Goal: Task Accomplishment & Management: Manage account settings

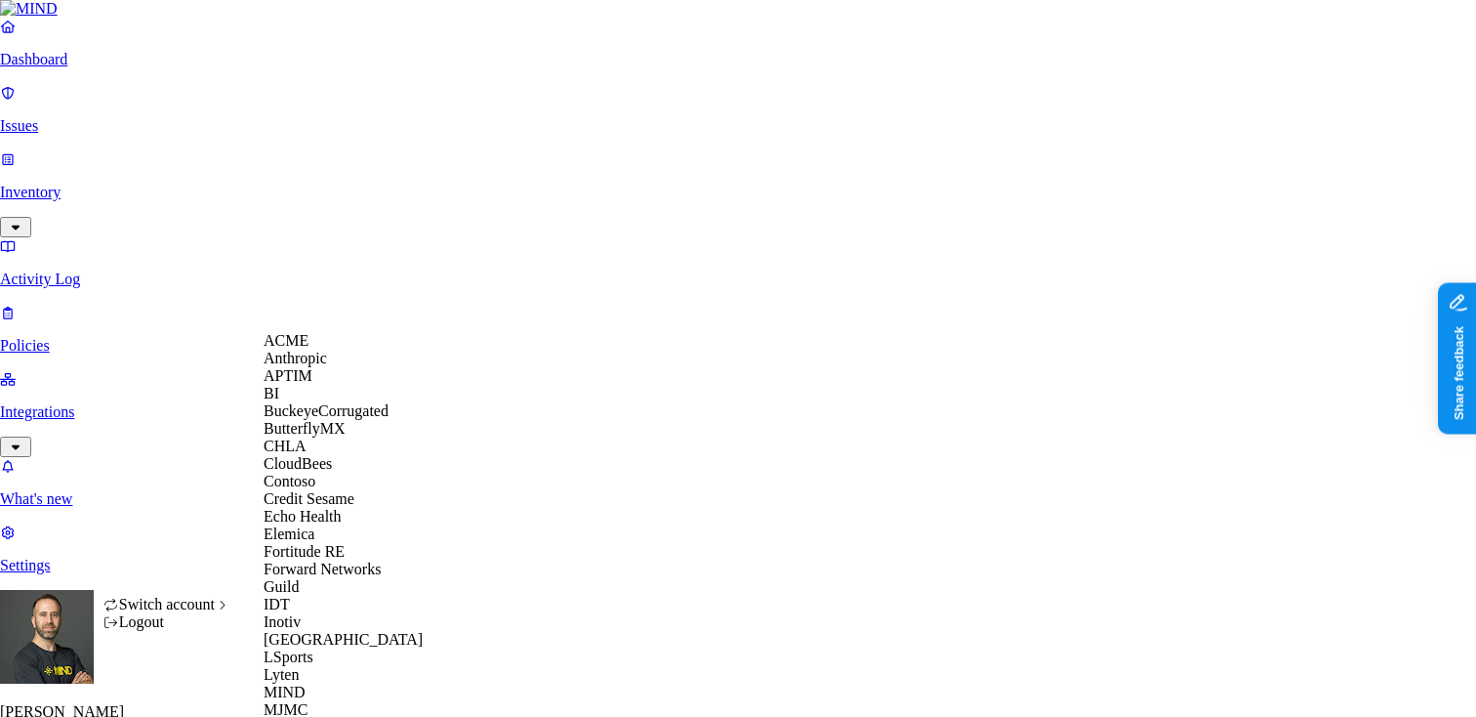
click at [315, 349] on div "ACME" at bounding box center [358, 341] width 189 height 18
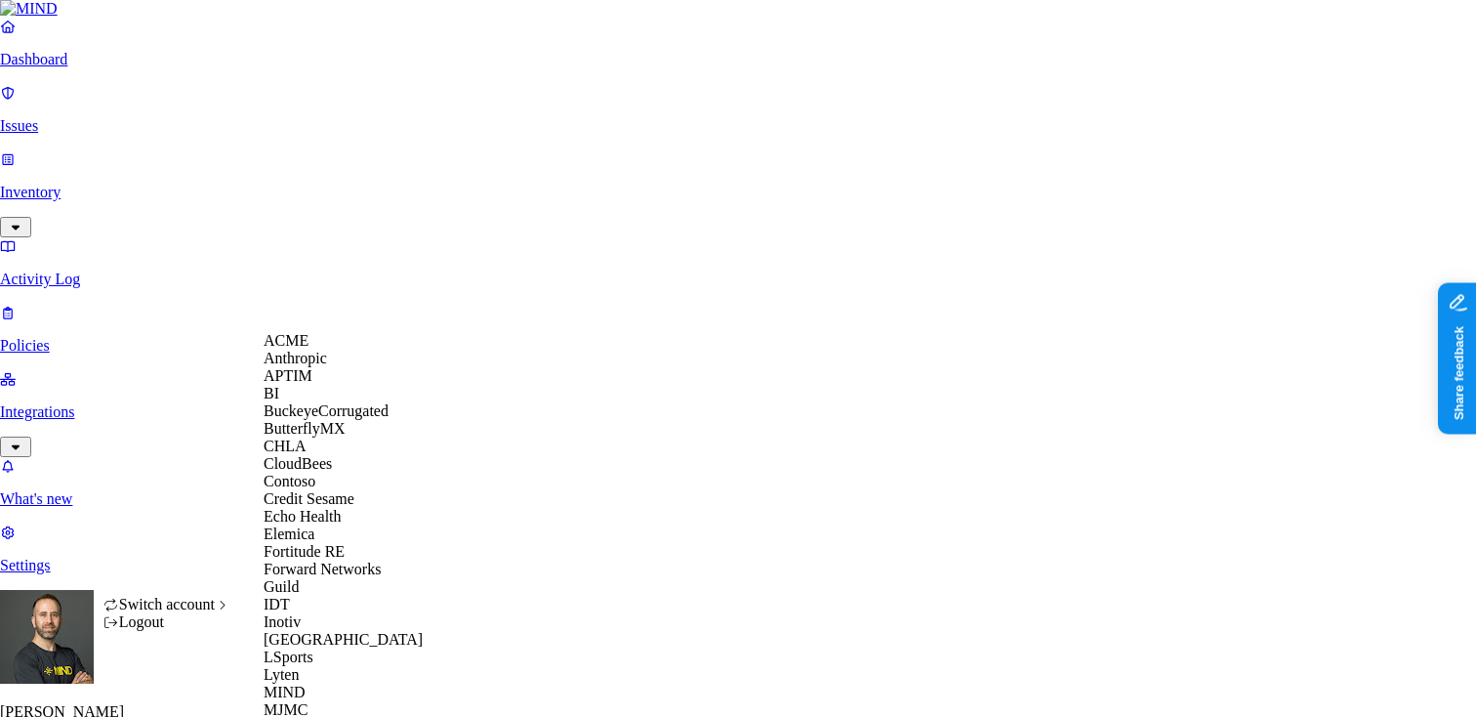
scroll to position [587, 0]
click at [354, 716] on span "National Geographic" at bounding box center [329, 726] width 131 height 17
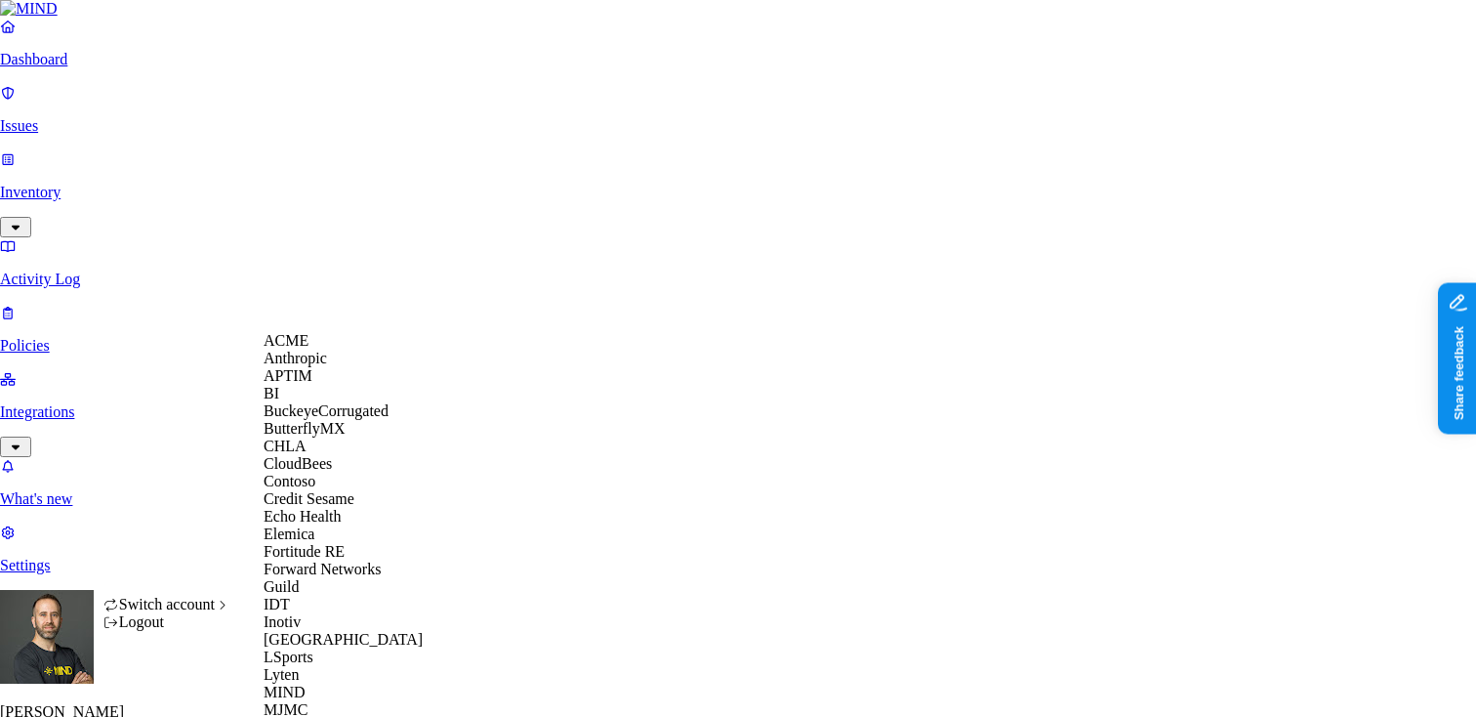
scroll to position [1003, 0]
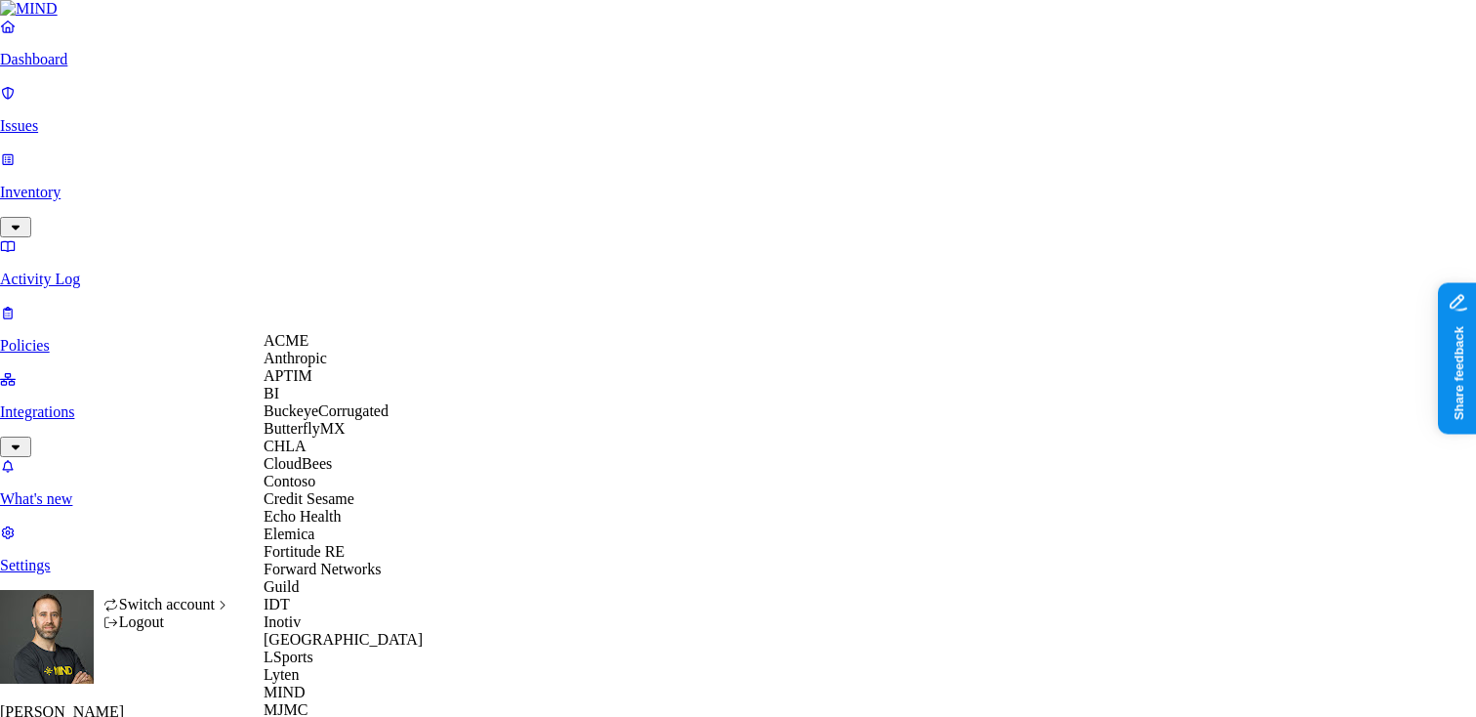
click at [336, 385] on div "APTIM" at bounding box center [358, 376] width 189 height 18
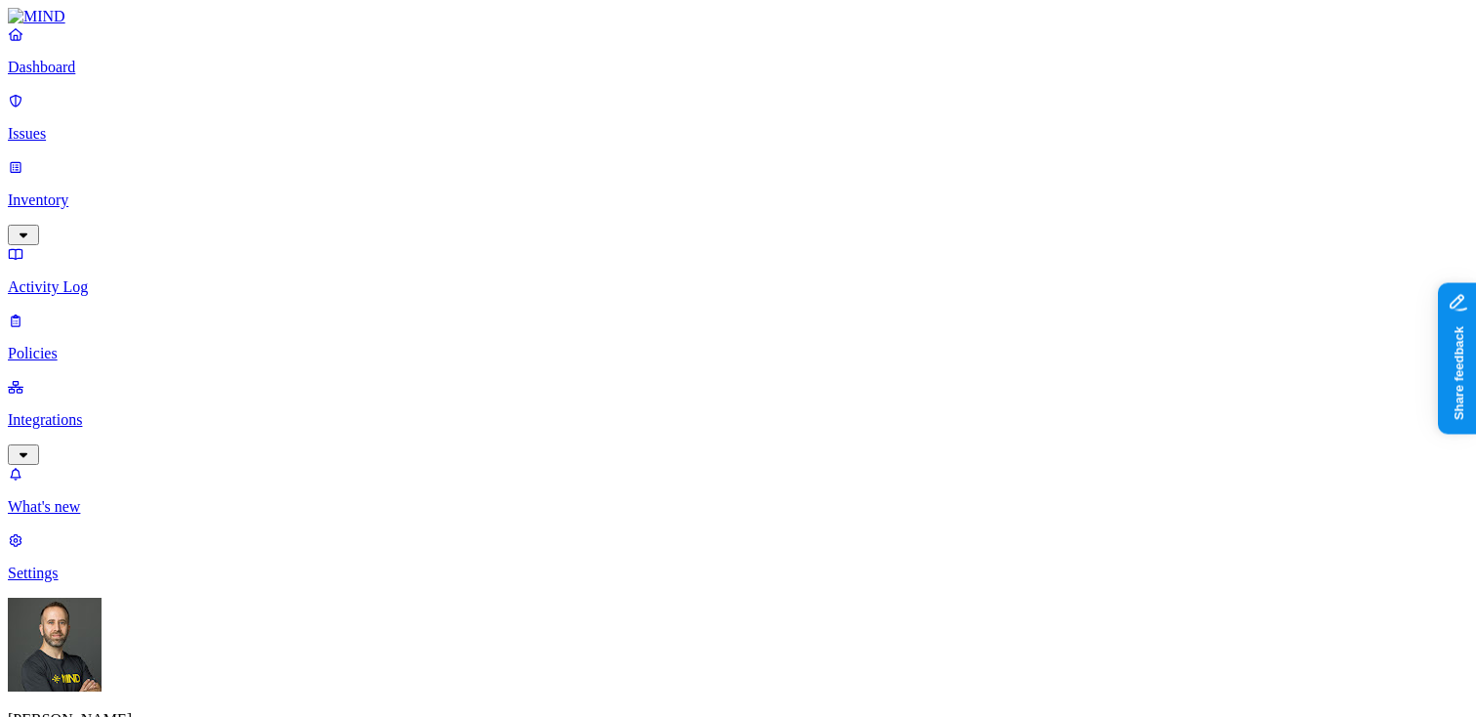
click at [184, 690] on html "Dashboard Issues Inventory Activity Log Policies Integrations What's new 1 Sett…" at bounding box center [738, 649] width 1476 height 1298
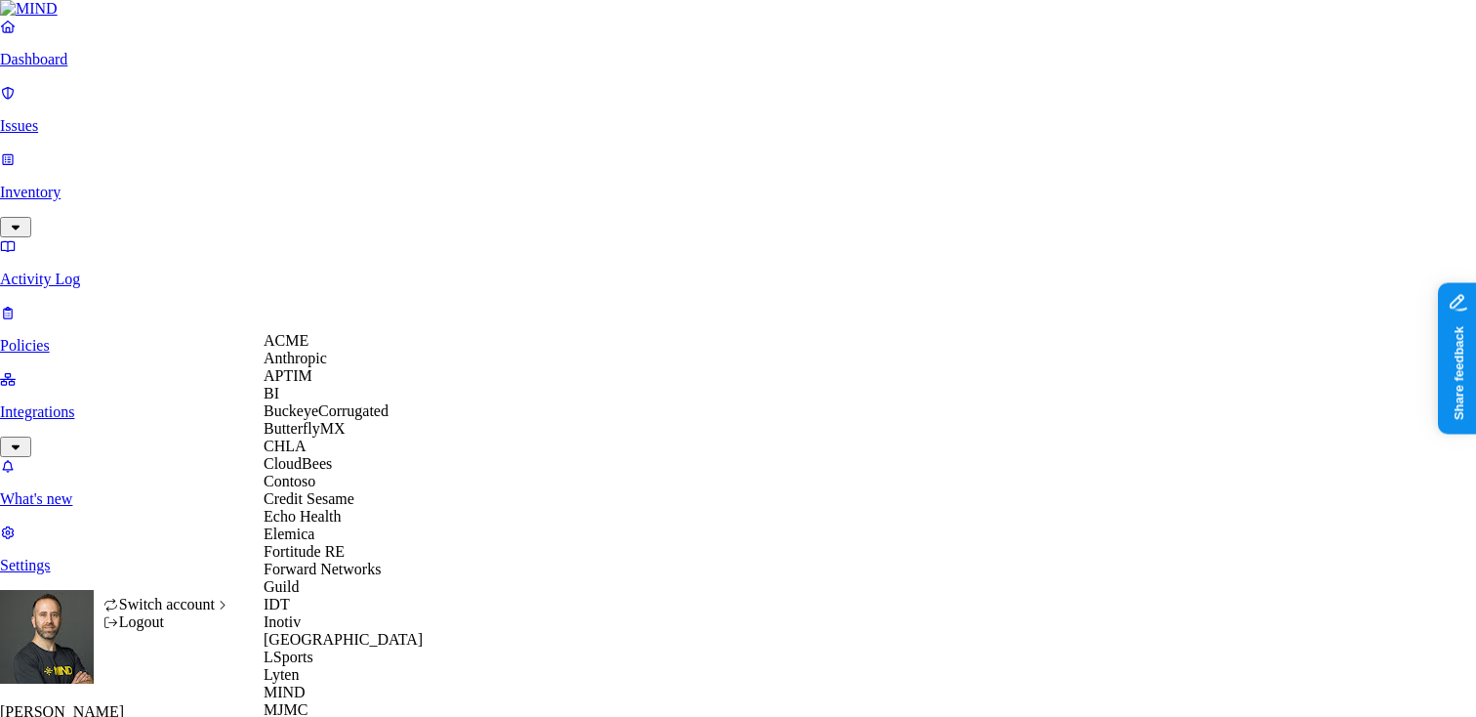
click at [324, 349] on div "ACME" at bounding box center [358, 341] width 189 height 18
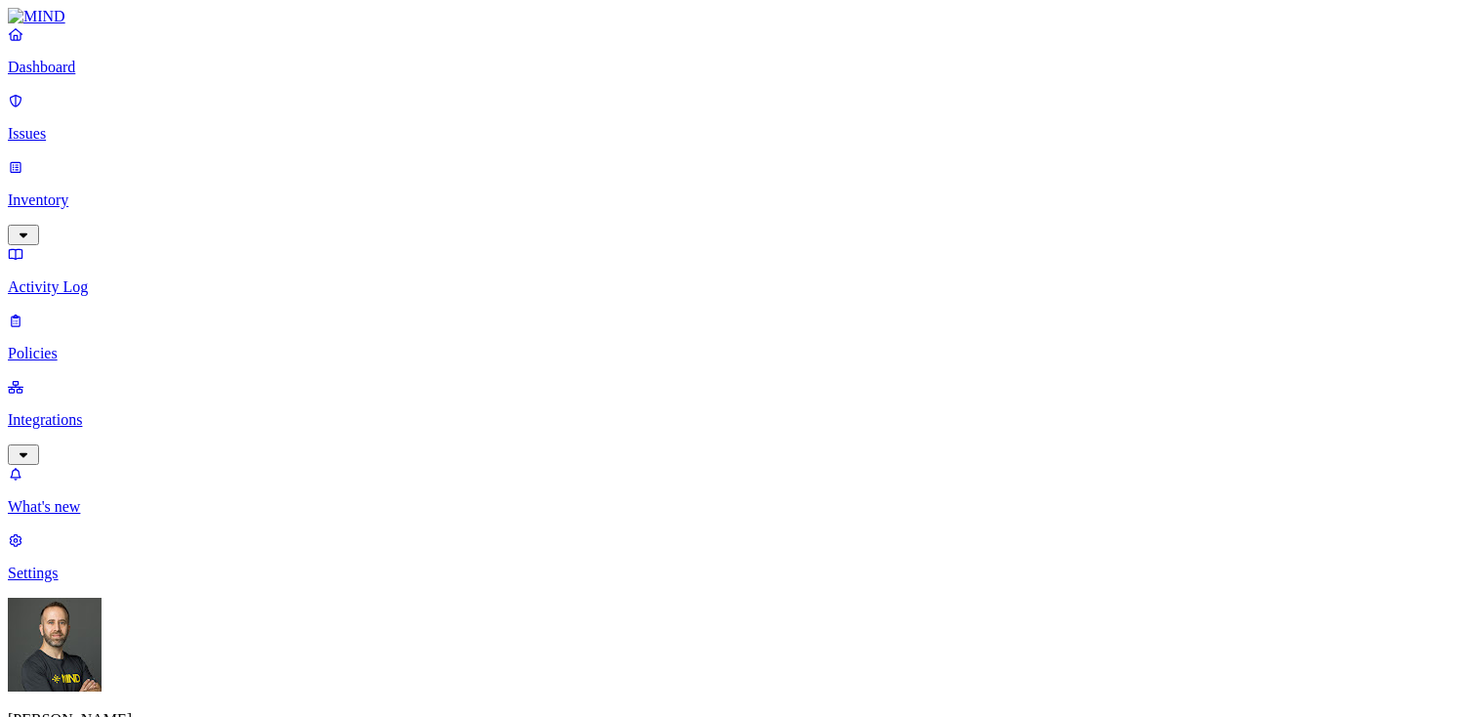
click at [132, 191] on p "Inventory" at bounding box center [738, 200] width 1460 height 18
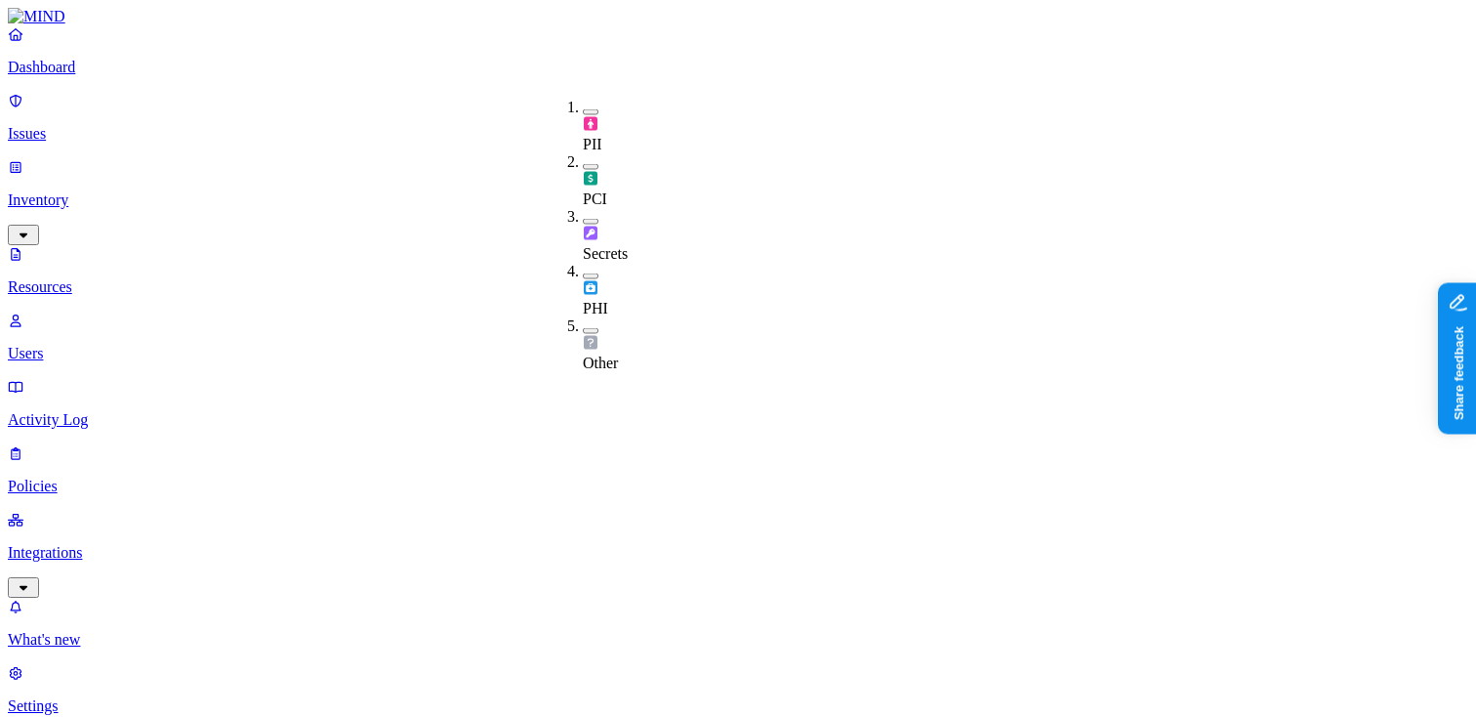
click at [143, 76] on p "Dashboard" at bounding box center [738, 68] width 1460 height 18
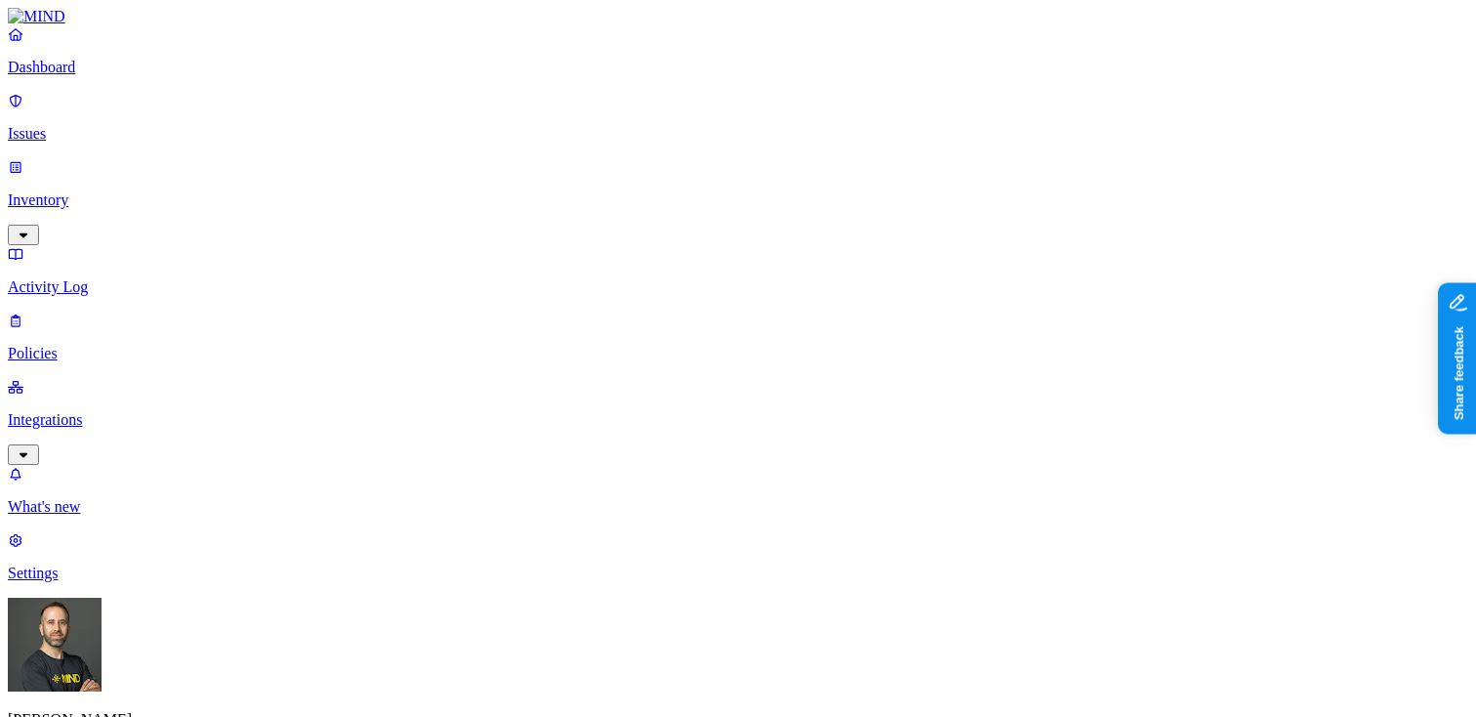
click at [120, 170] on link "Inventory" at bounding box center [738, 200] width 1460 height 84
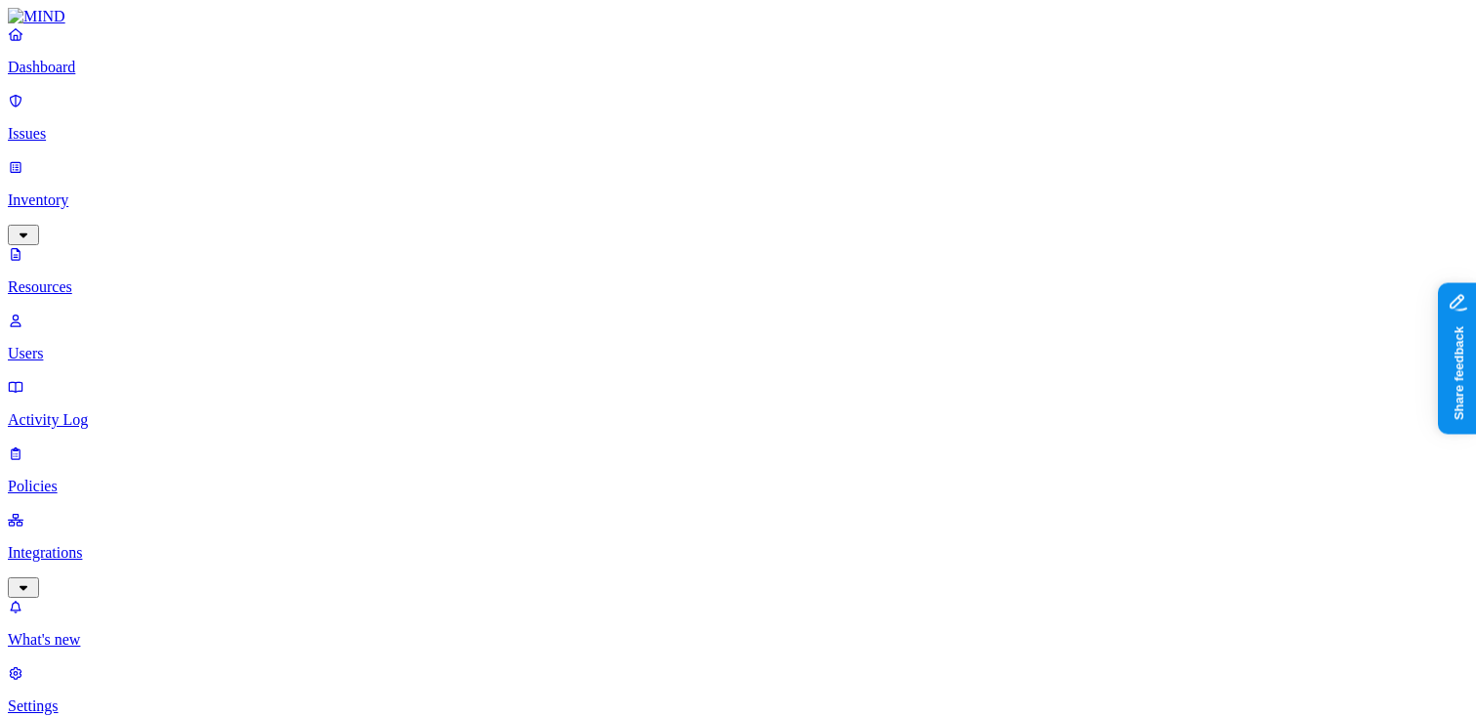
click at [85, 125] on p "Issues" at bounding box center [738, 134] width 1460 height 18
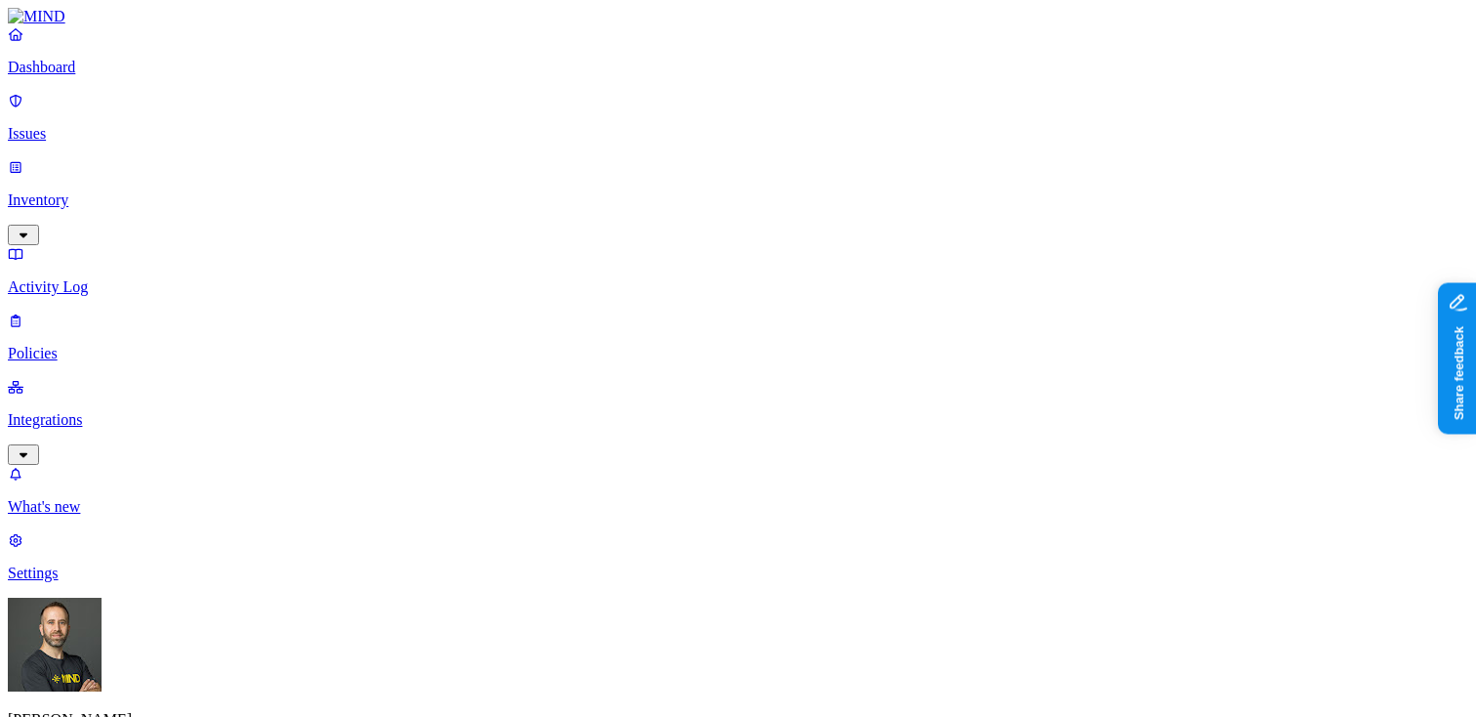
scroll to position [137, 0]
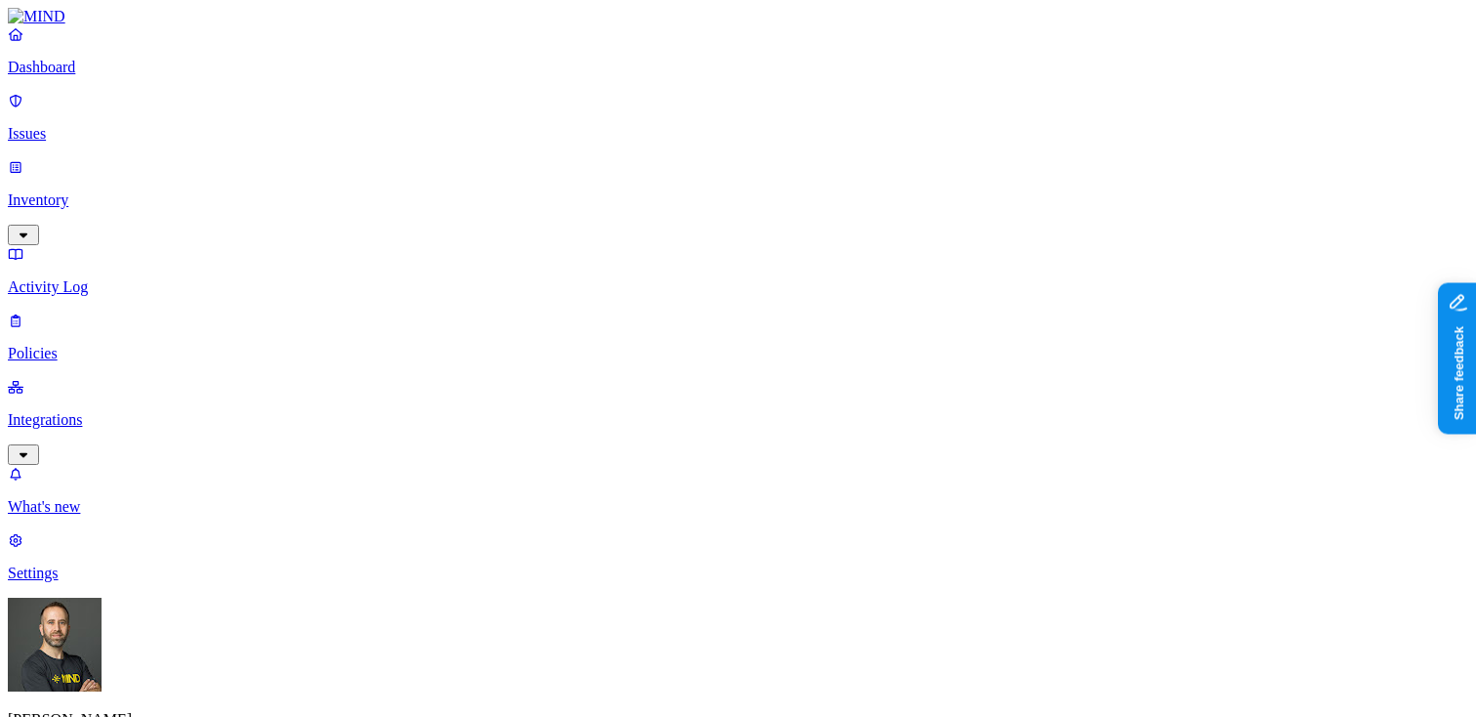
scroll to position [379, 0]
click at [119, 76] on p "Dashboard" at bounding box center [738, 68] width 1460 height 18
click at [99, 582] on p "Settings" at bounding box center [738, 573] width 1460 height 18
click at [99, 515] on p "What's new" at bounding box center [738, 507] width 1460 height 18
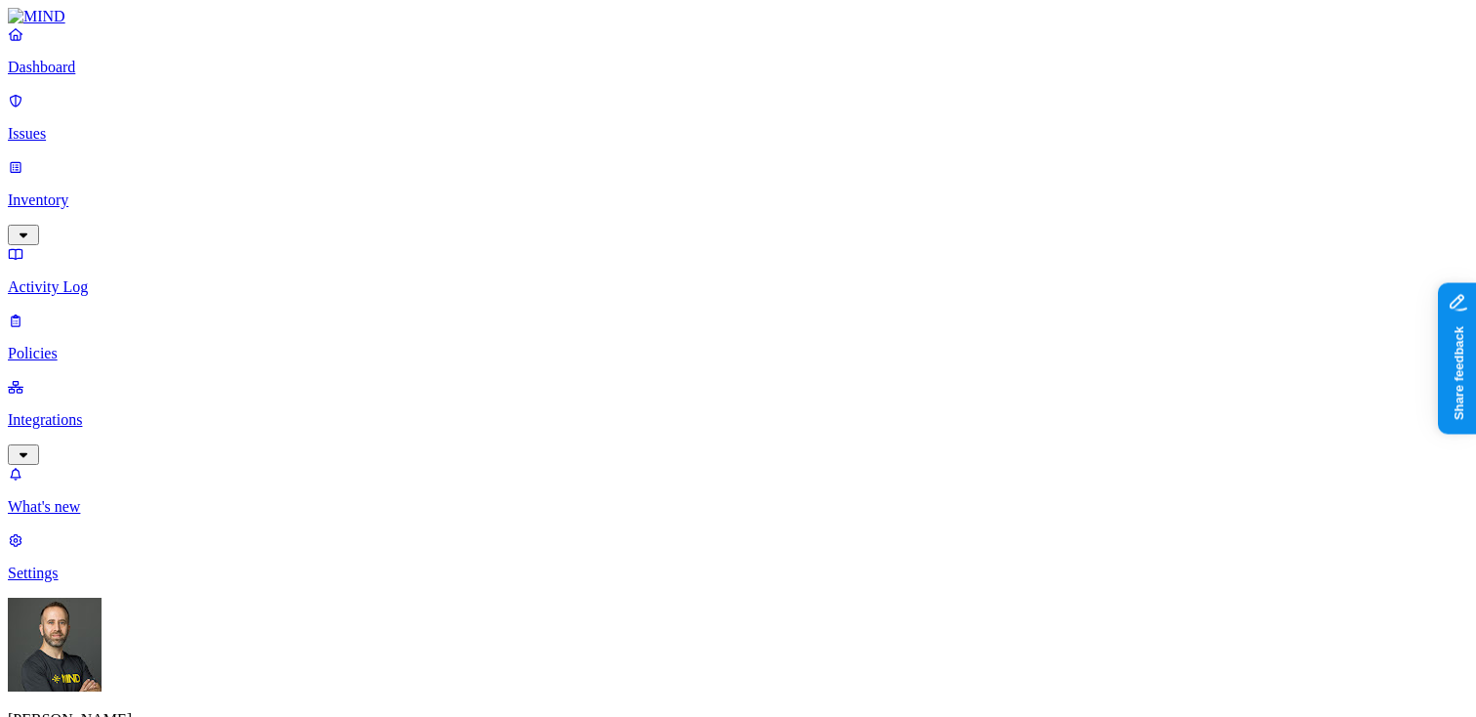
click at [88, 411] on p "Integrations" at bounding box center [738, 420] width 1460 height 18
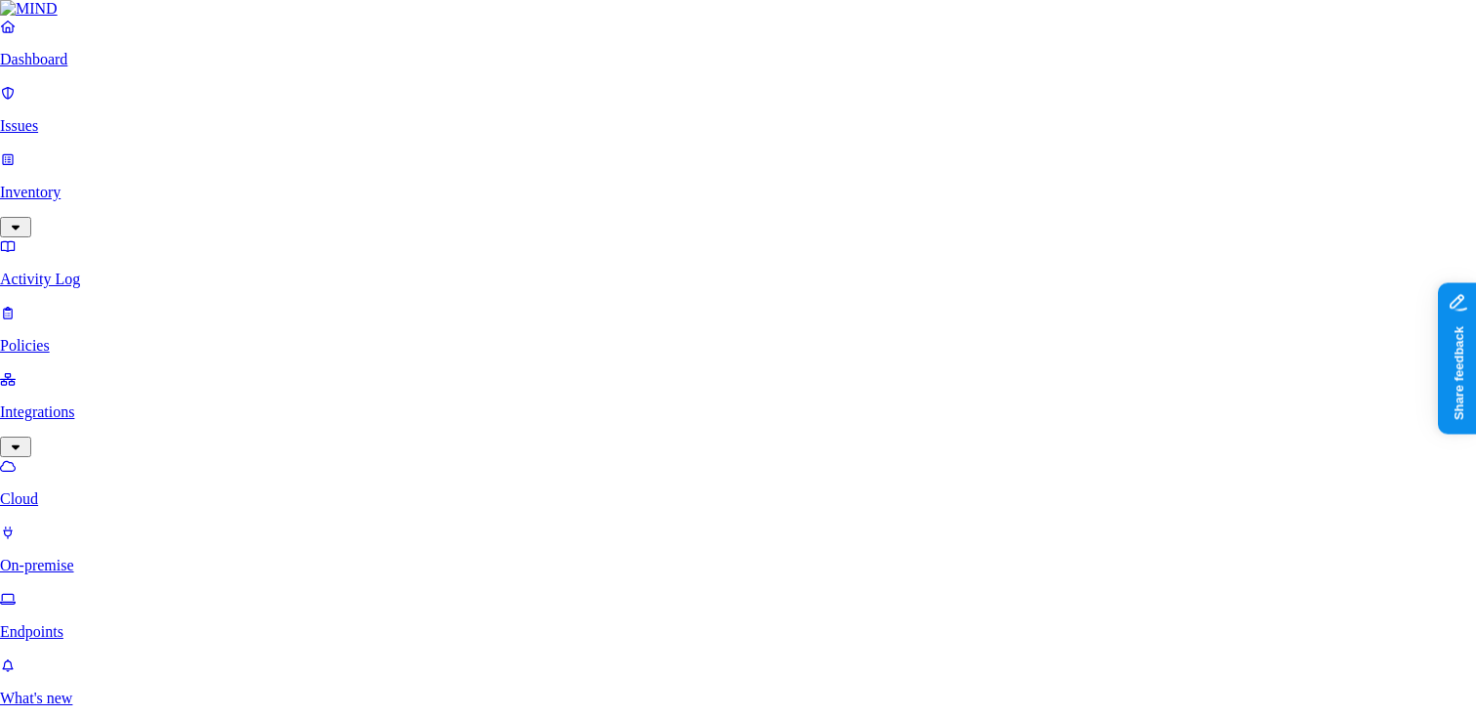
scroll to position [471, 0]
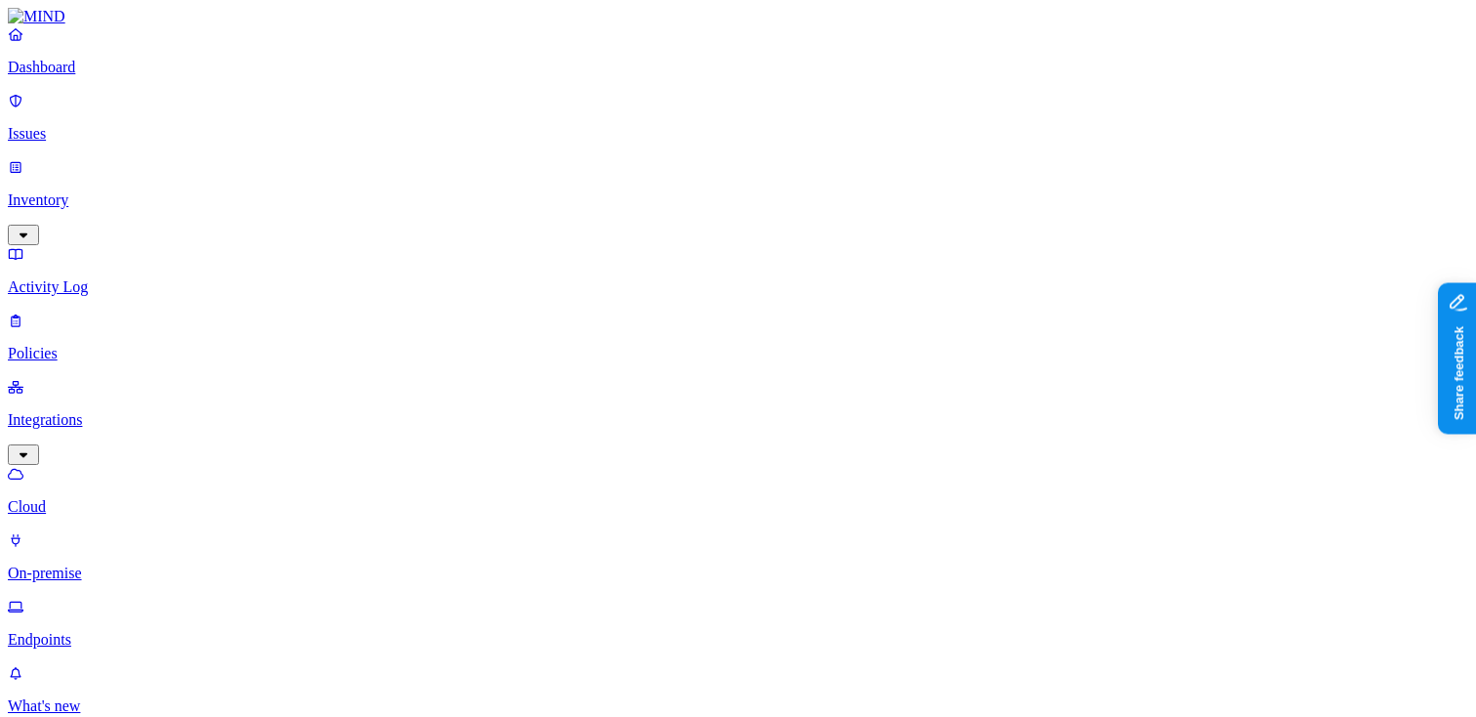
click at [103, 76] on p "Dashboard" at bounding box center [738, 68] width 1460 height 18
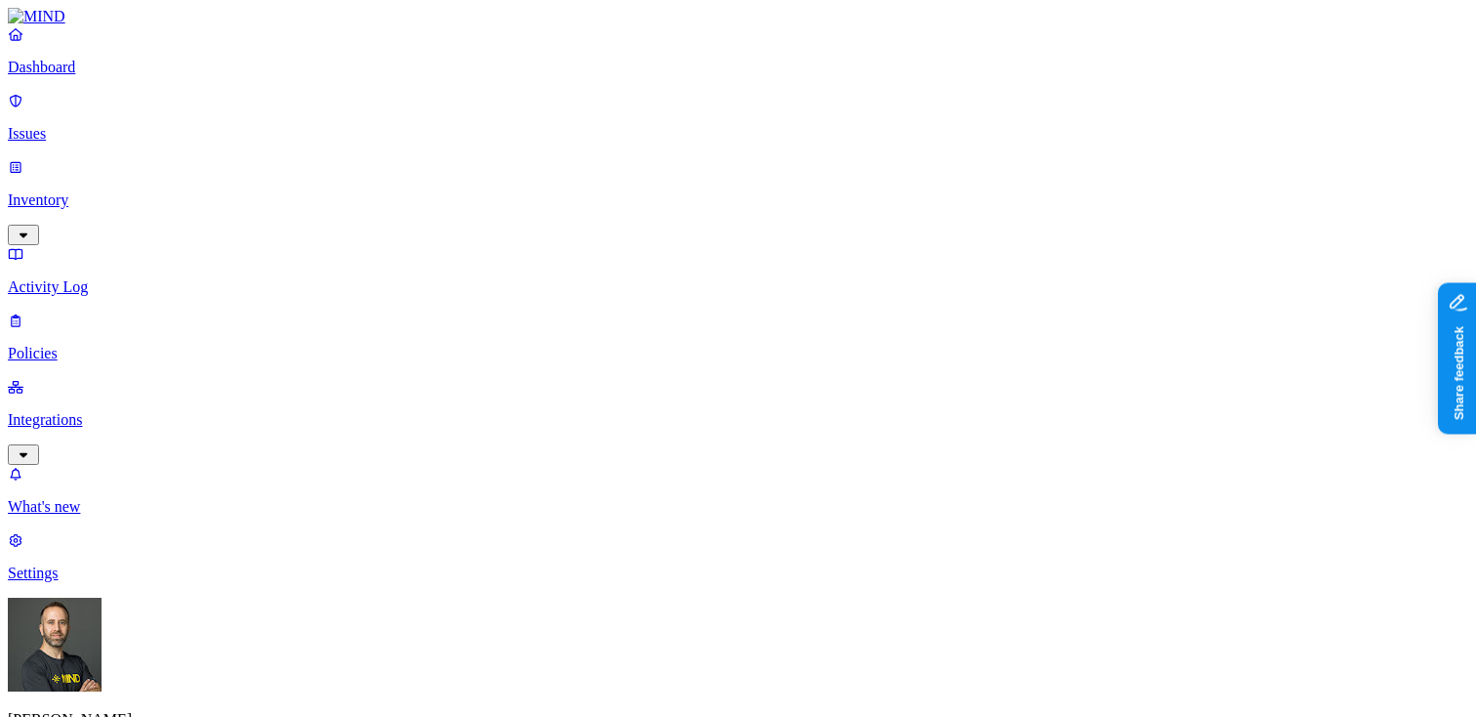
click at [109, 128] on p "Issues" at bounding box center [738, 134] width 1460 height 18
click at [106, 191] on p "Inventory" at bounding box center [738, 200] width 1460 height 18
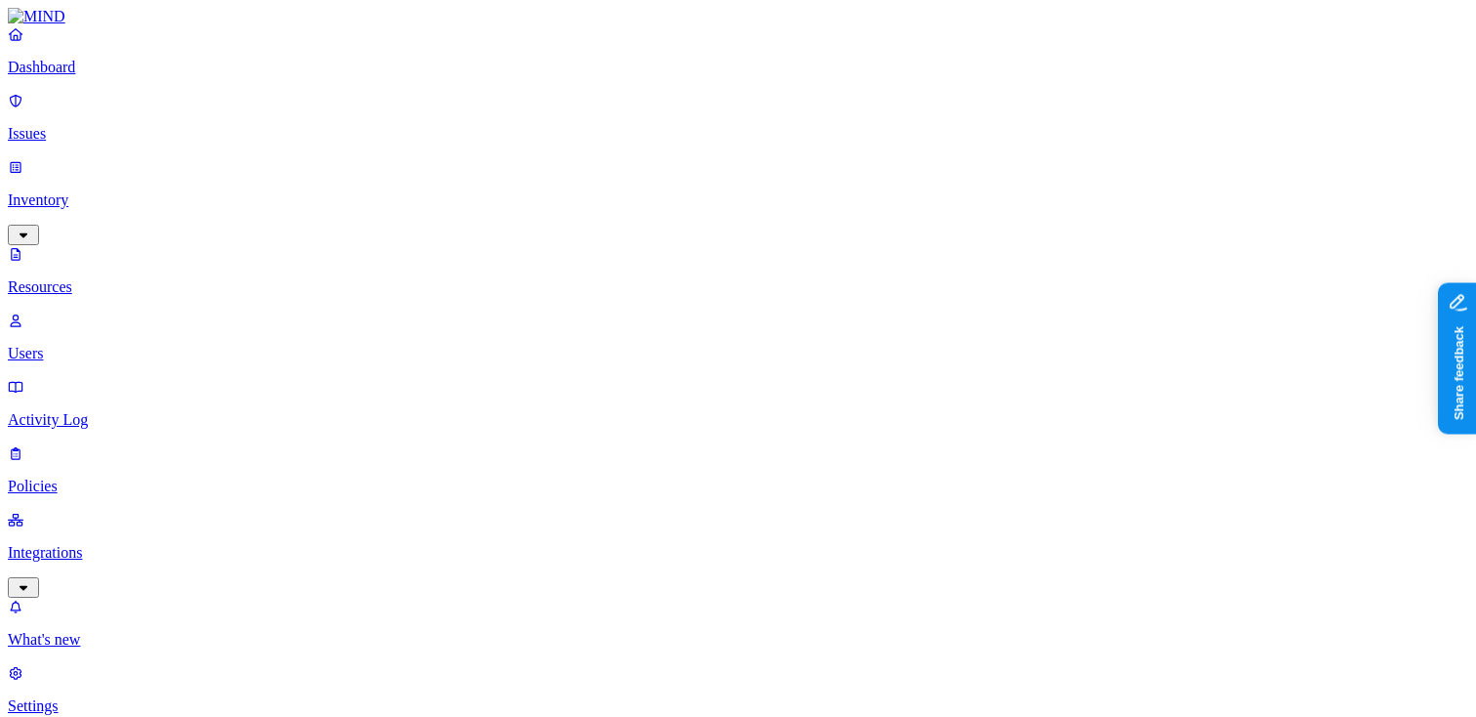
click at [105, 311] on link "Users" at bounding box center [738, 336] width 1460 height 51
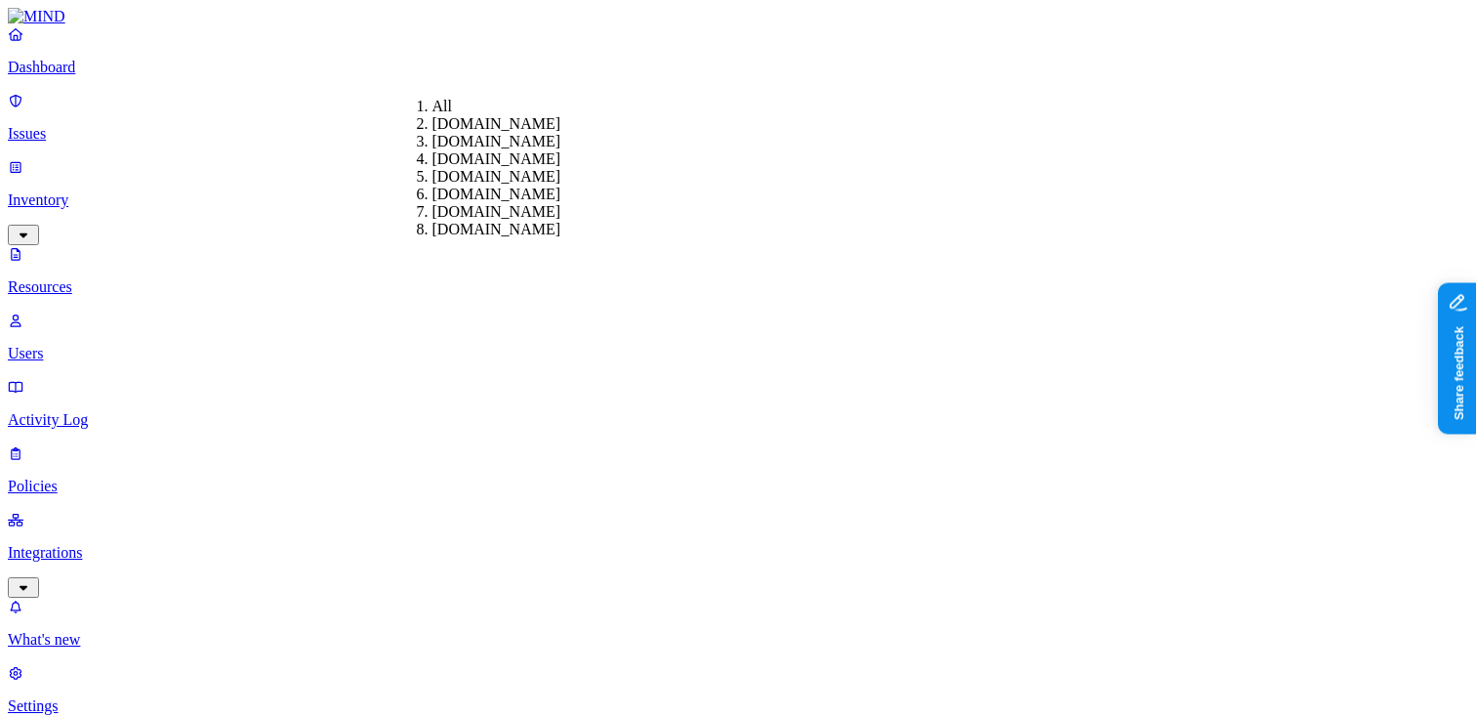
click at [87, 411] on p "Activity Log" at bounding box center [738, 420] width 1460 height 18
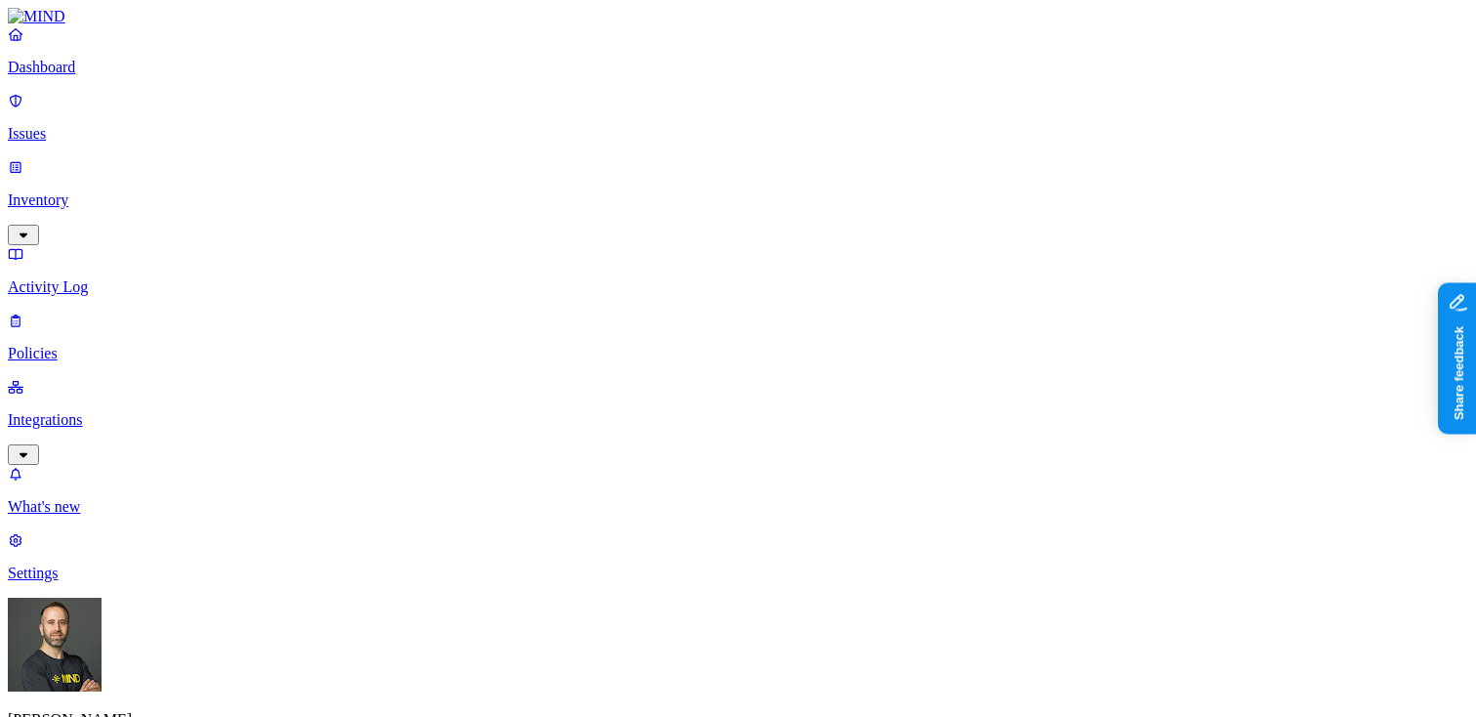
click at [91, 311] on link "Policies" at bounding box center [738, 336] width 1460 height 51
click at [90, 411] on p "Integrations" at bounding box center [738, 420] width 1460 height 18
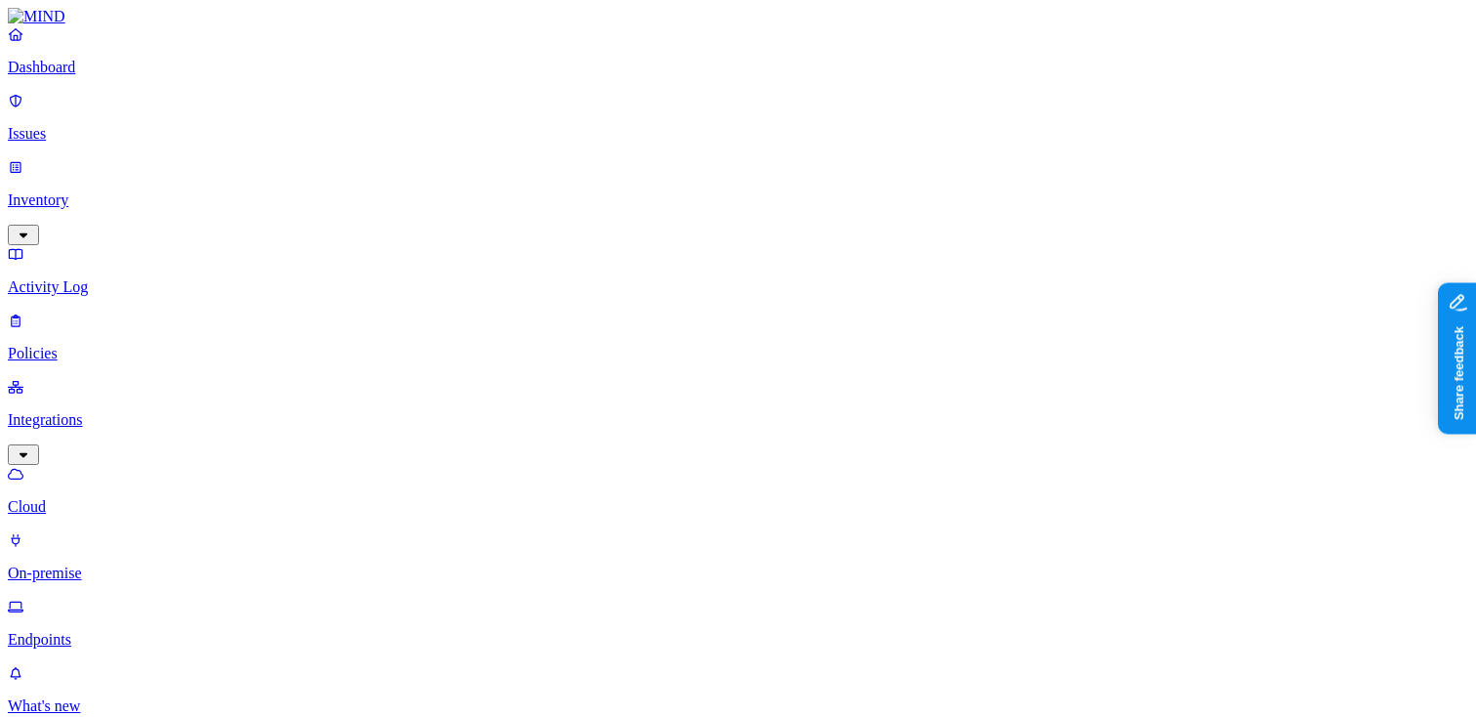
click at [88, 564] on p "On-premise" at bounding box center [738, 573] width 1460 height 18
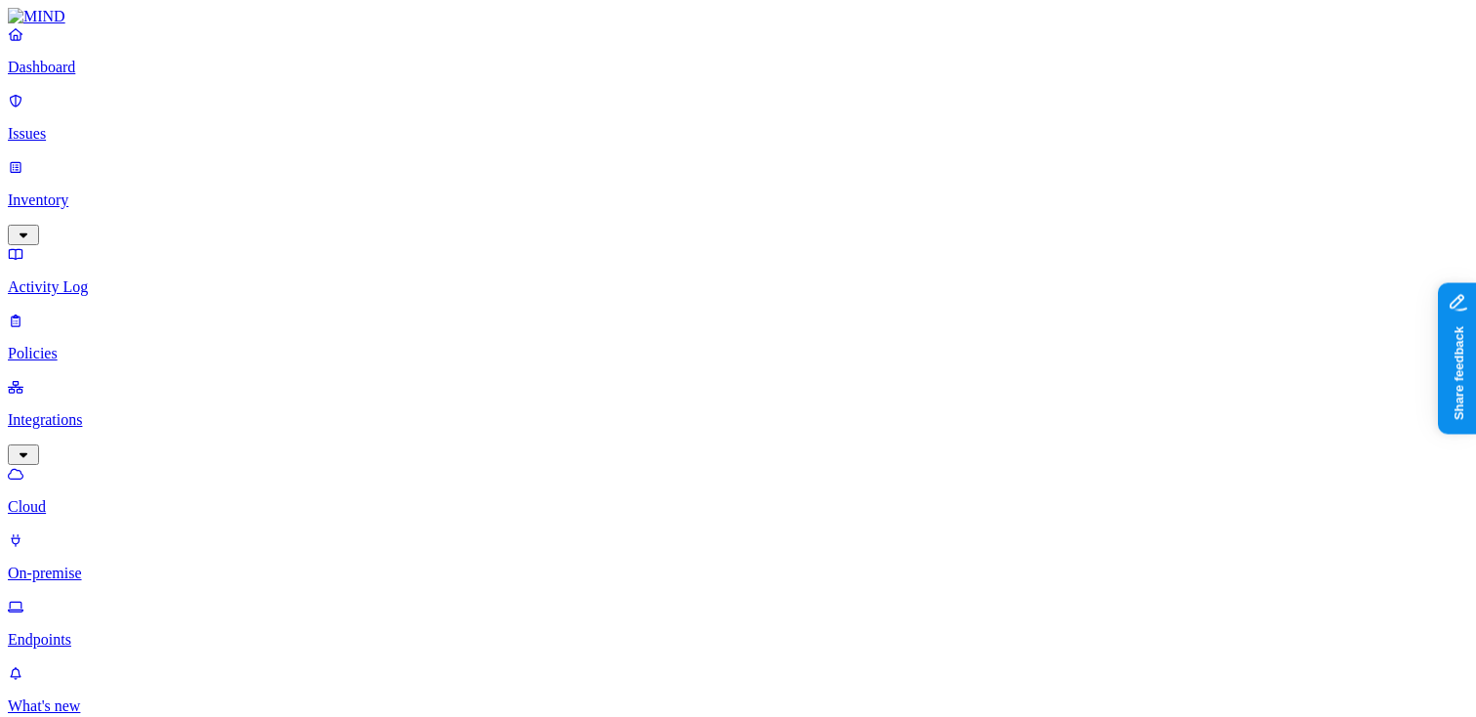
click at [102, 631] on p "Endpoints" at bounding box center [738, 640] width 1460 height 18
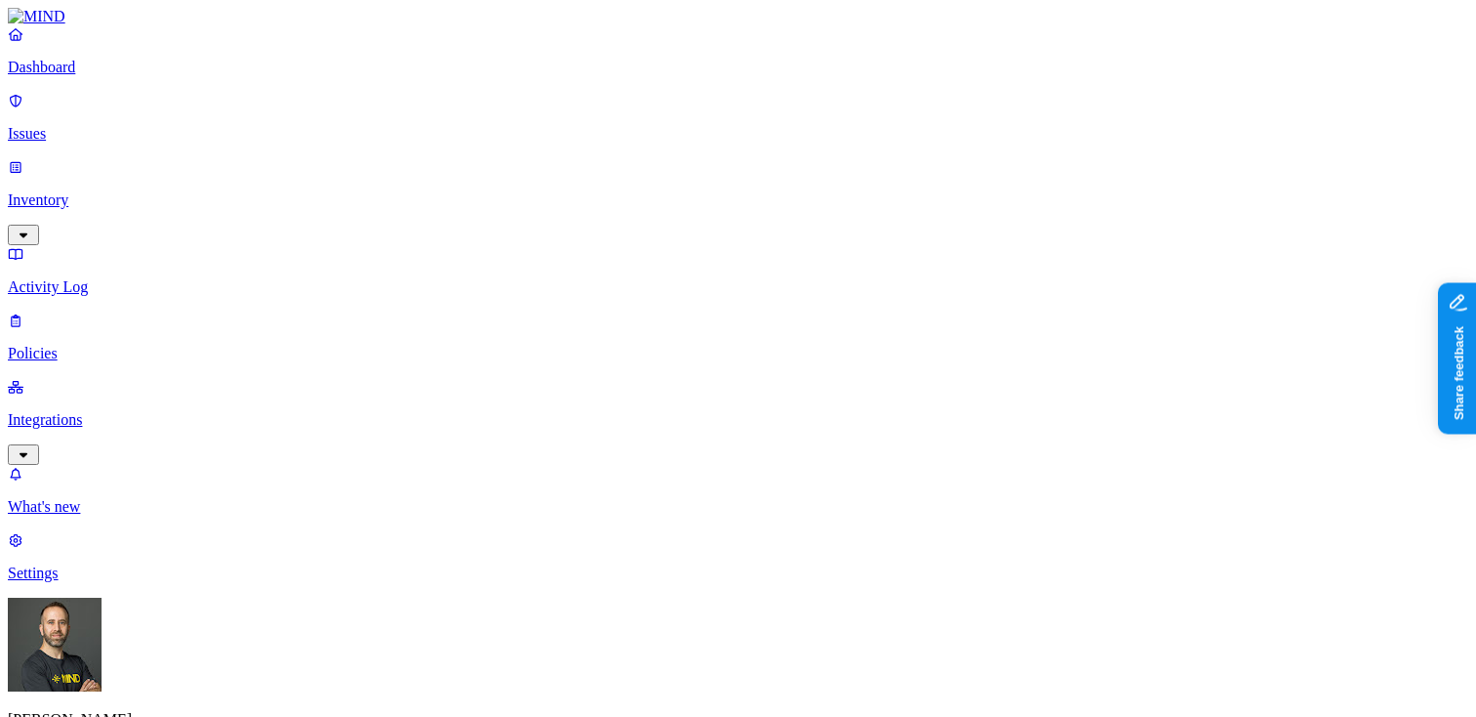
click at [109, 191] on p "Inventory" at bounding box center [738, 200] width 1460 height 18
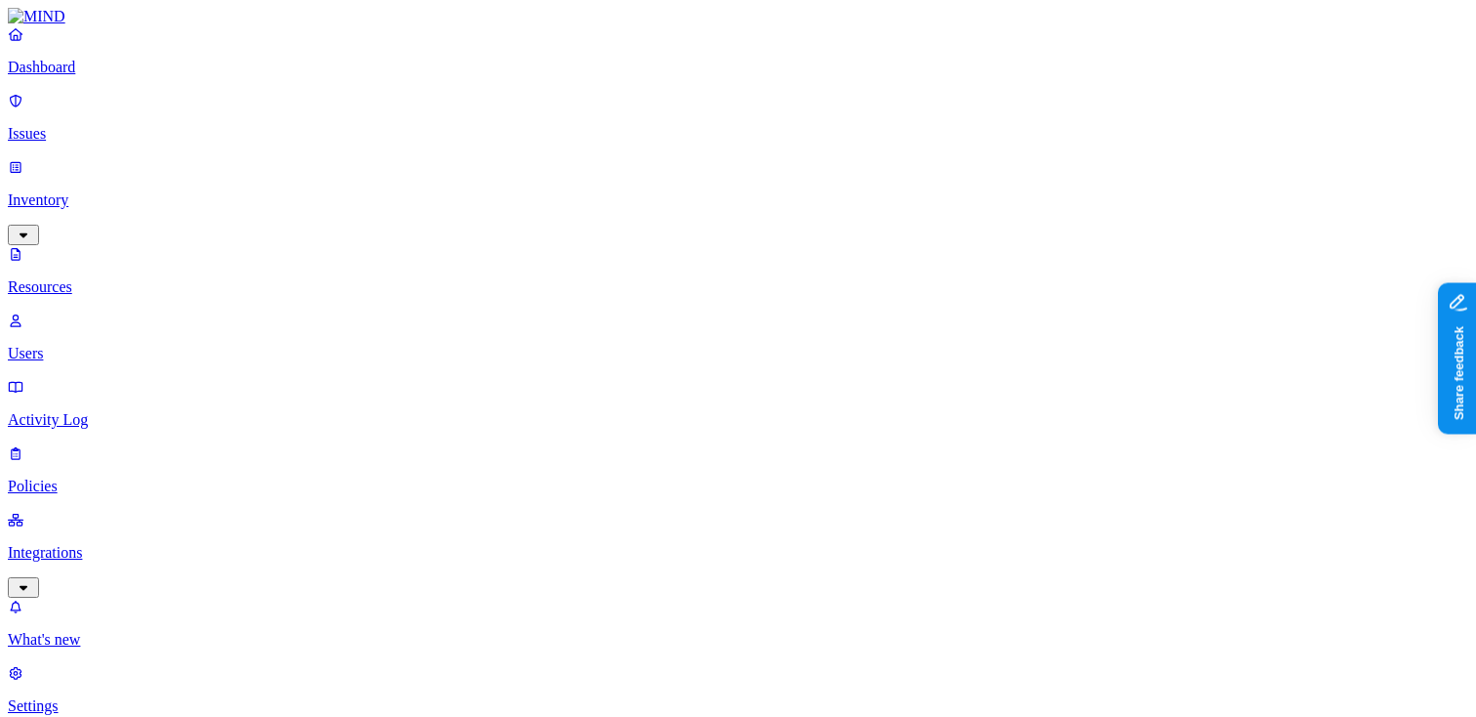
click at [109, 345] on p "Users" at bounding box center [738, 354] width 1460 height 18
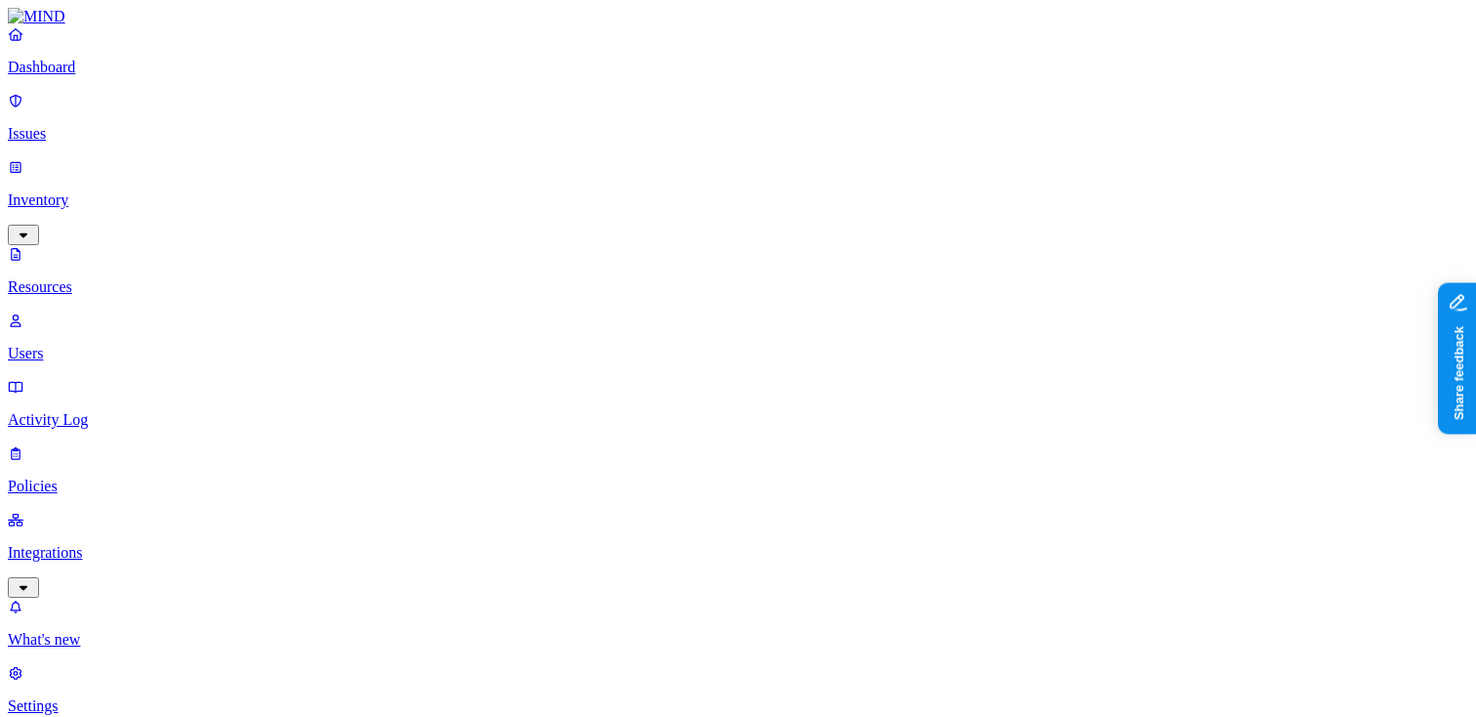
click at [117, 76] on p "Dashboard" at bounding box center [738, 68] width 1460 height 18
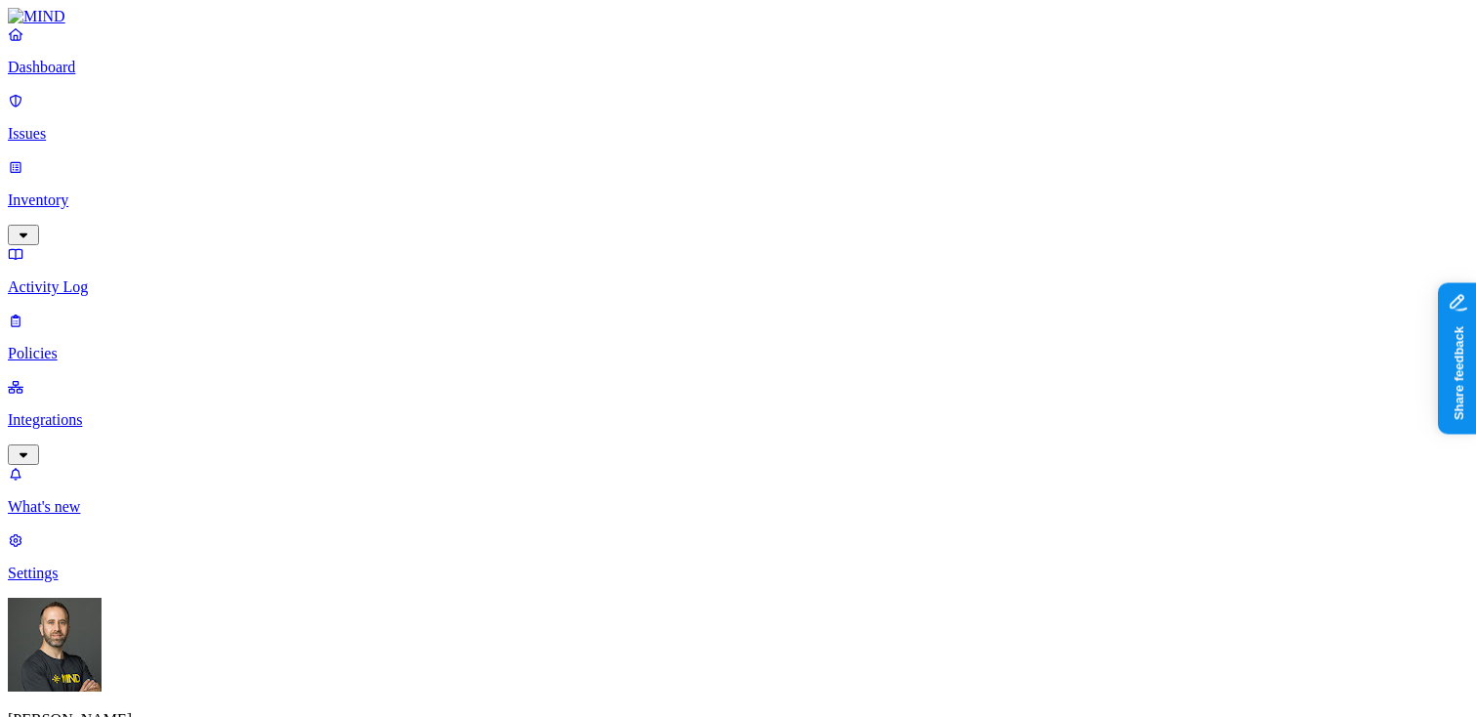
scroll to position [103, 0]
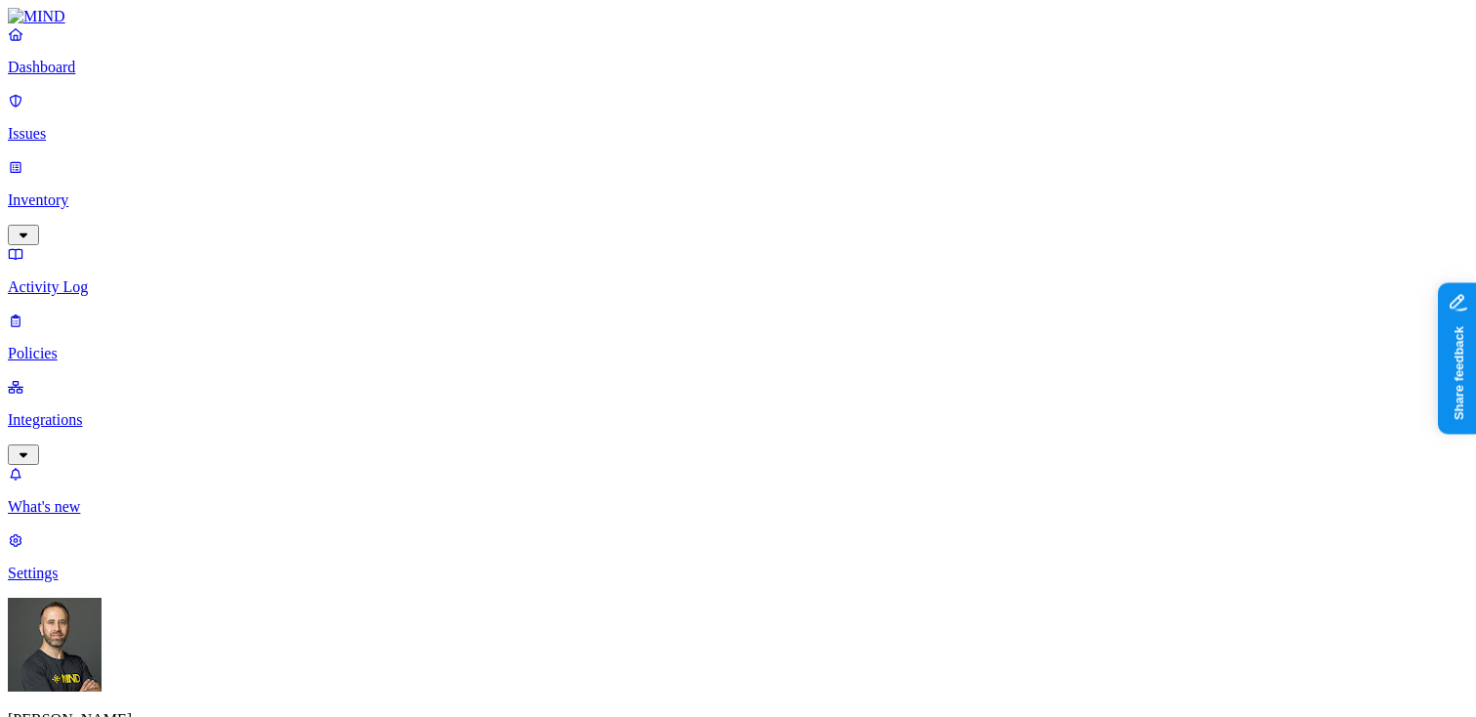
click at [89, 582] on p "Settings" at bounding box center [738, 573] width 1460 height 18
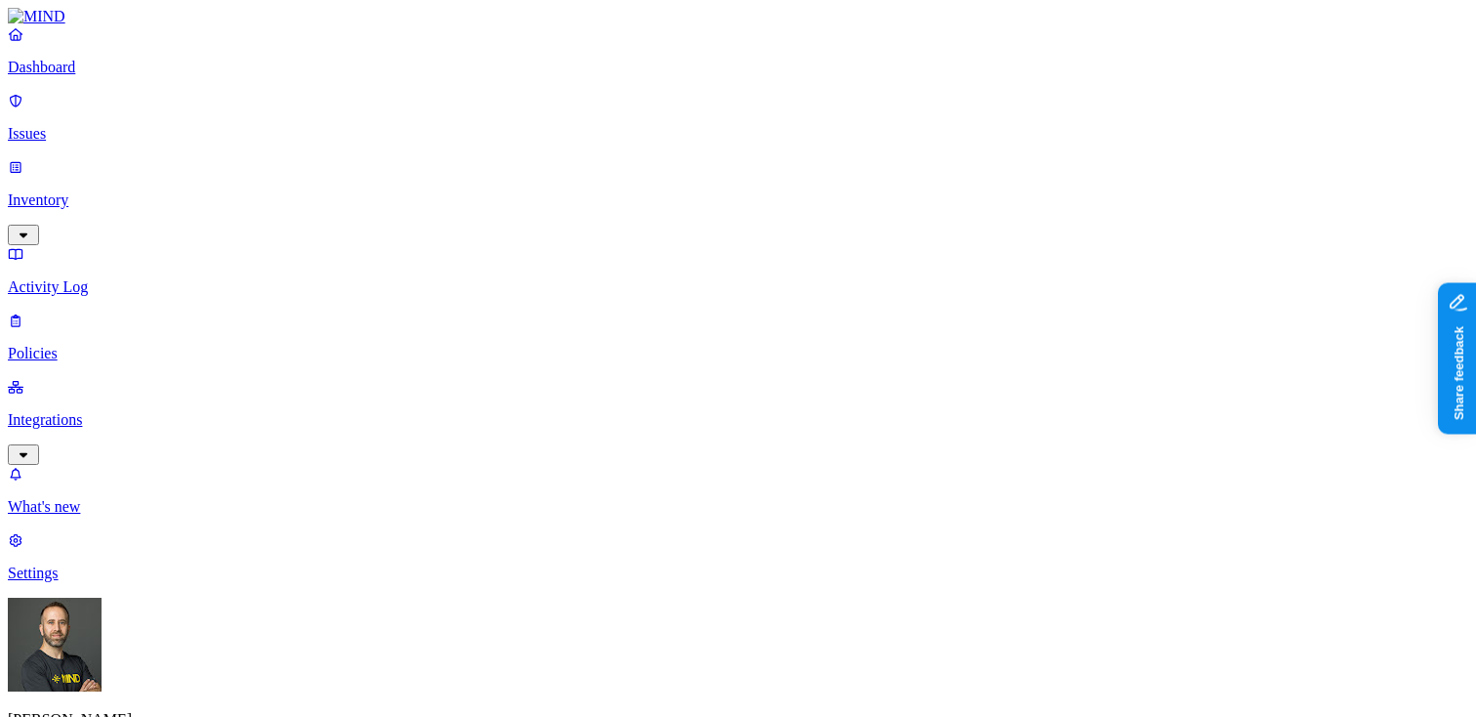
click at [53, 76] on p "Dashboard" at bounding box center [738, 68] width 1460 height 18
click at [107, 191] on p "Inventory" at bounding box center [738, 200] width 1460 height 18
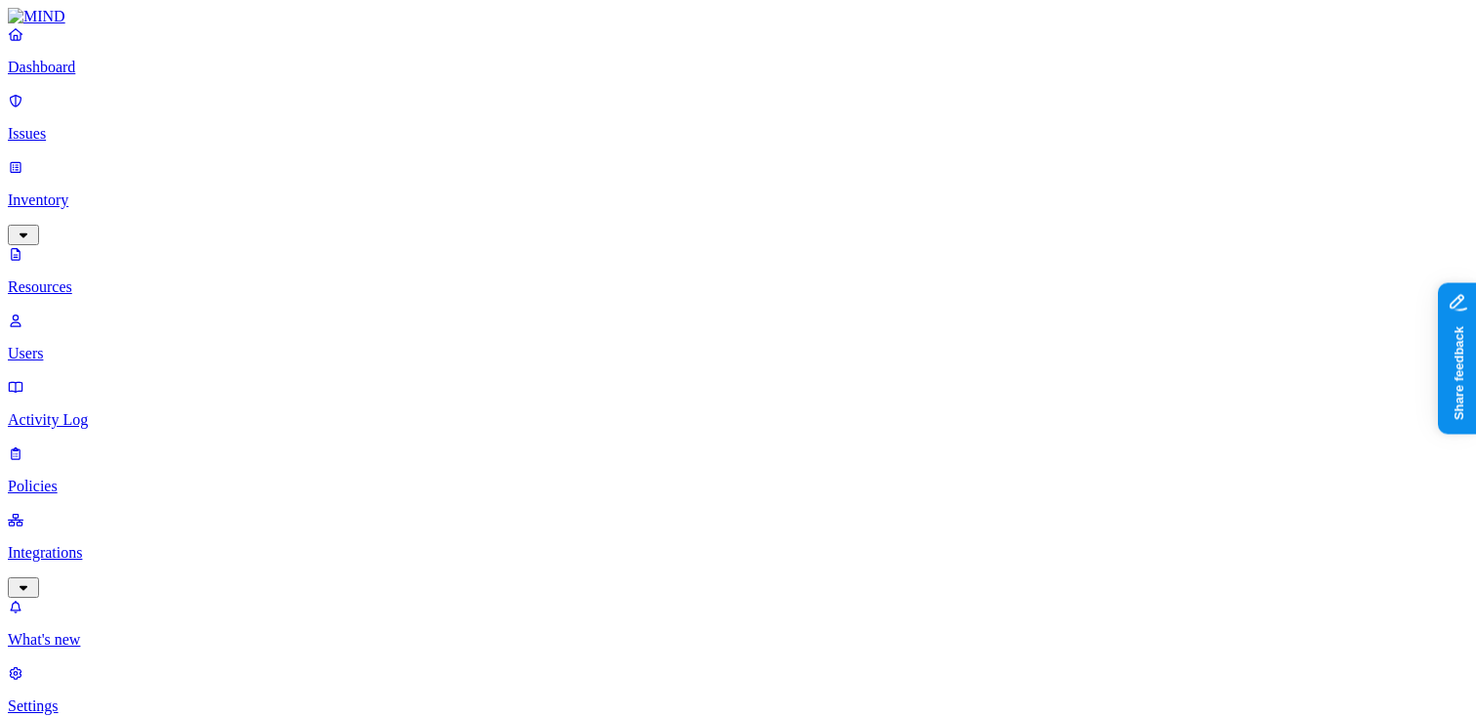
scroll to position [354, 0]
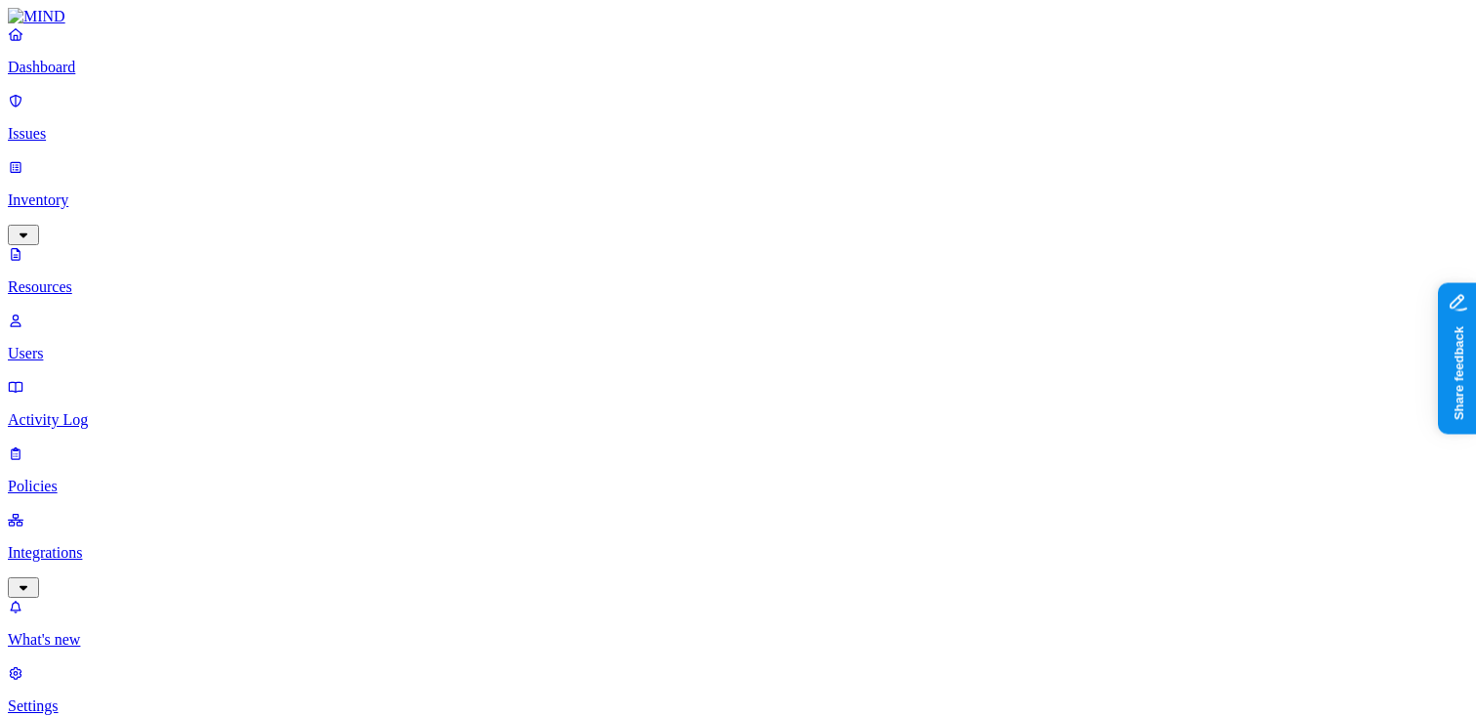
scroll to position [0, 0]
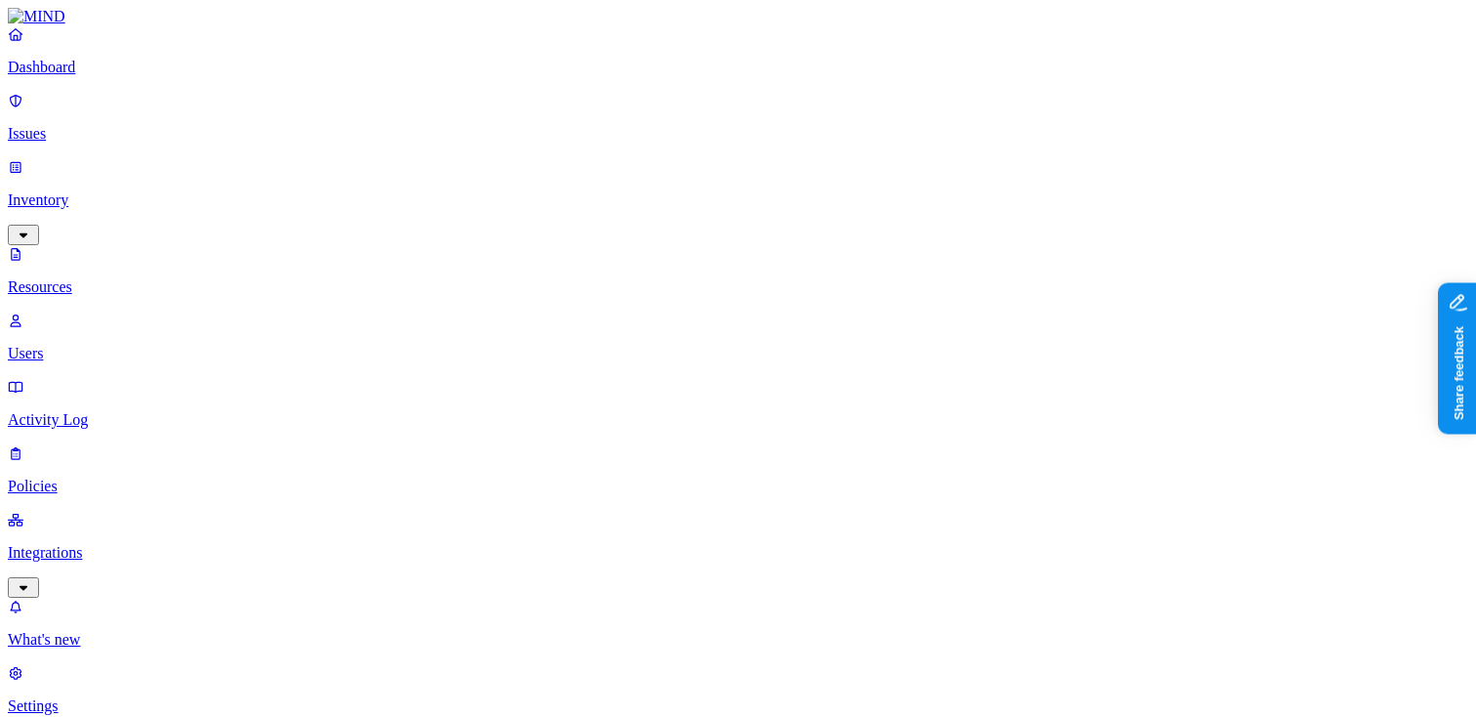
click at [111, 129] on p "Issues" at bounding box center [738, 134] width 1460 height 18
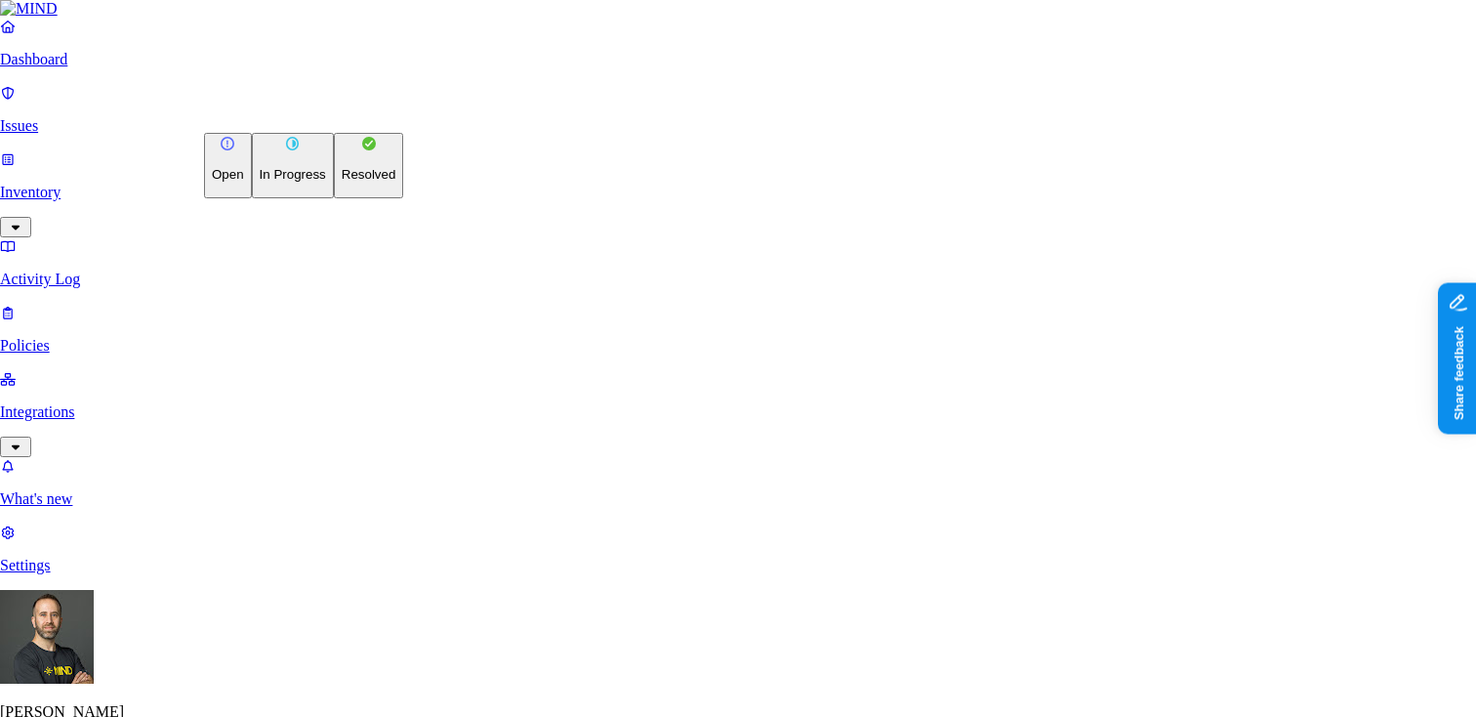
click at [342, 182] on p "Resolved" at bounding box center [369, 174] width 55 height 15
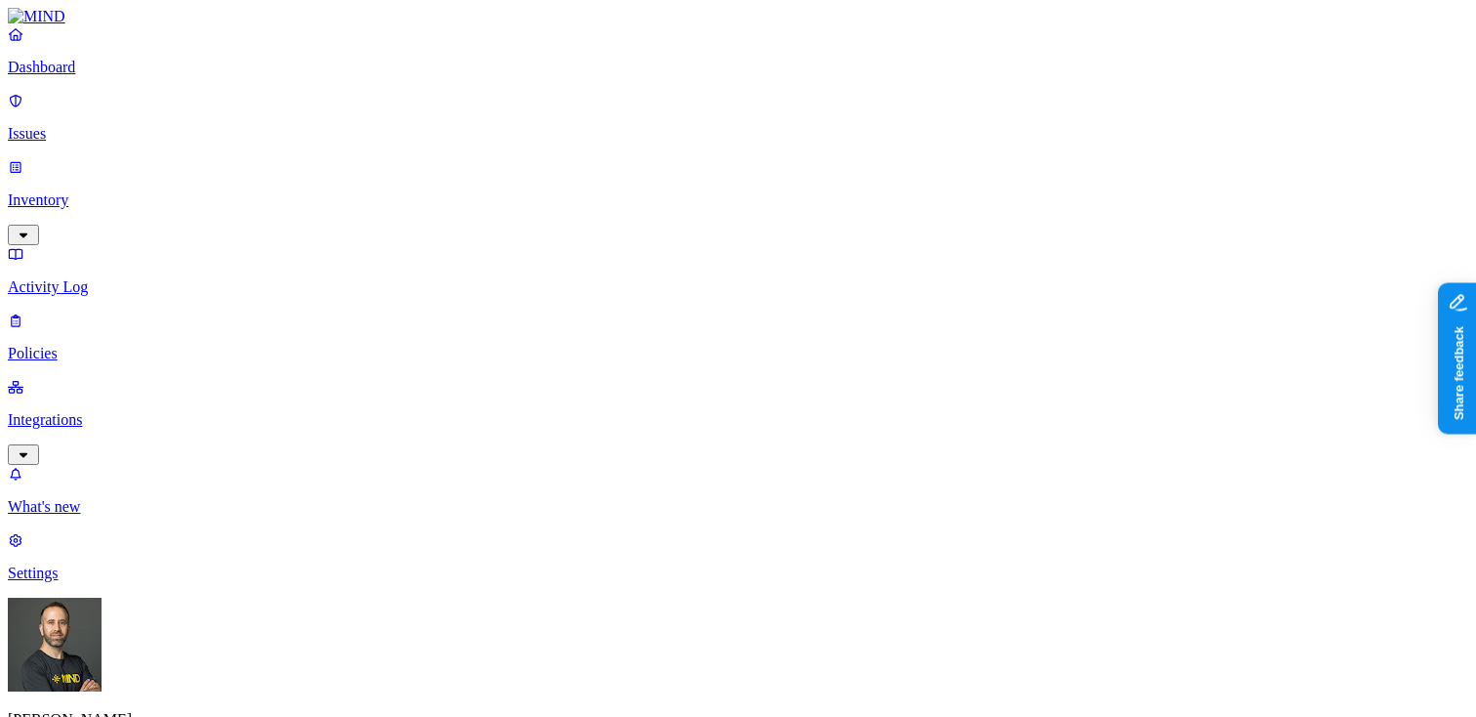
click at [172, 76] on p "Dashboard" at bounding box center [738, 68] width 1460 height 18
click at [58, 131] on link "Issues" at bounding box center [738, 117] width 1460 height 51
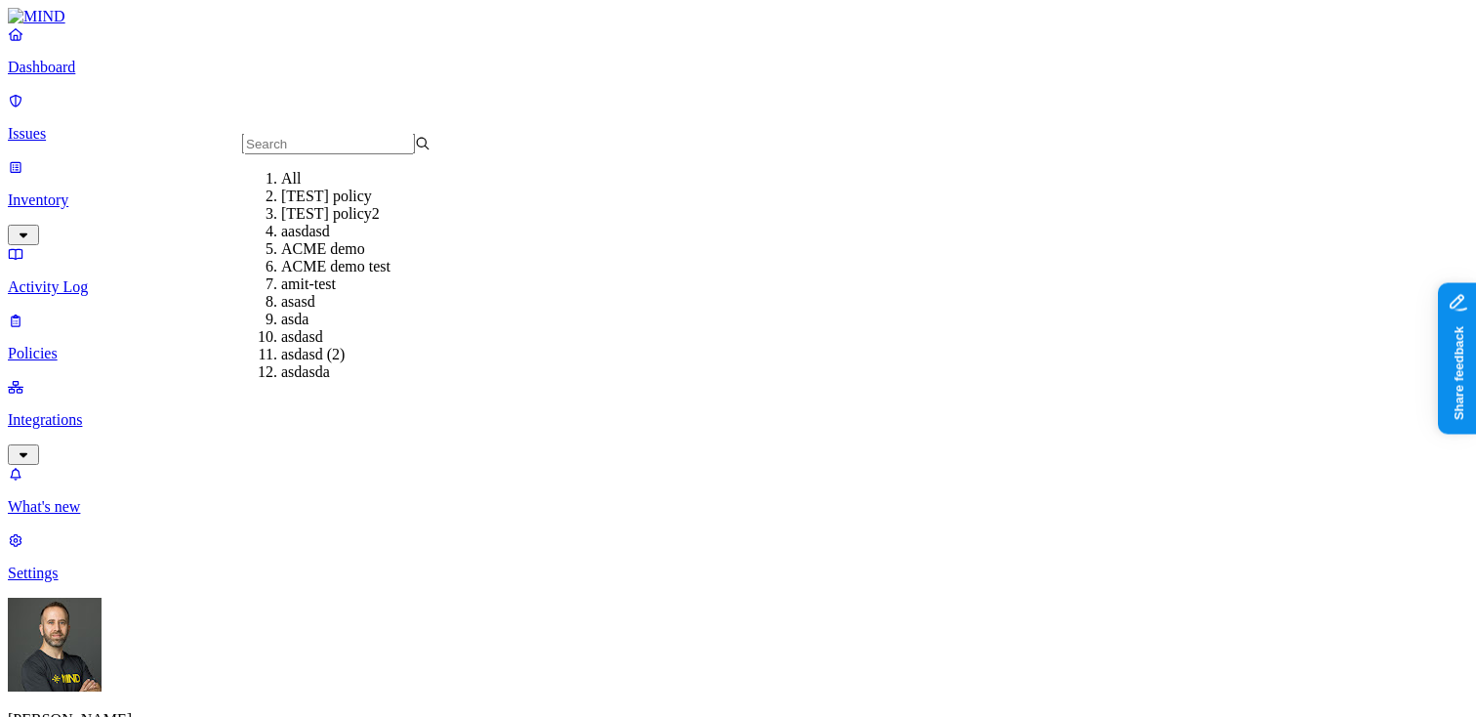
click at [64, 191] on p "Inventory" at bounding box center [738, 200] width 1460 height 18
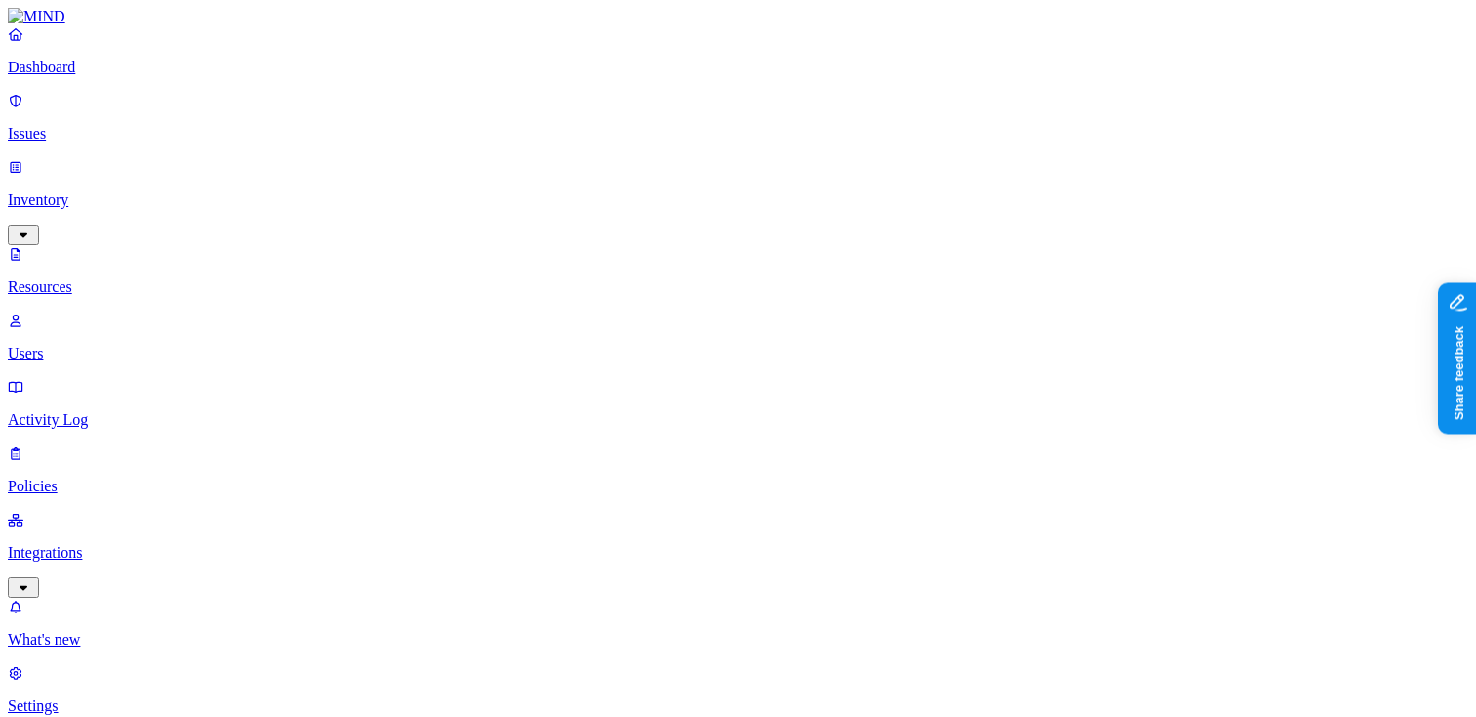
click at [114, 345] on p "Users" at bounding box center [738, 354] width 1460 height 18
click at [101, 411] on p "Activity Log" at bounding box center [738, 420] width 1460 height 18
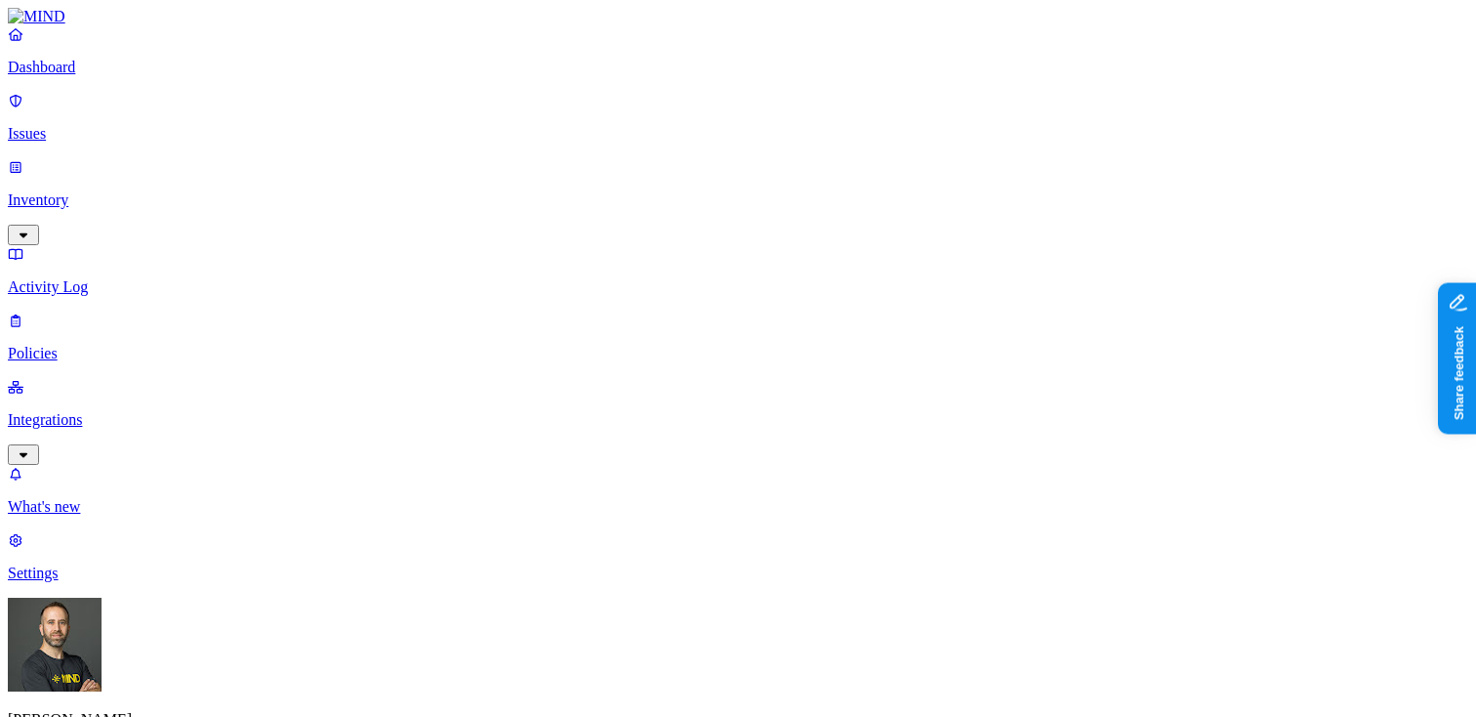
click at [99, 345] on p "Policies" at bounding box center [738, 354] width 1460 height 18
click at [101, 411] on p "Integrations" at bounding box center [738, 420] width 1460 height 18
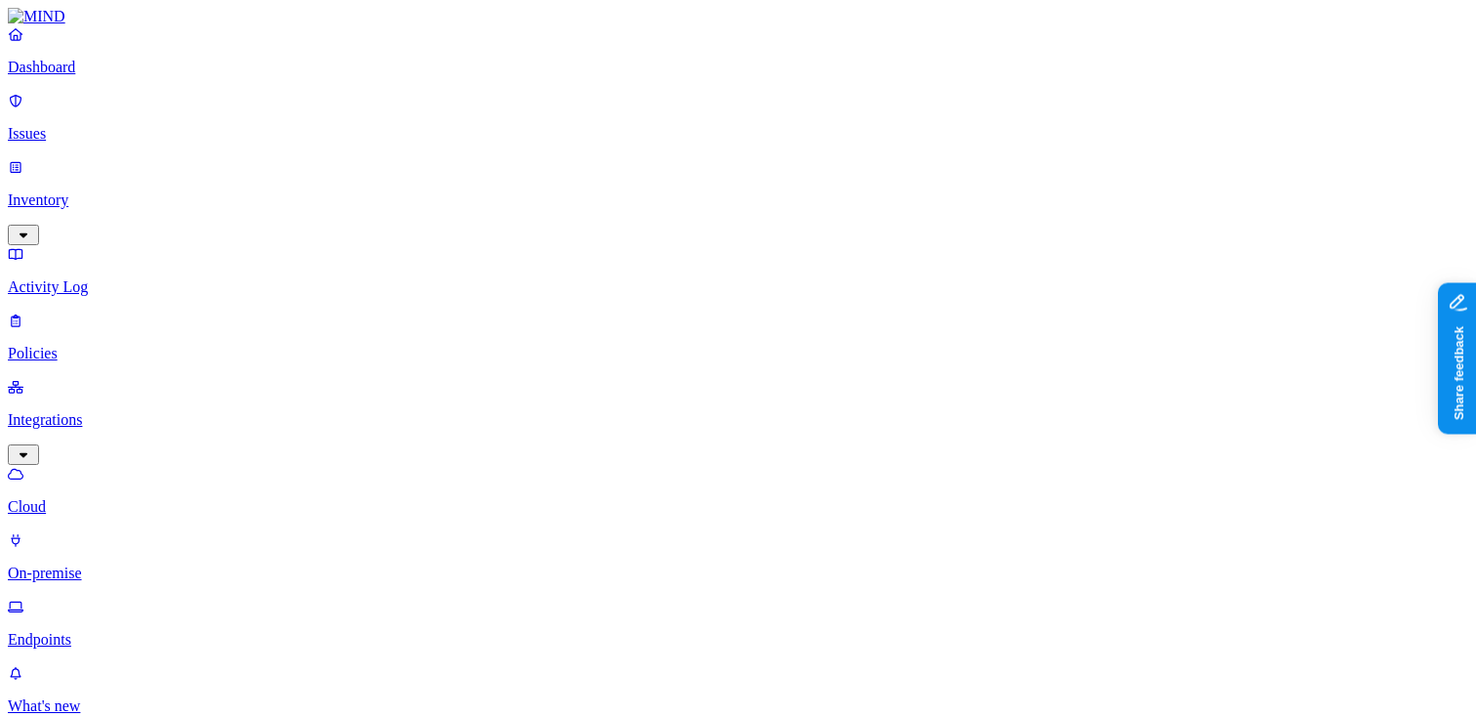
click at [93, 345] on p "Policies" at bounding box center [738, 354] width 1460 height 18
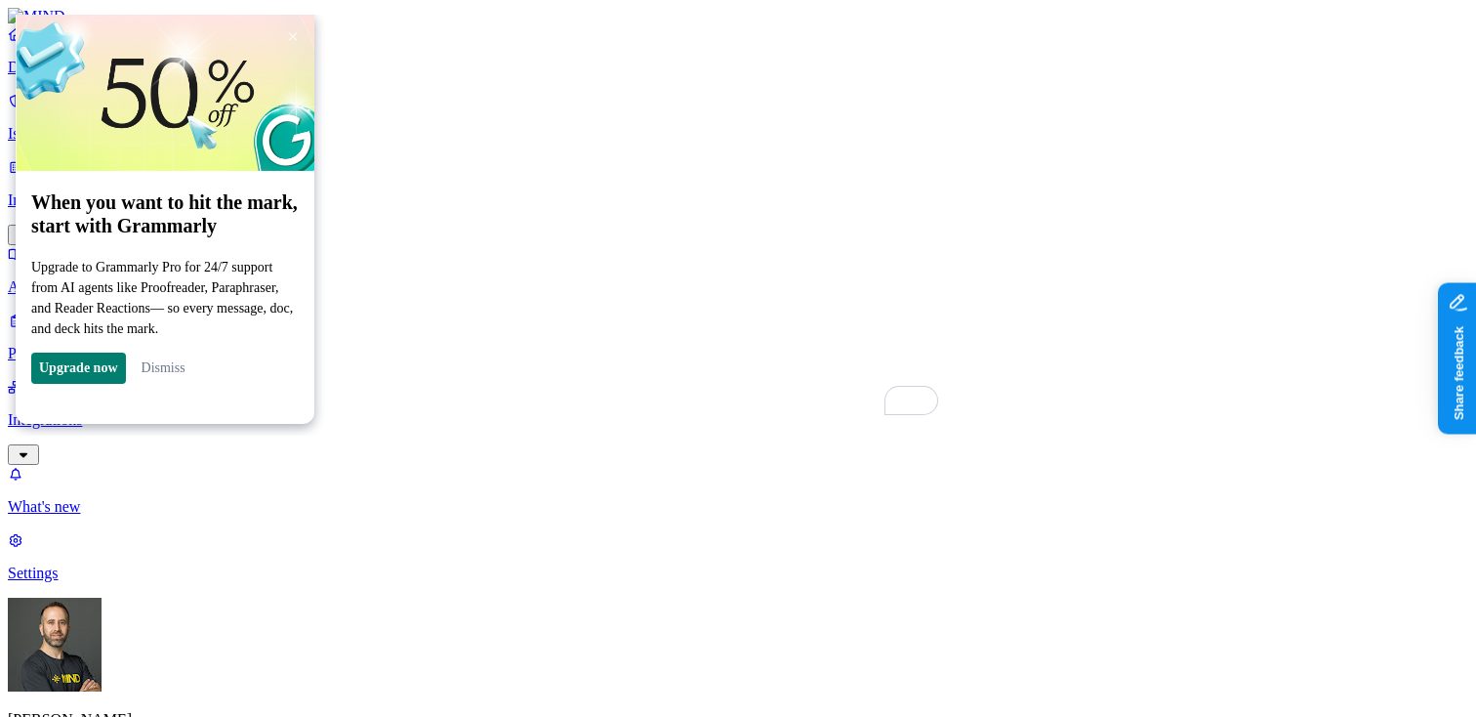
scroll to position [0, 0]
click at [178, 375] on link "Dismiss" at bounding box center [164, 367] width 44 height 15
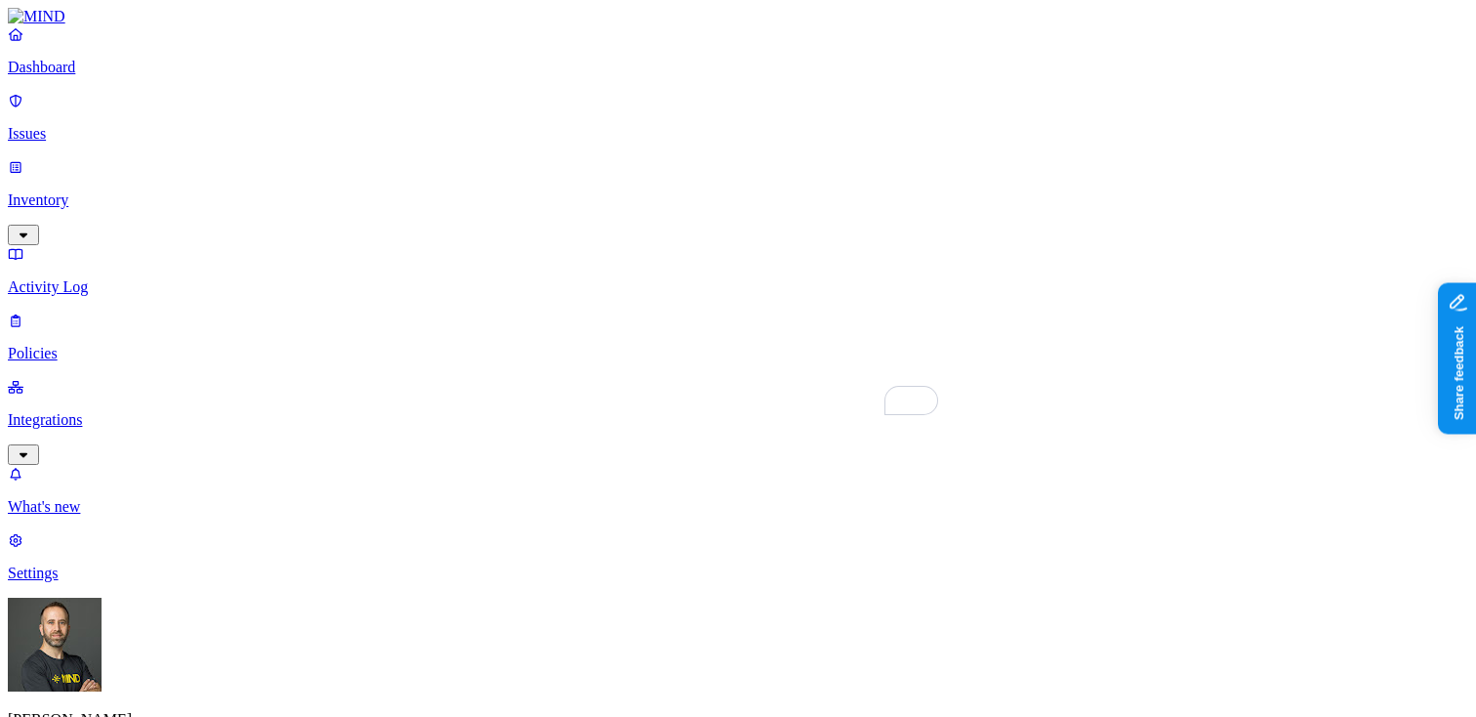
scroll to position [444, 0]
click at [647, 440] on label "Classification" at bounding box center [642, 432] width 86 height 17
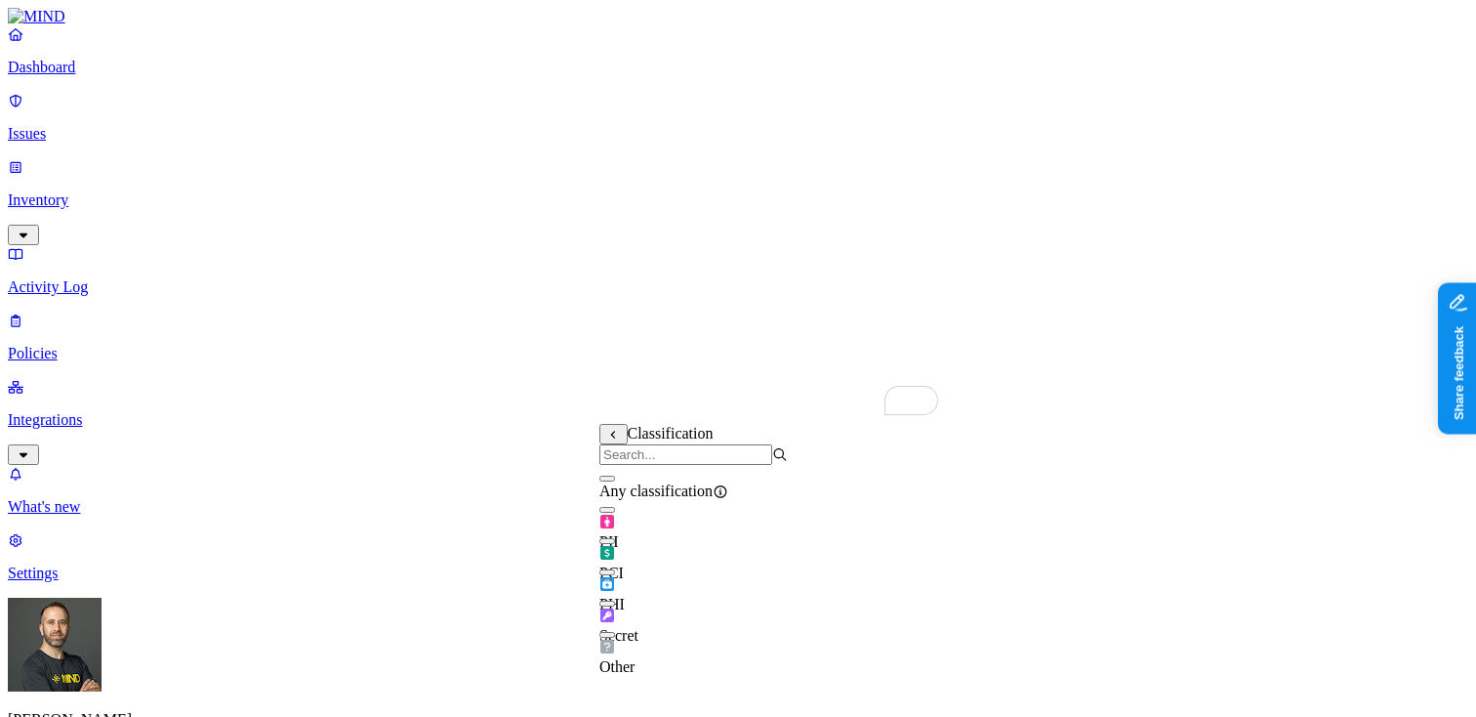
click at [689, 541] on div "PII" at bounding box center [693, 523] width 188 height 55
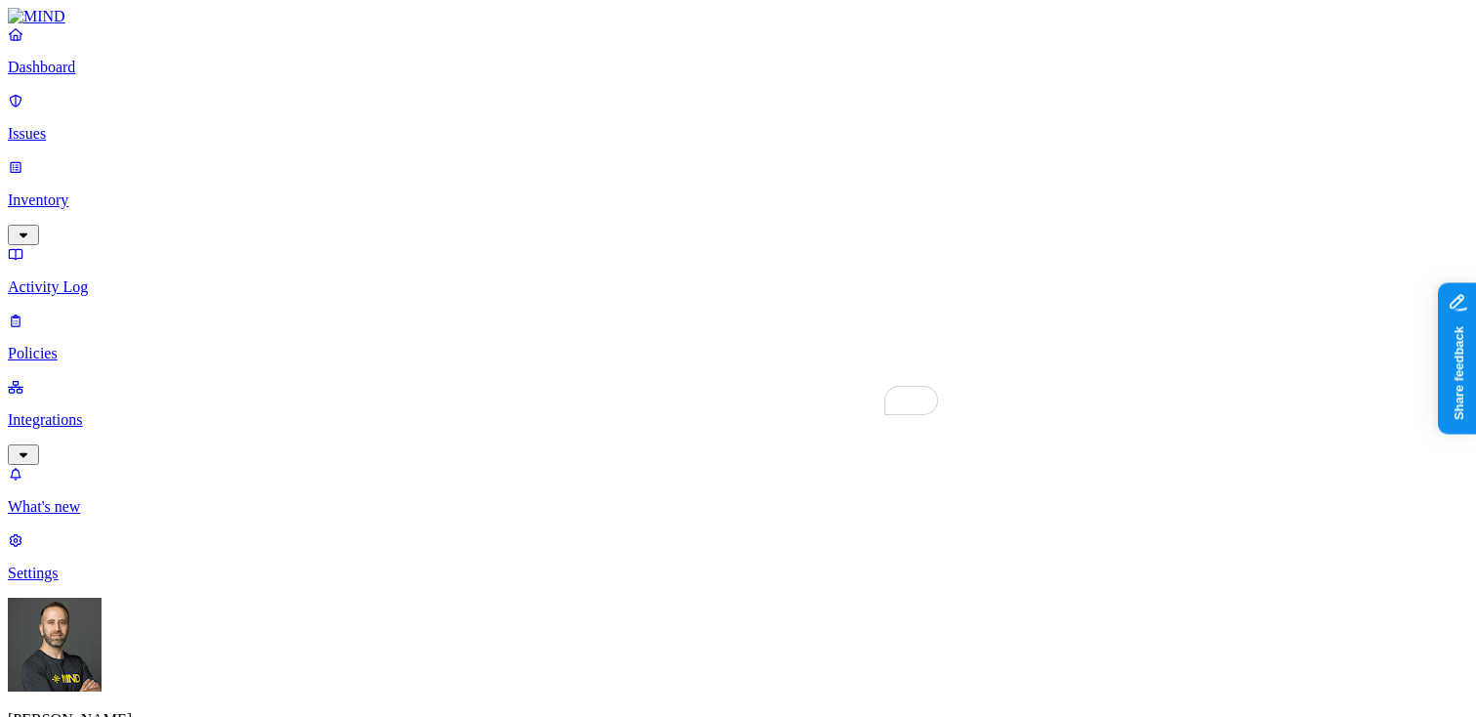
scroll to position [677, 0]
click at [627, 273] on label "File type" at bounding box center [612, 270] width 27 height 34
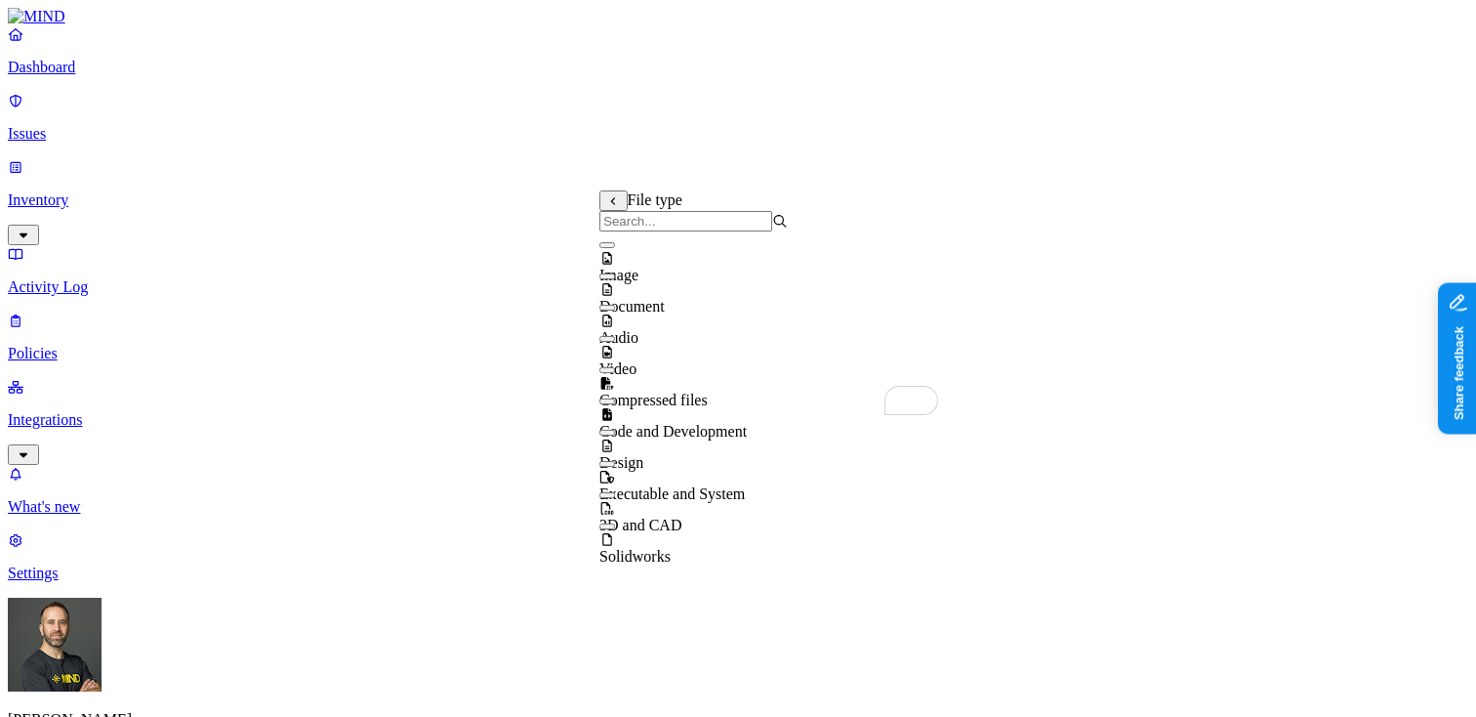
click at [615, 248] on button "button" at bounding box center [607, 245] width 16 height 6
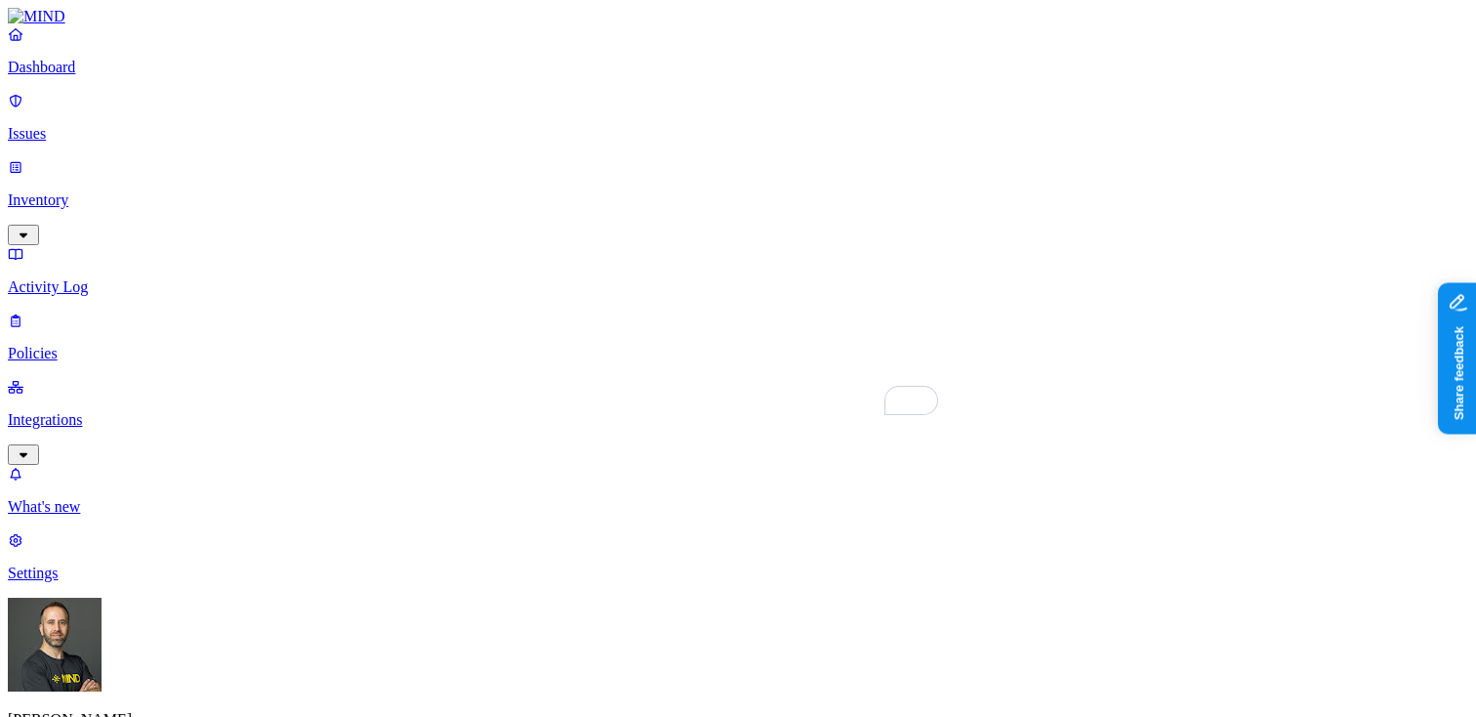
click at [740, 204] on label "OR" at bounding box center [728, 198] width 21 height 17
click at [747, 227] on label "Classification" at bounding box center [761, 219] width 86 height 17
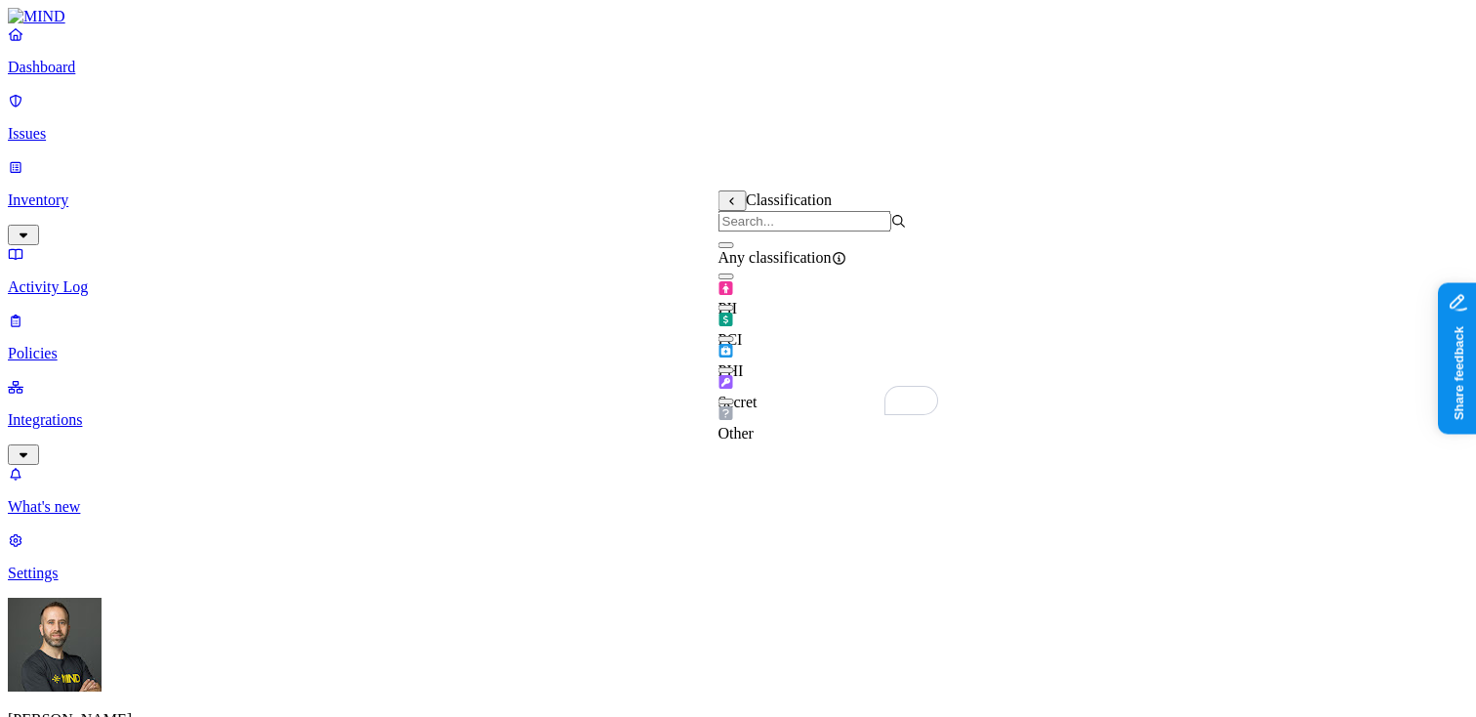
click at [734, 279] on button "button" at bounding box center [726, 276] width 16 height 6
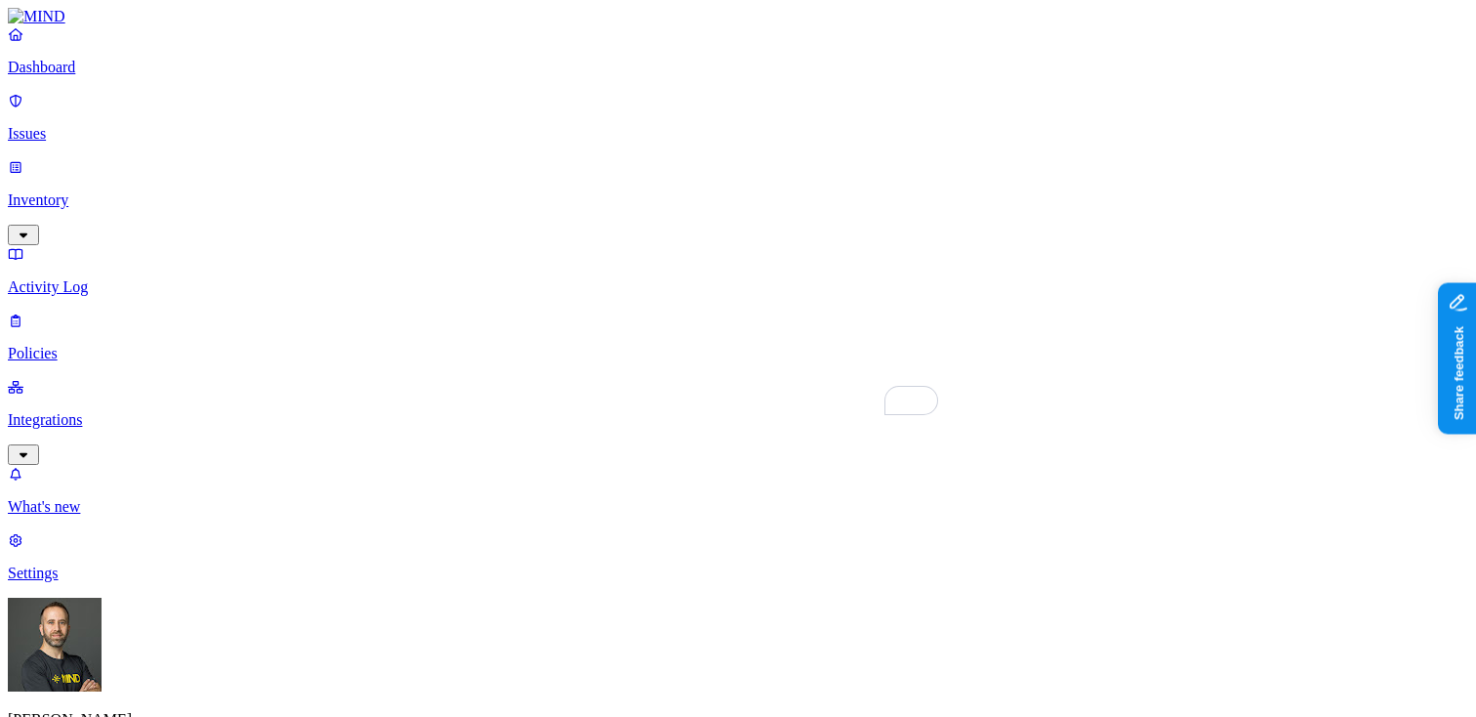
click at [635, 324] on label "External access" at bounding box center [625, 321] width 53 height 34
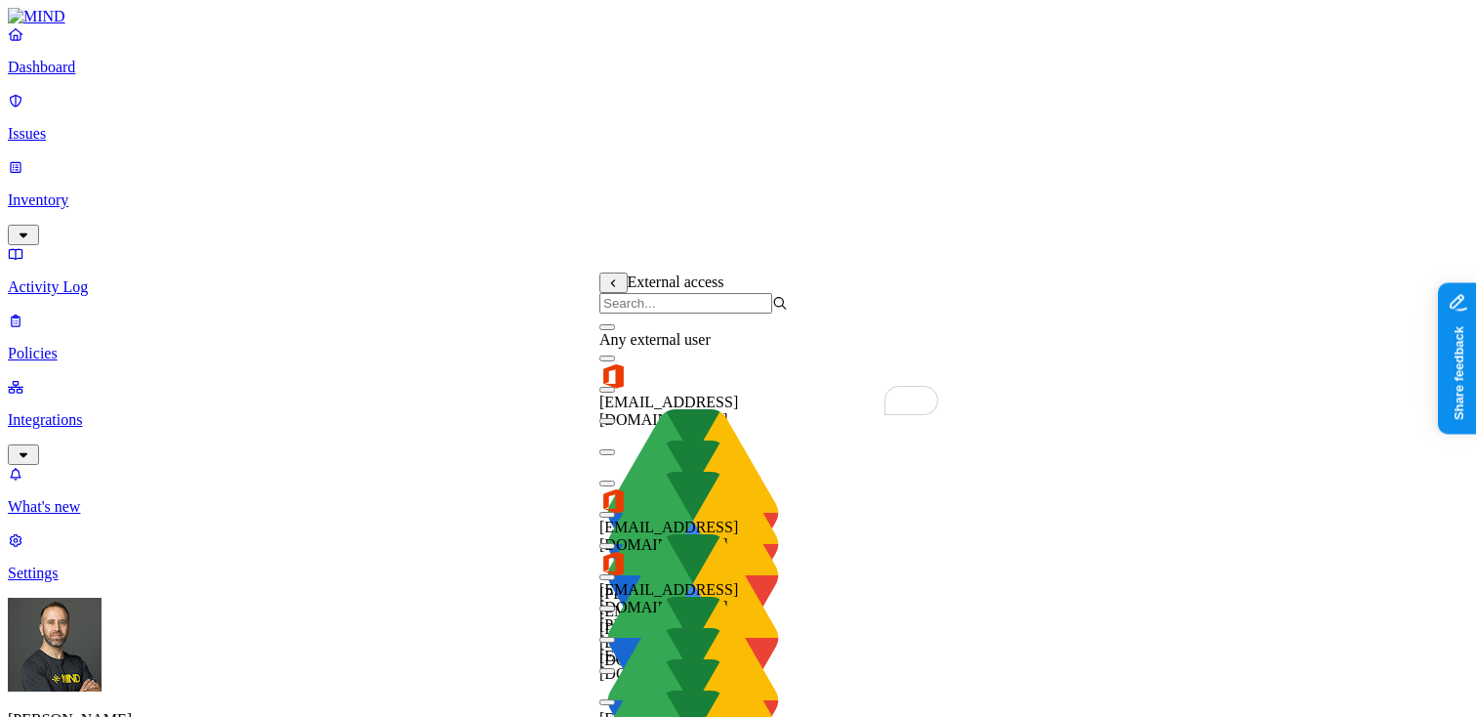
click at [615, 330] on button "button" at bounding box center [607, 327] width 16 height 6
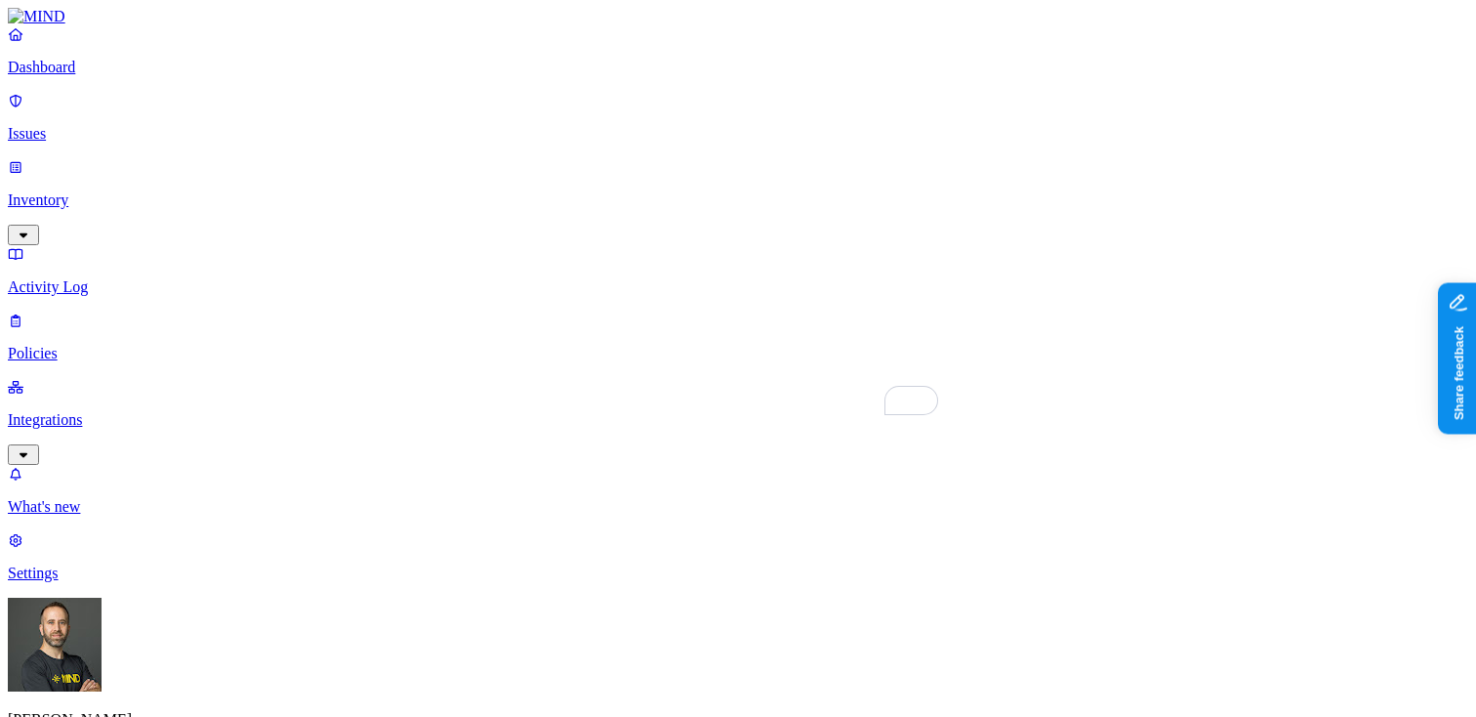
click at [835, 289] on label "OR" at bounding box center [823, 280] width 21 height 17
click at [853, 384] on label "Public access" at bounding box center [833, 372] width 40 height 34
click at [910, 319] on label "Anyone with link" at bounding box center [861, 310] width 97 height 34
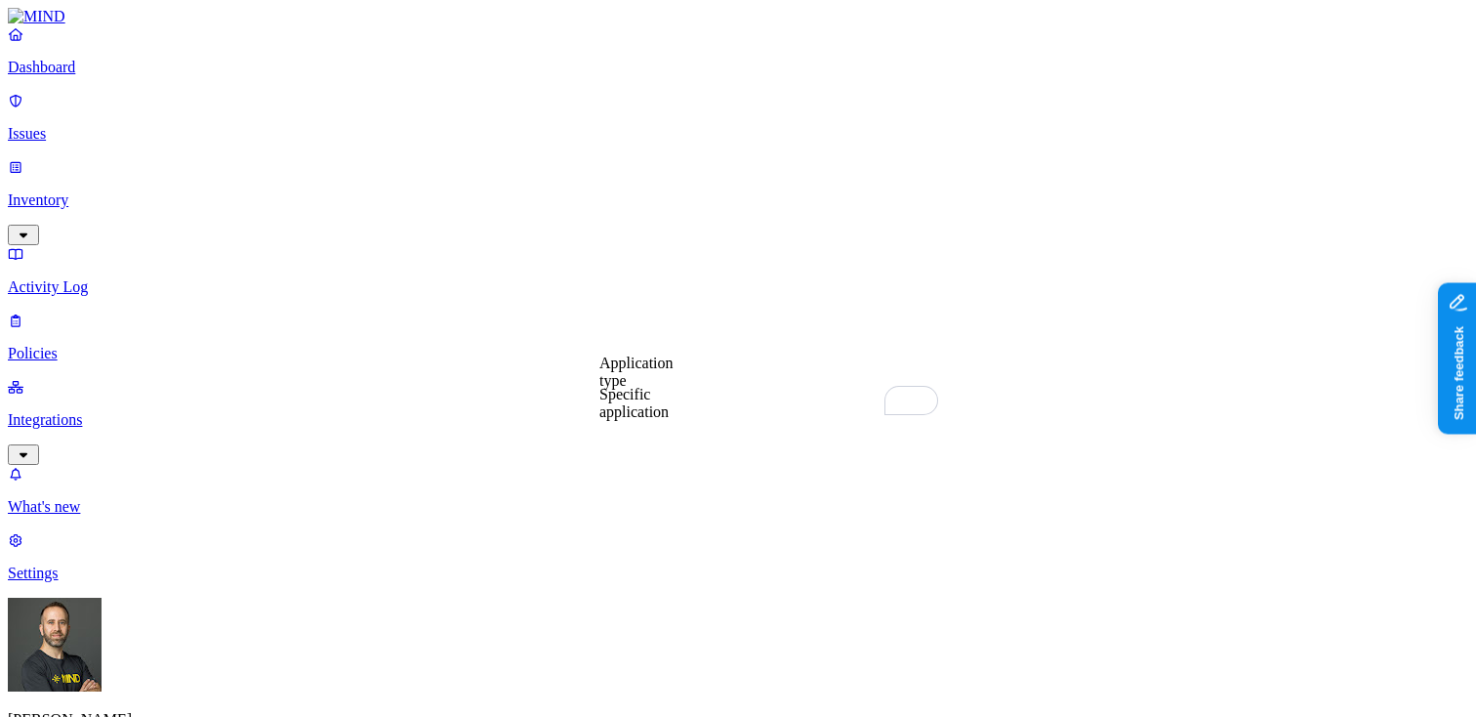
click at [634, 405] on label "Specific application" at bounding box center [633, 403] width 69 height 34
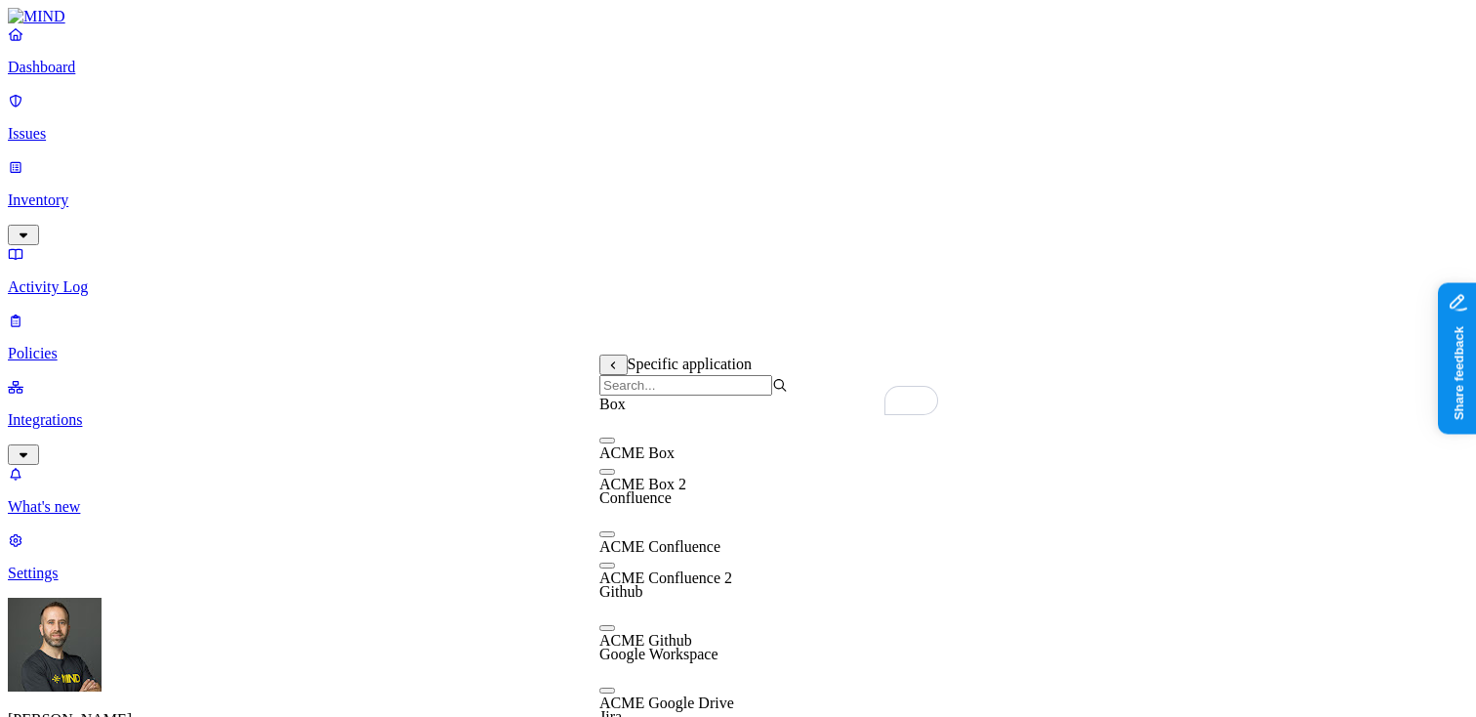
click at [612, 374] on button at bounding box center [613, 364] width 28 height 20
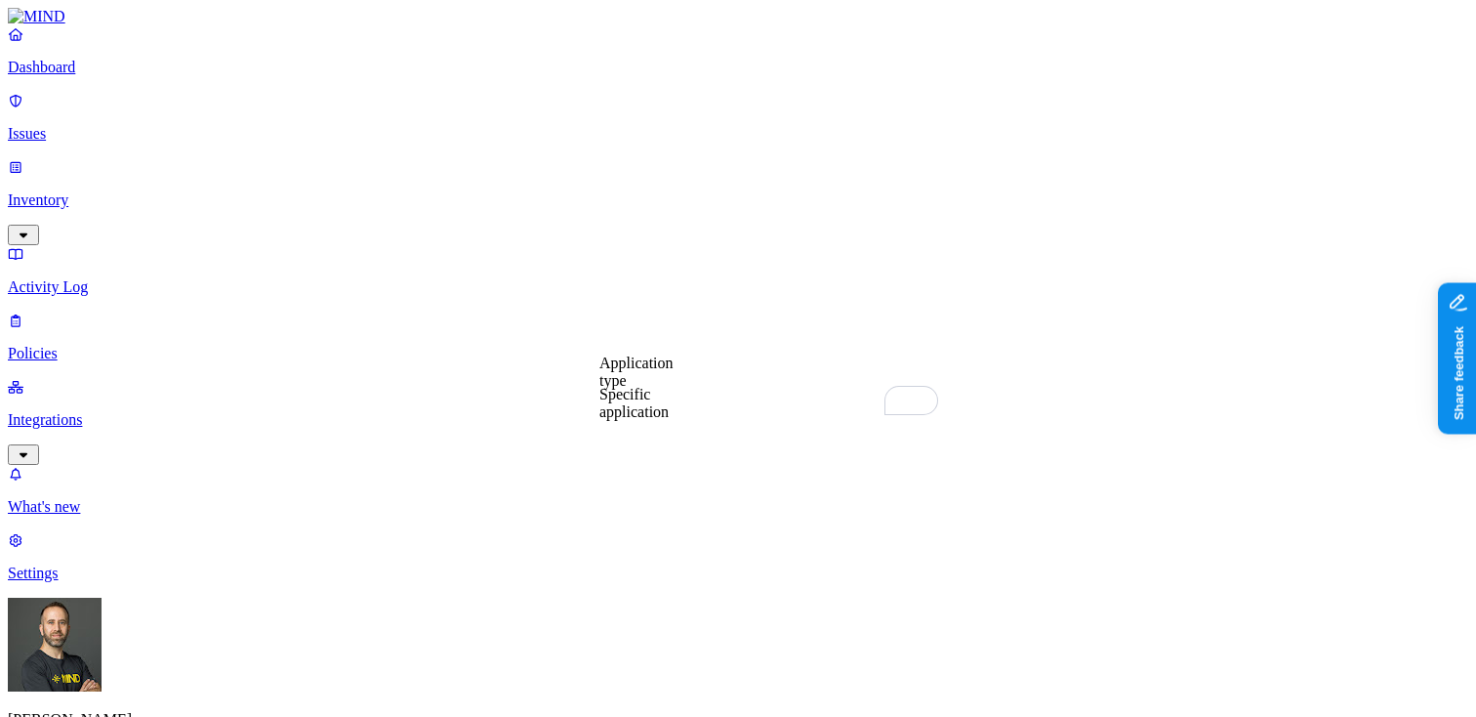
click at [656, 380] on label "Application type" at bounding box center [636, 371] width 74 height 34
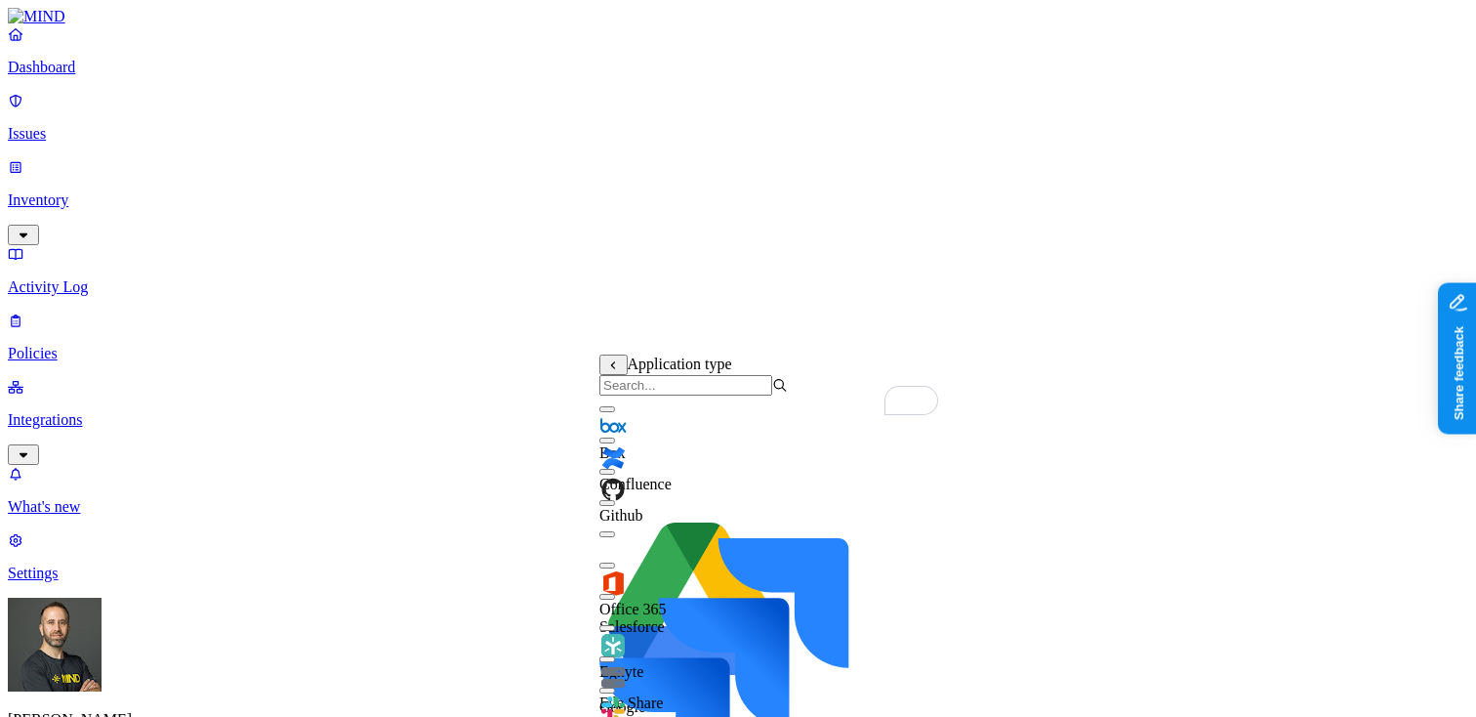
click at [627, 432] on img at bounding box center [612, 426] width 27 height 27
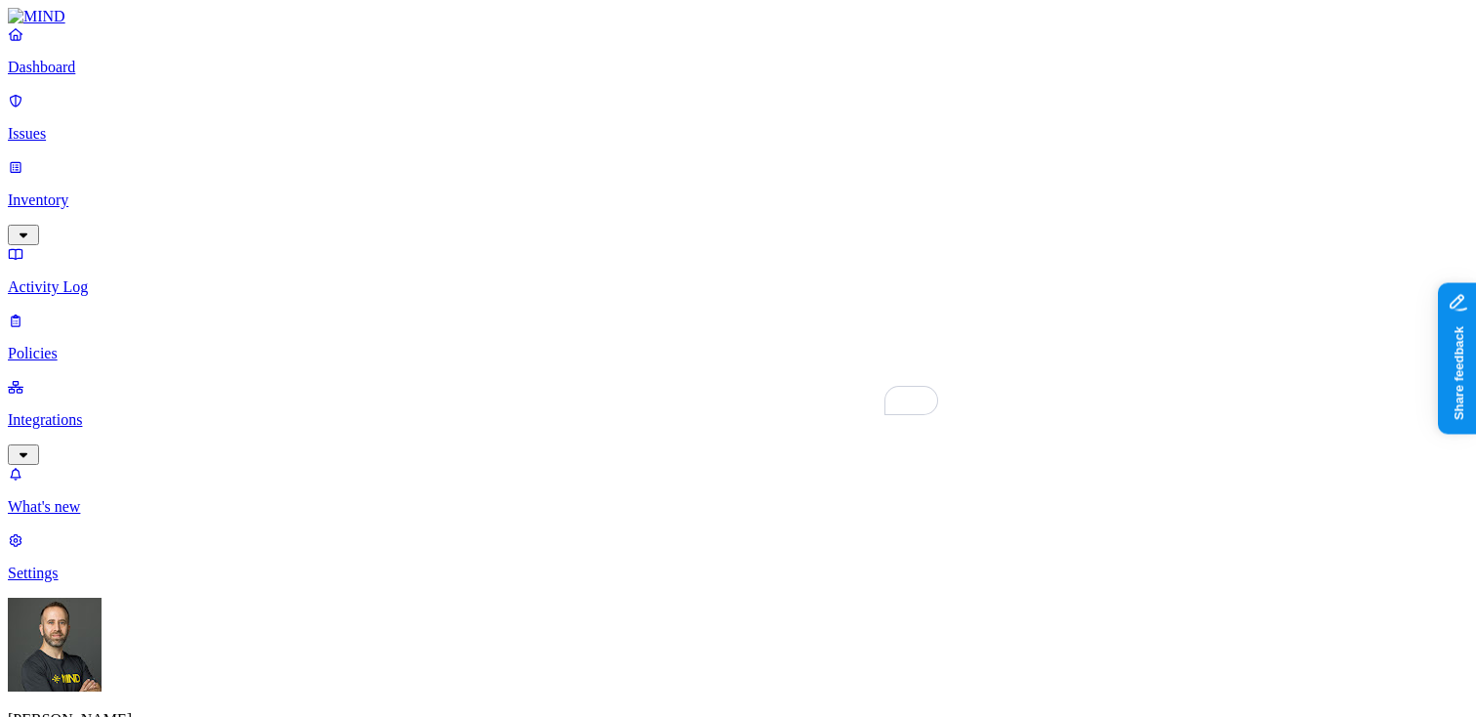
scroll to position [830, 0]
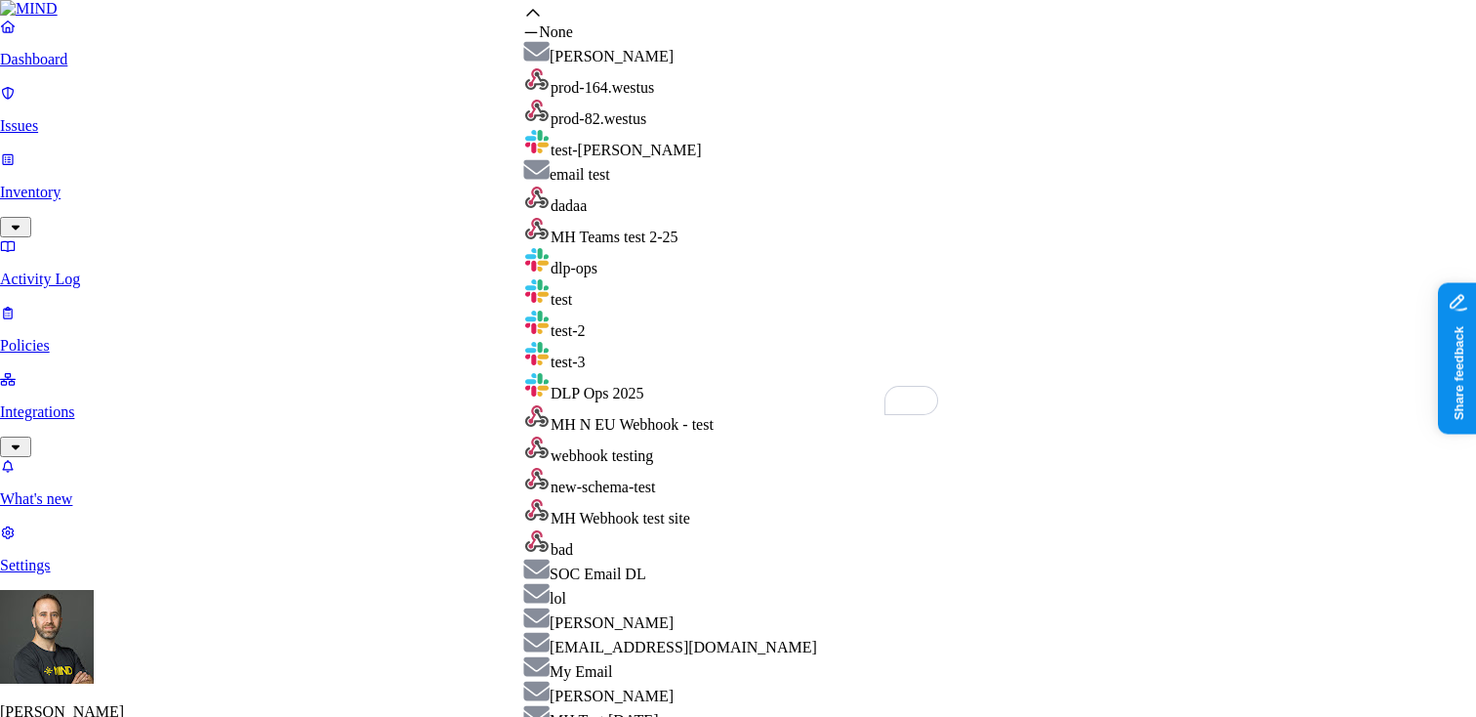
scroll to position [608, 0]
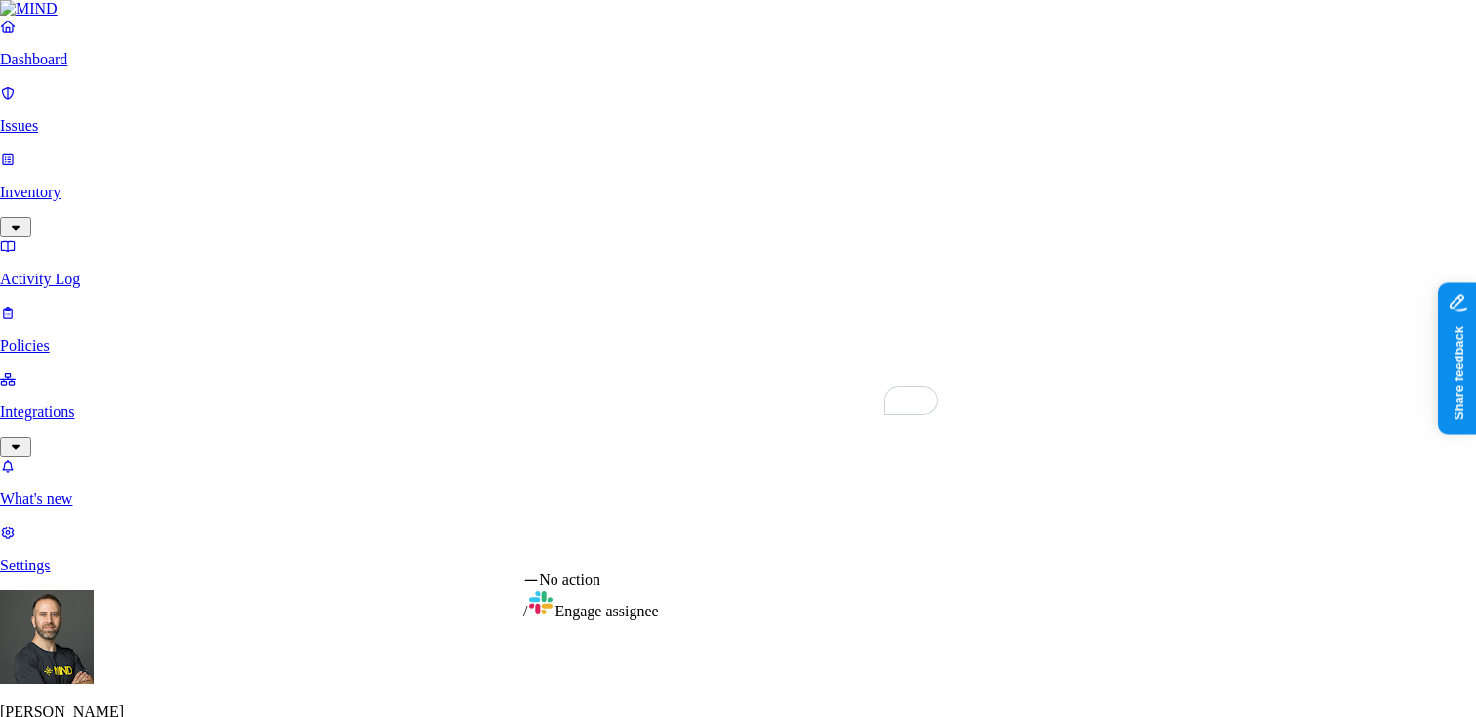
select select "1"
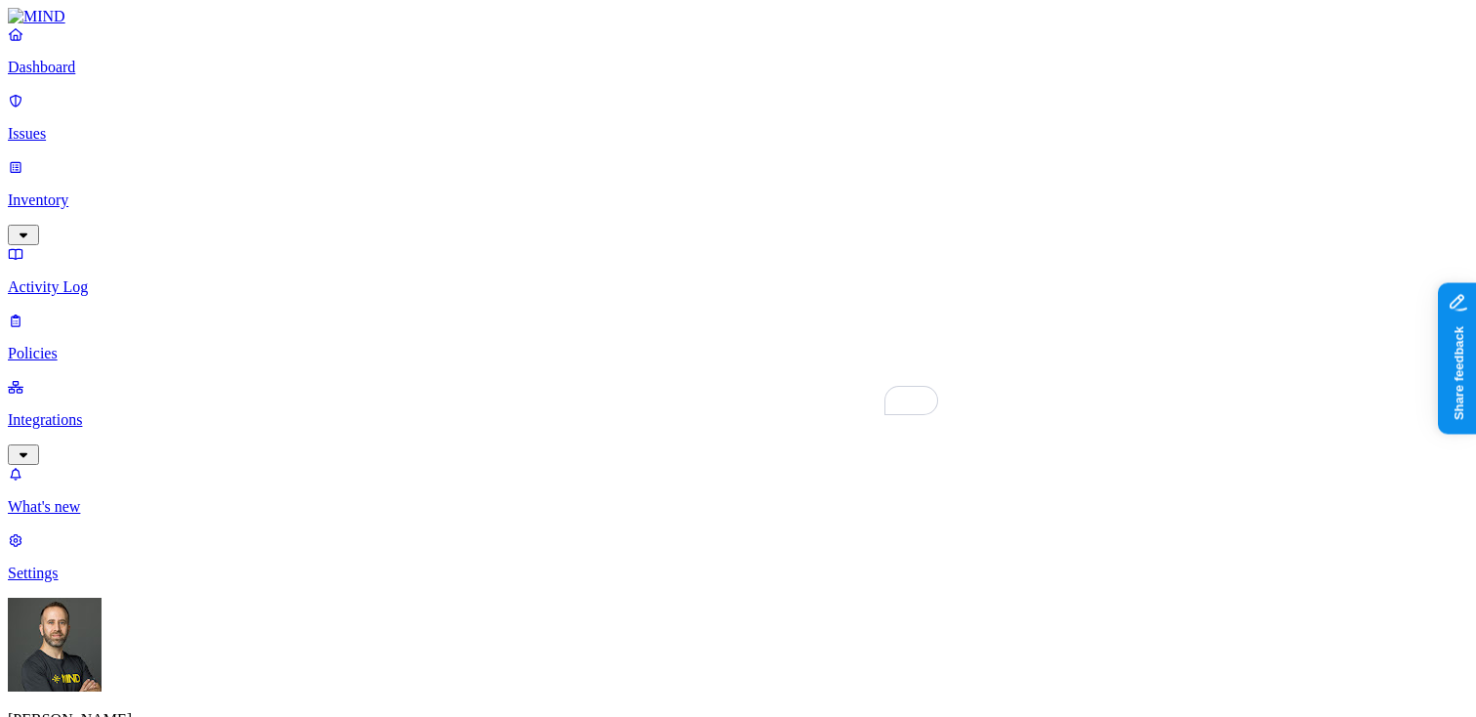
click at [104, 74] on link "Dashboard" at bounding box center [738, 50] width 1460 height 51
click at [107, 411] on p "Integrations" at bounding box center [738, 420] width 1460 height 18
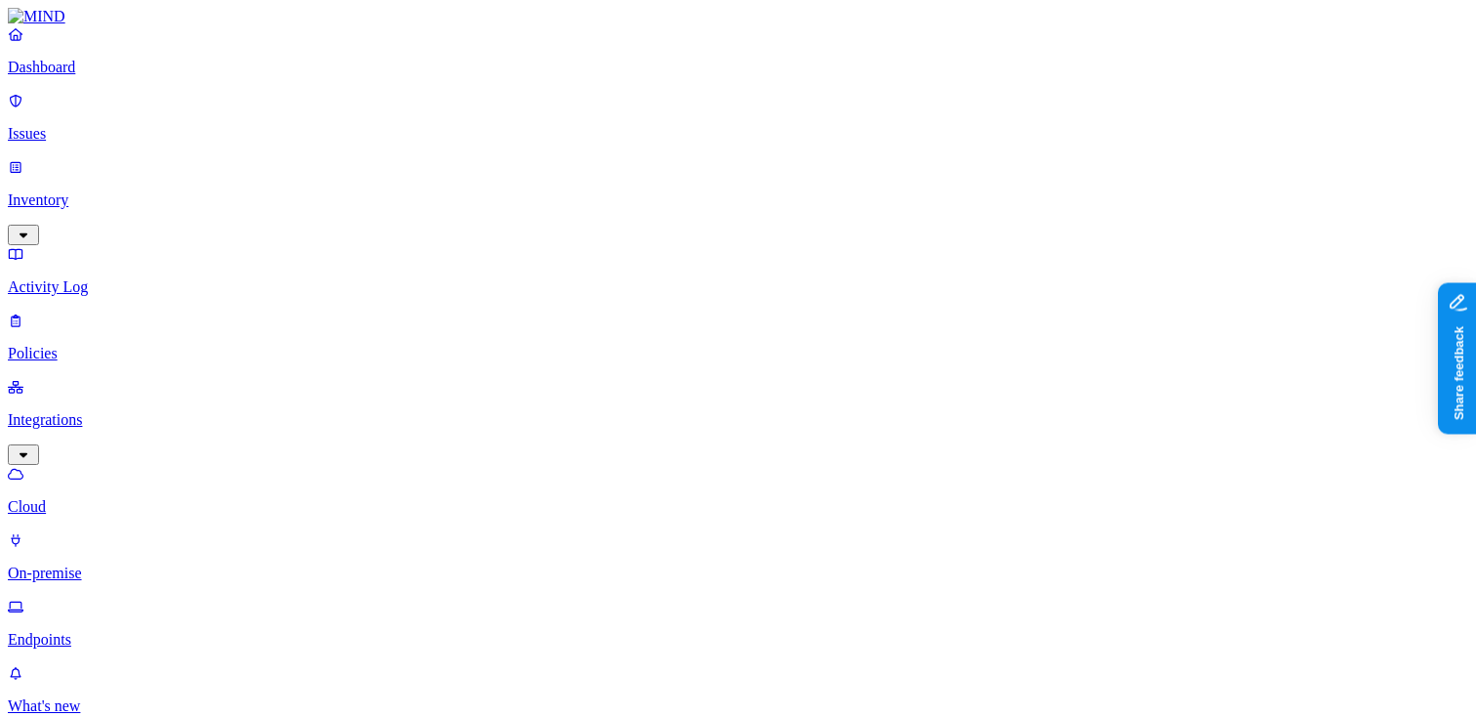
click at [77, 631] on p "Endpoints" at bounding box center [738, 640] width 1460 height 18
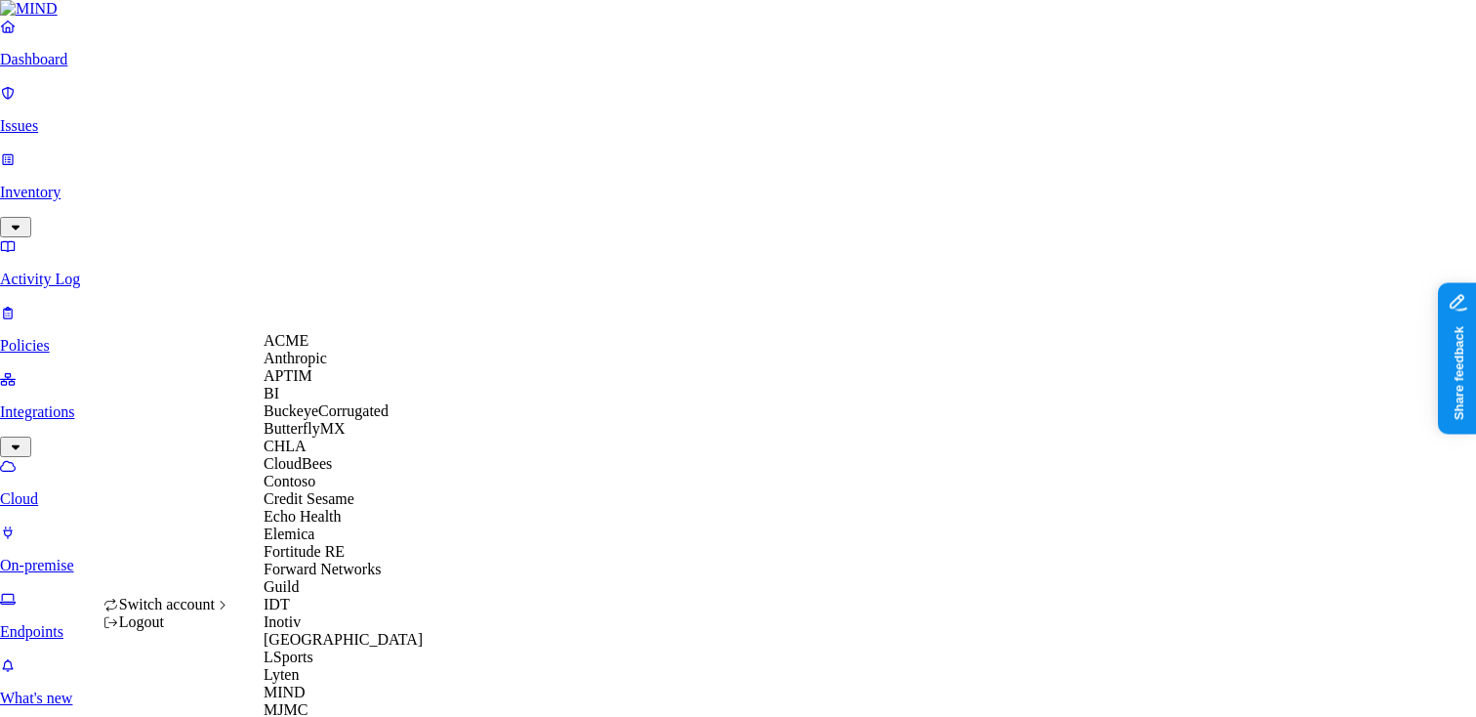
click at [323, 455] on div "CHLA" at bounding box center [358, 446] width 189 height 18
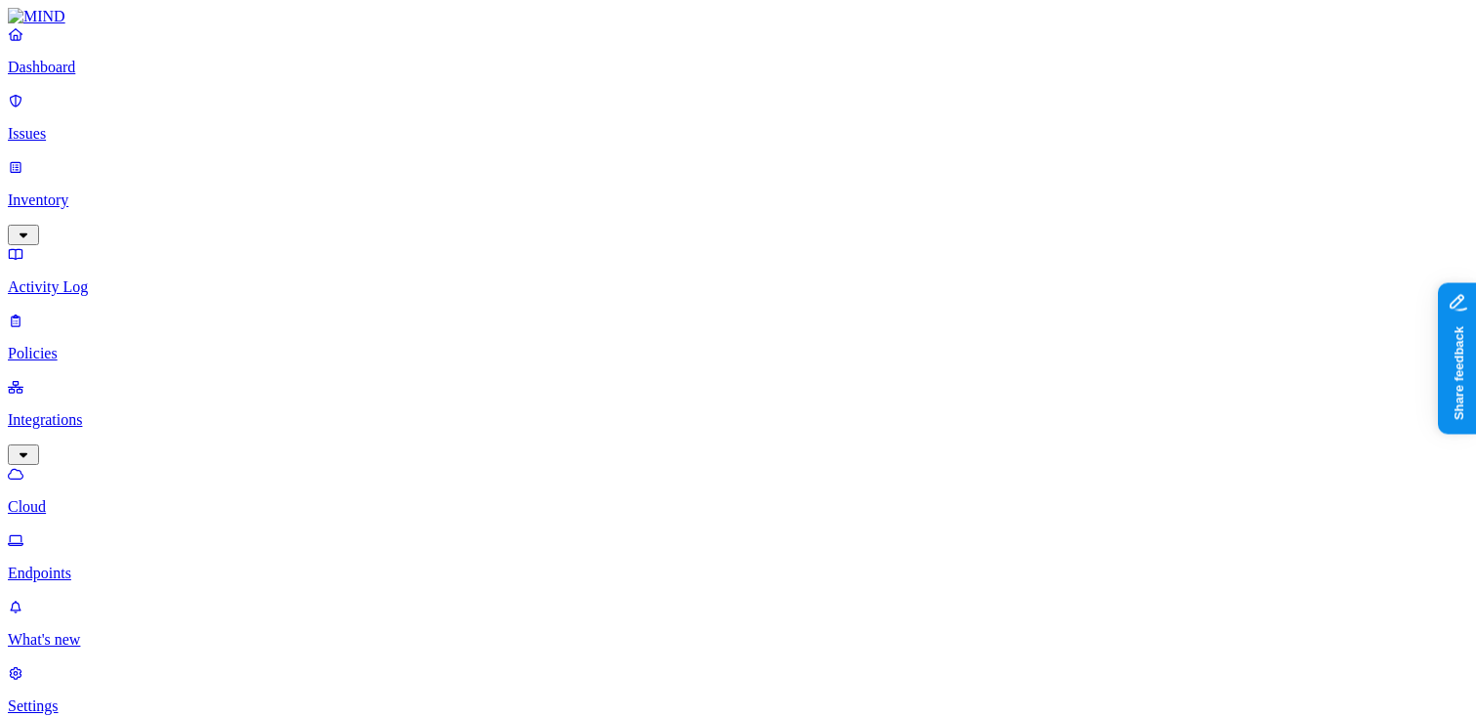
click at [181, 76] on p "Dashboard" at bounding box center [738, 68] width 1460 height 18
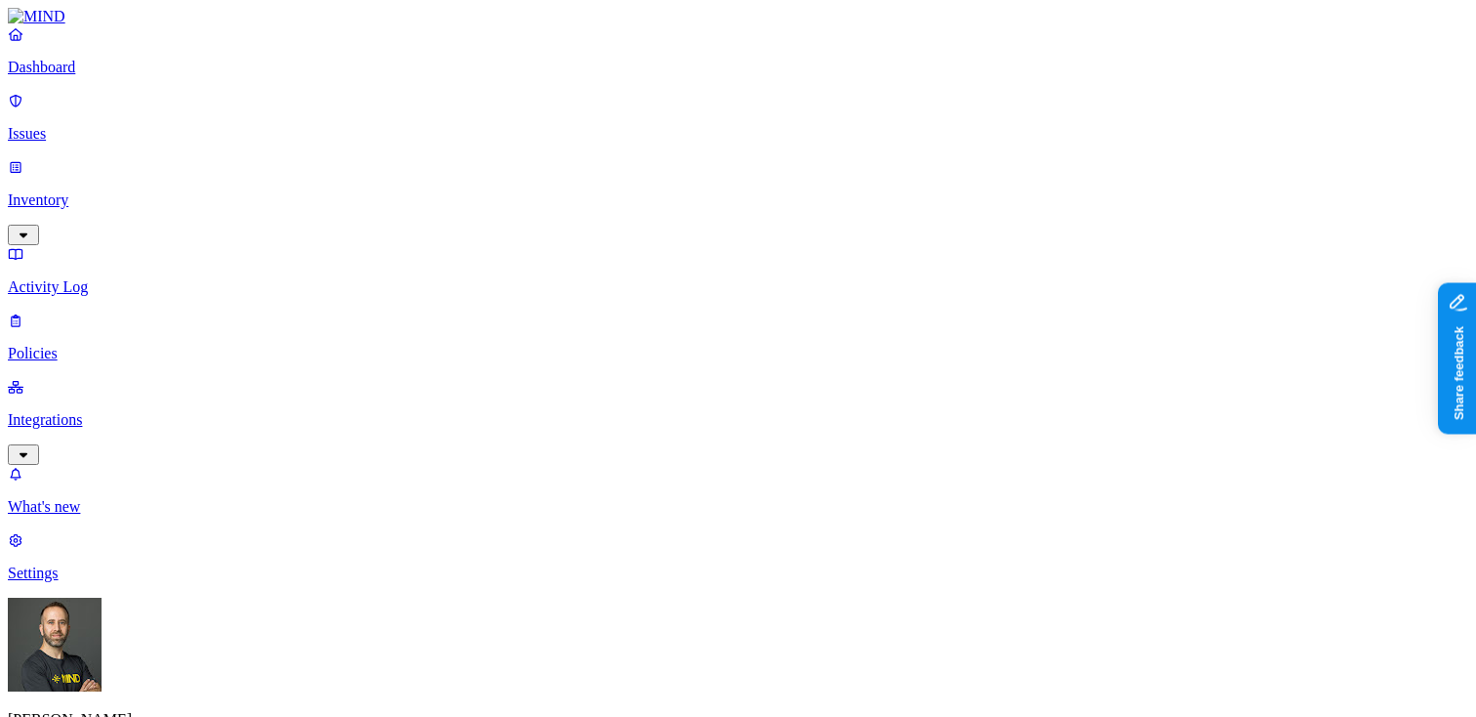
click at [151, 126] on p "Issues" at bounding box center [738, 134] width 1460 height 18
click at [143, 191] on p "Inventory" at bounding box center [738, 200] width 1460 height 18
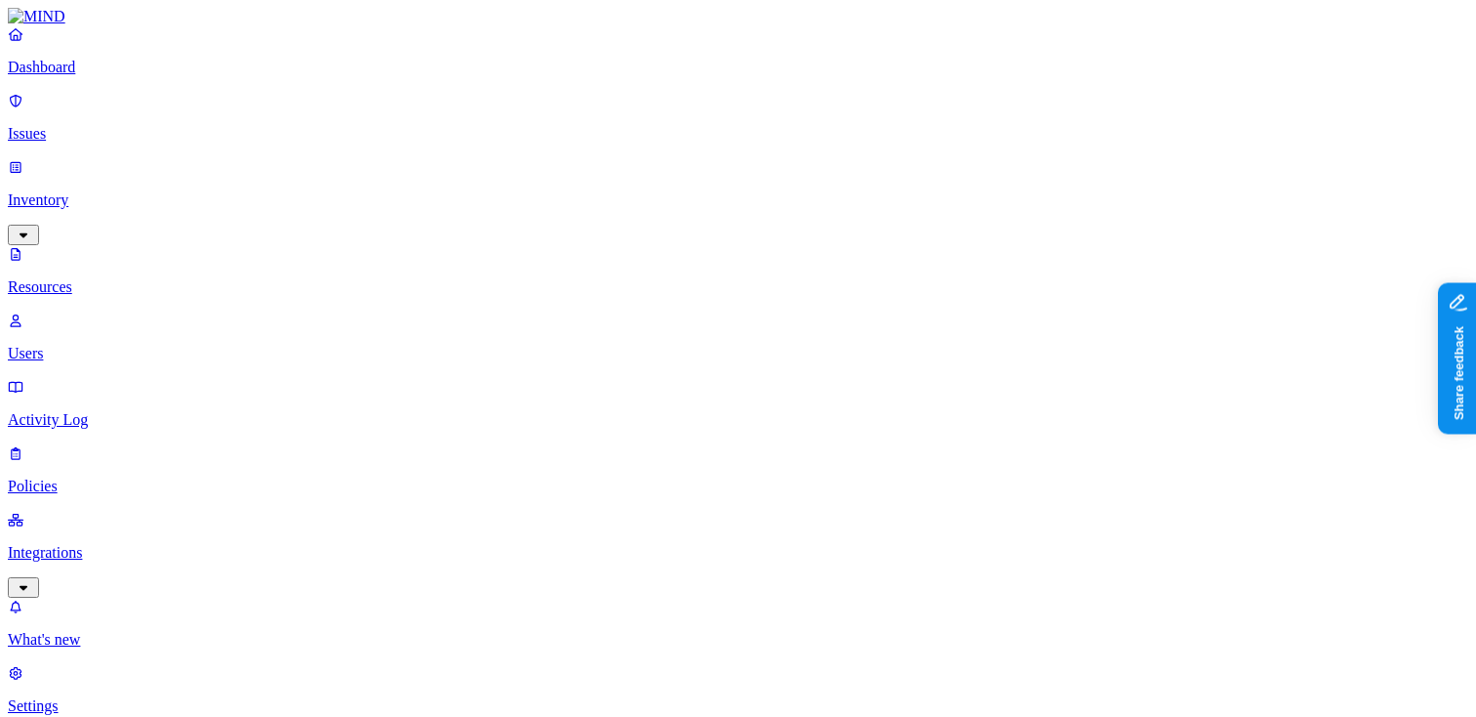
click at [123, 345] on p "Users" at bounding box center [738, 354] width 1460 height 18
click at [119, 411] on p "Activity Log" at bounding box center [738, 420] width 1460 height 18
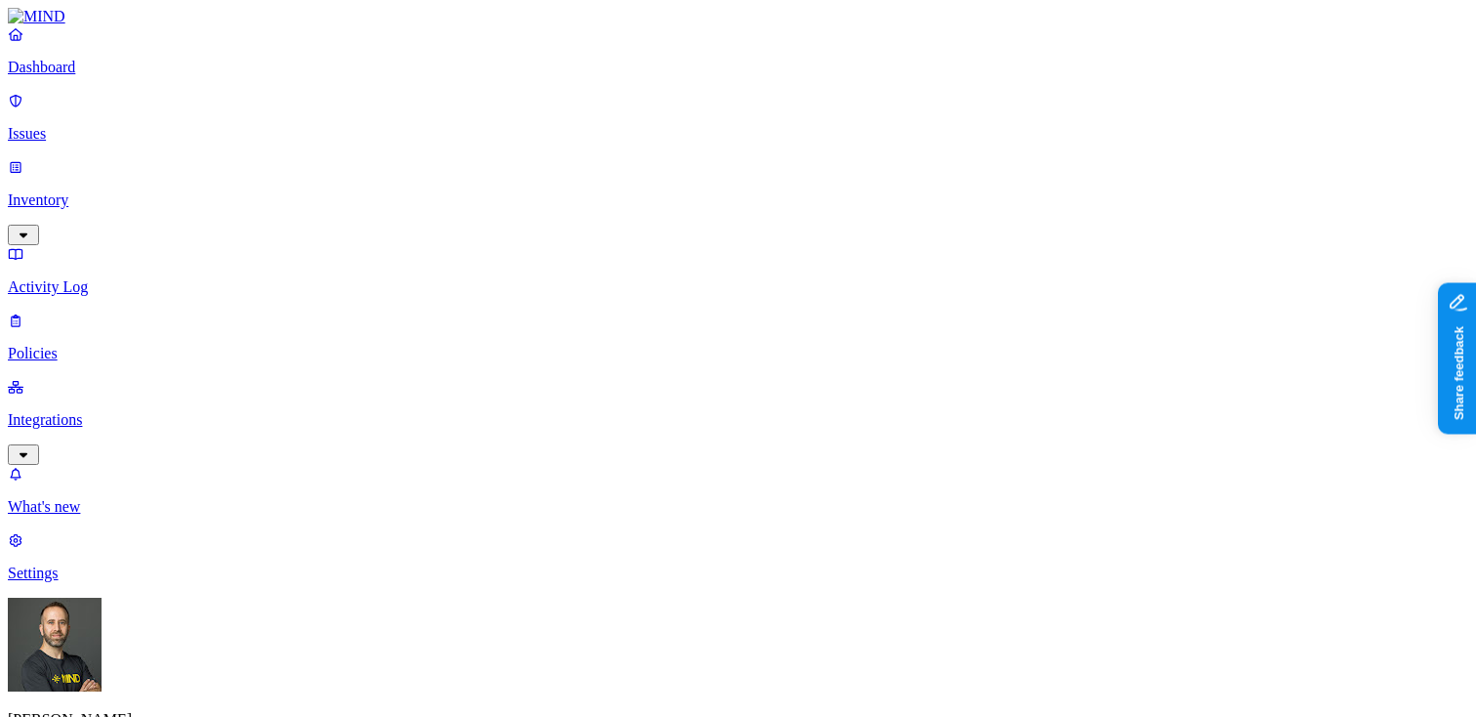
click at [108, 345] on p "Policies" at bounding box center [738, 354] width 1460 height 18
click at [102, 411] on p "Integrations" at bounding box center [738, 420] width 1460 height 18
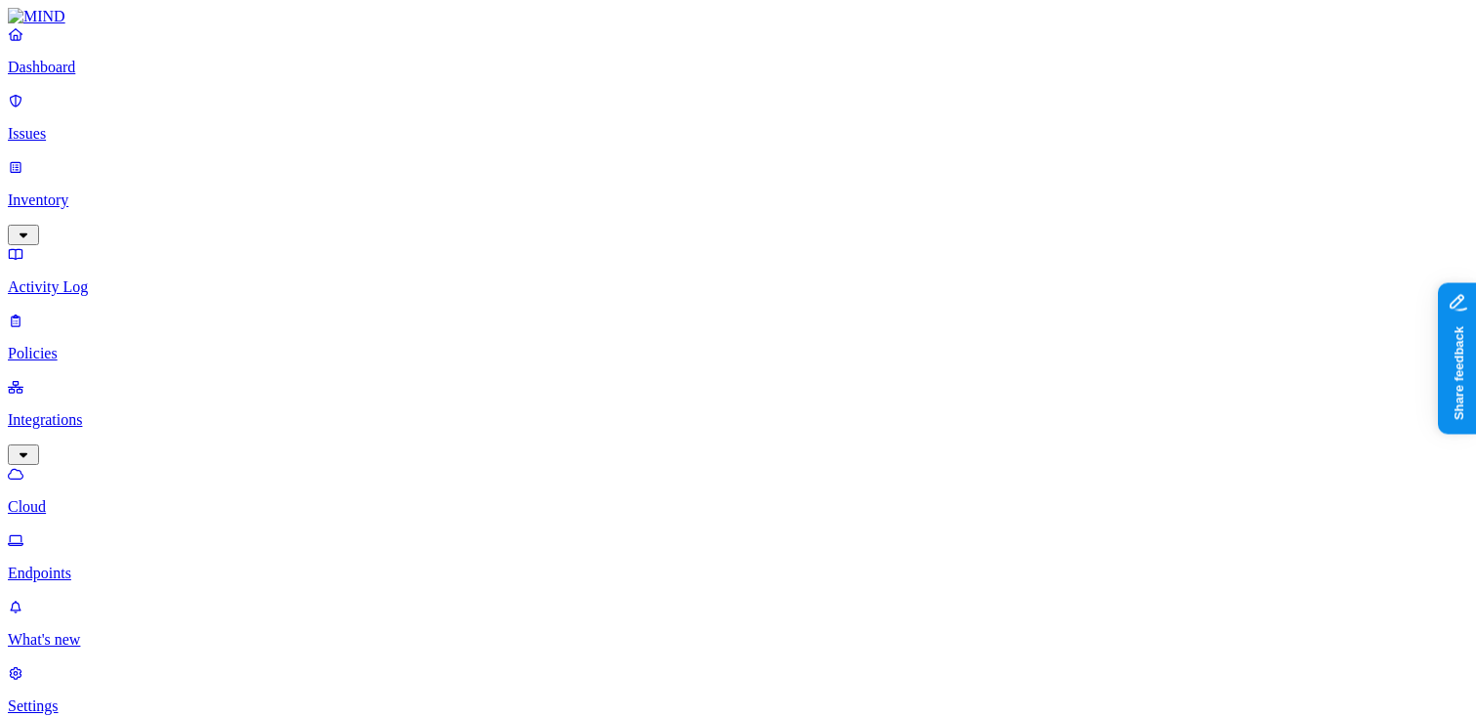
click at [102, 564] on p "Endpoints" at bounding box center [738, 573] width 1460 height 18
click at [100, 411] on p "Integrations" at bounding box center [738, 420] width 1460 height 18
click at [98, 345] on p "Policies" at bounding box center [738, 354] width 1460 height 18
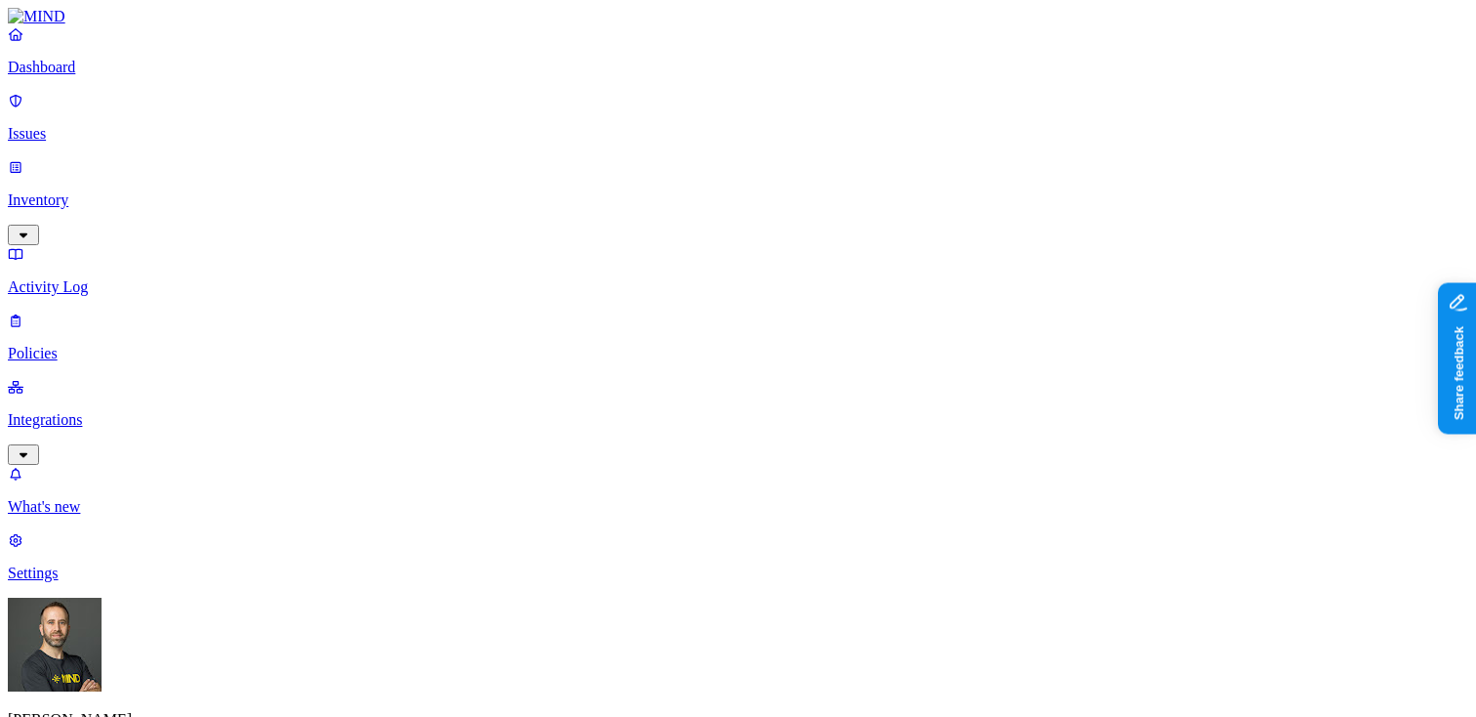
click at [95, 76] on p "Dashboard" at bounding box center [738, 68] width 1460 height 18
click at [188, 684] on html "Dashboard Issues Inventory Activity Log Policies Integrations What's new 1 Sett…" at bounding box center [738, 596] width 1476 height 1193
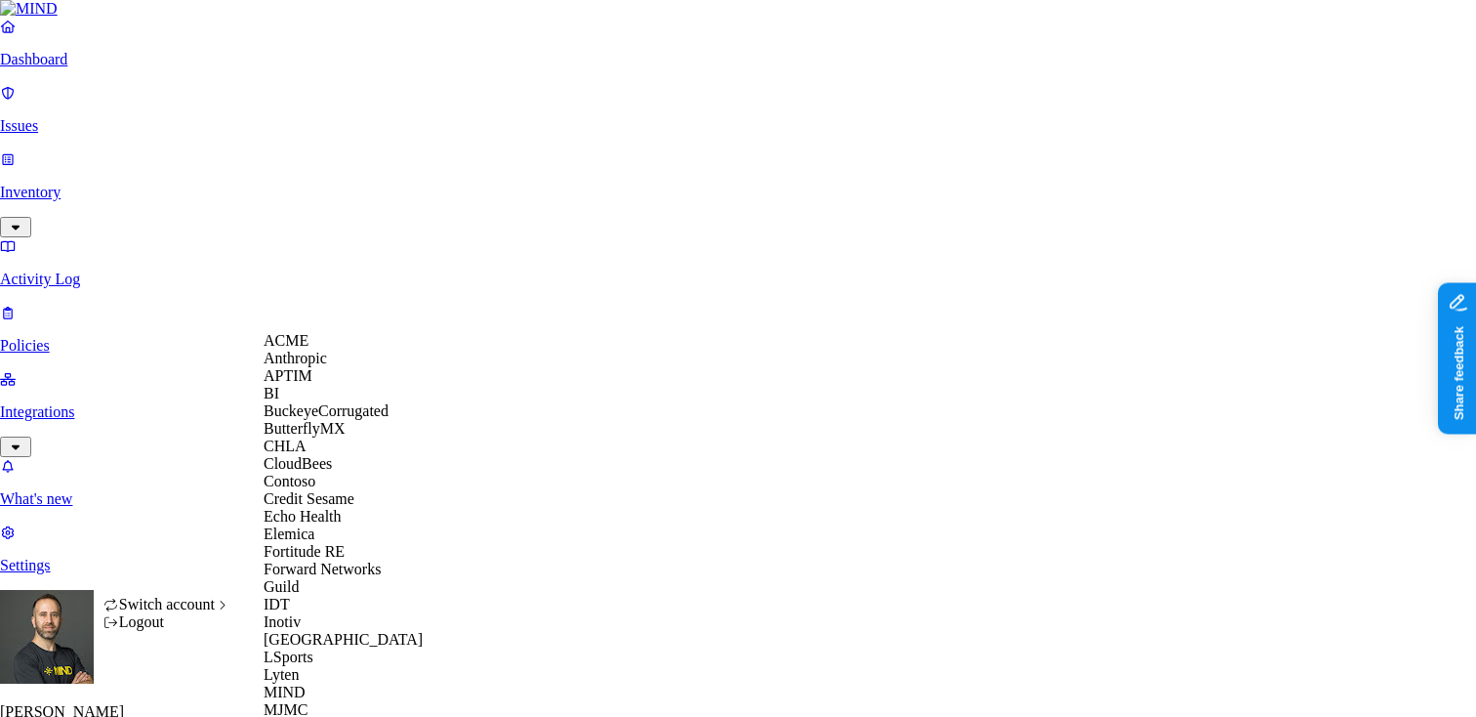
scroll to position [741, 0]
click at [356, 716] on span "National Geographic" at bounding box center [329, 726] width 131 height 17
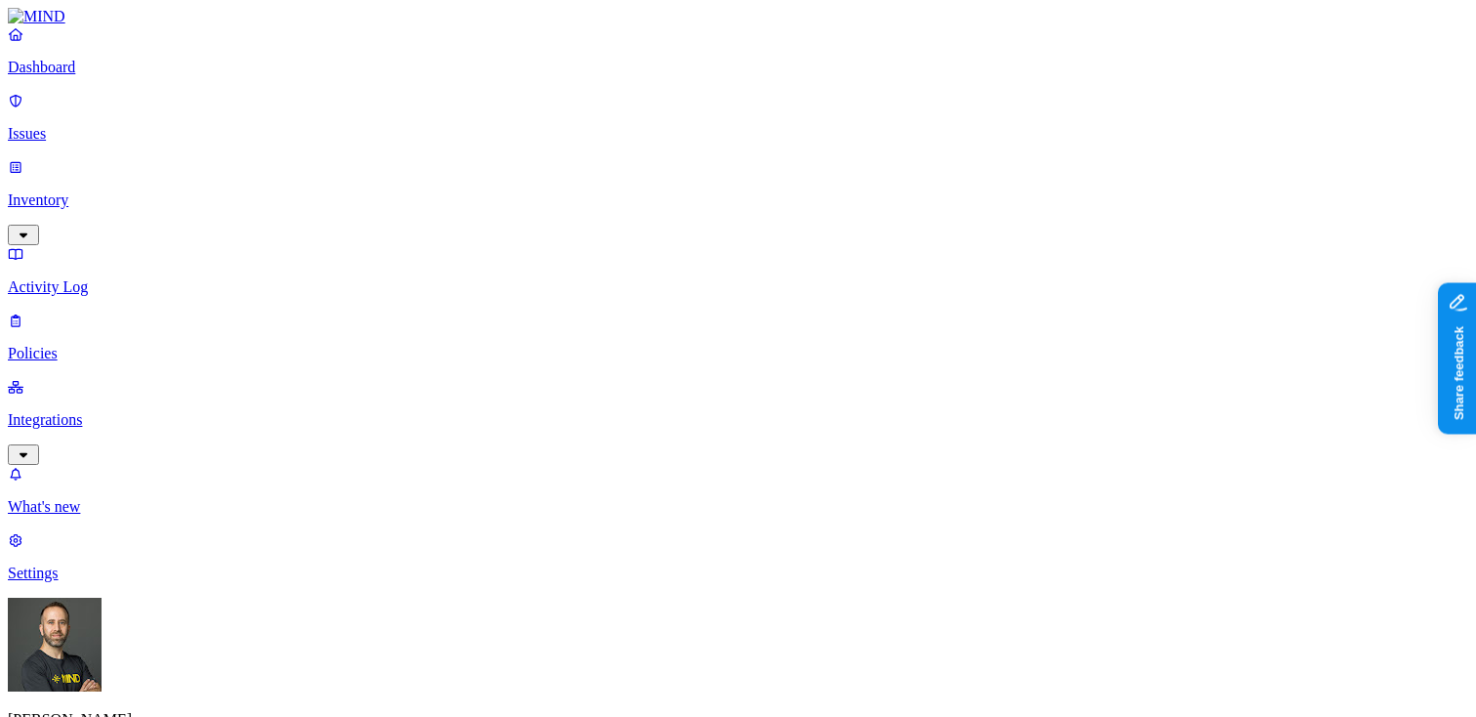
click at [97, 167] on link "Inventory" at bounding box center [738, 200] width 1460 height 84
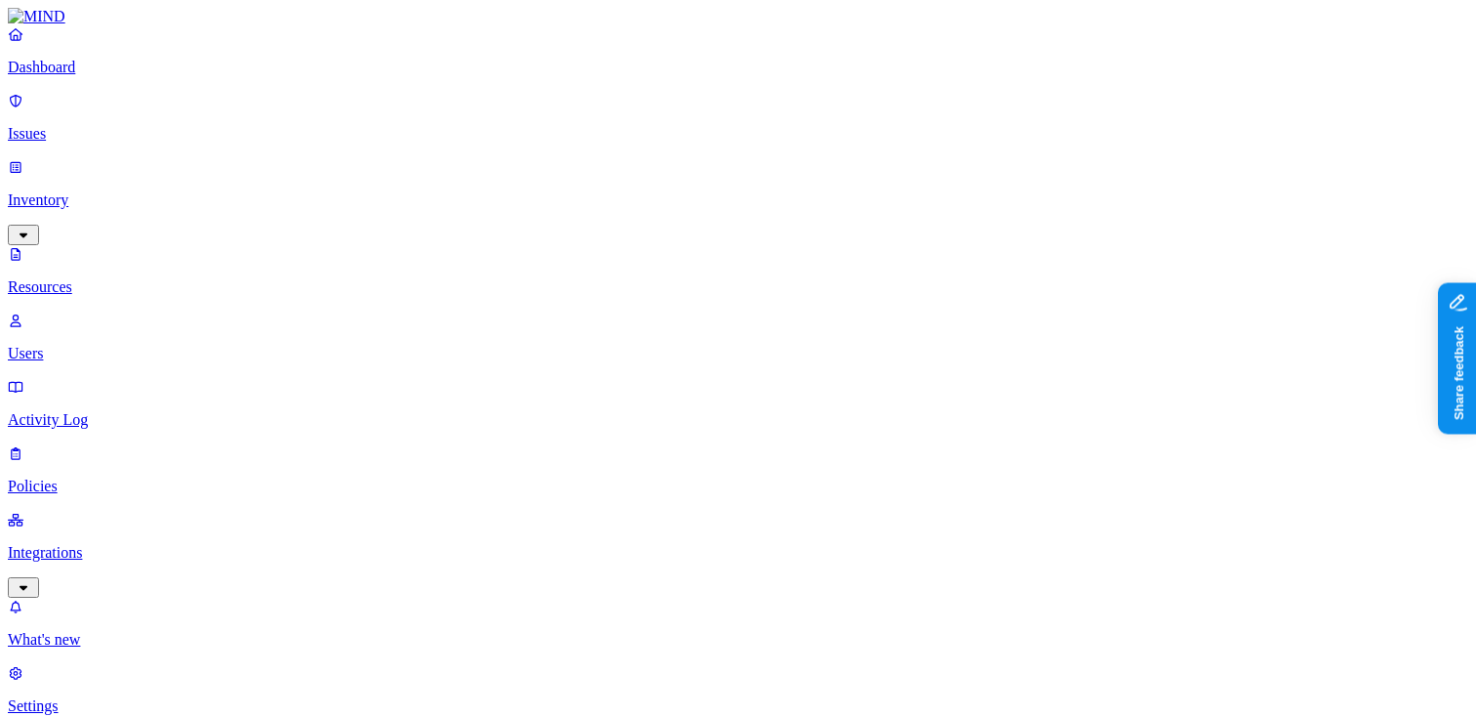
click at [105, 544] on p "Integrations" at bounding box center [738, 553] width 1460 height 18
click at [105, 531] on link "Endpoints" at bounding box center [738, 556] width 1460 height 51
click at [105, 191] on p "Inventory" at bounding box center [738, 200] width 1460 height 18
click at [96, 345] on p "Users" at bounding box center [738, 354] width 1460 height 18
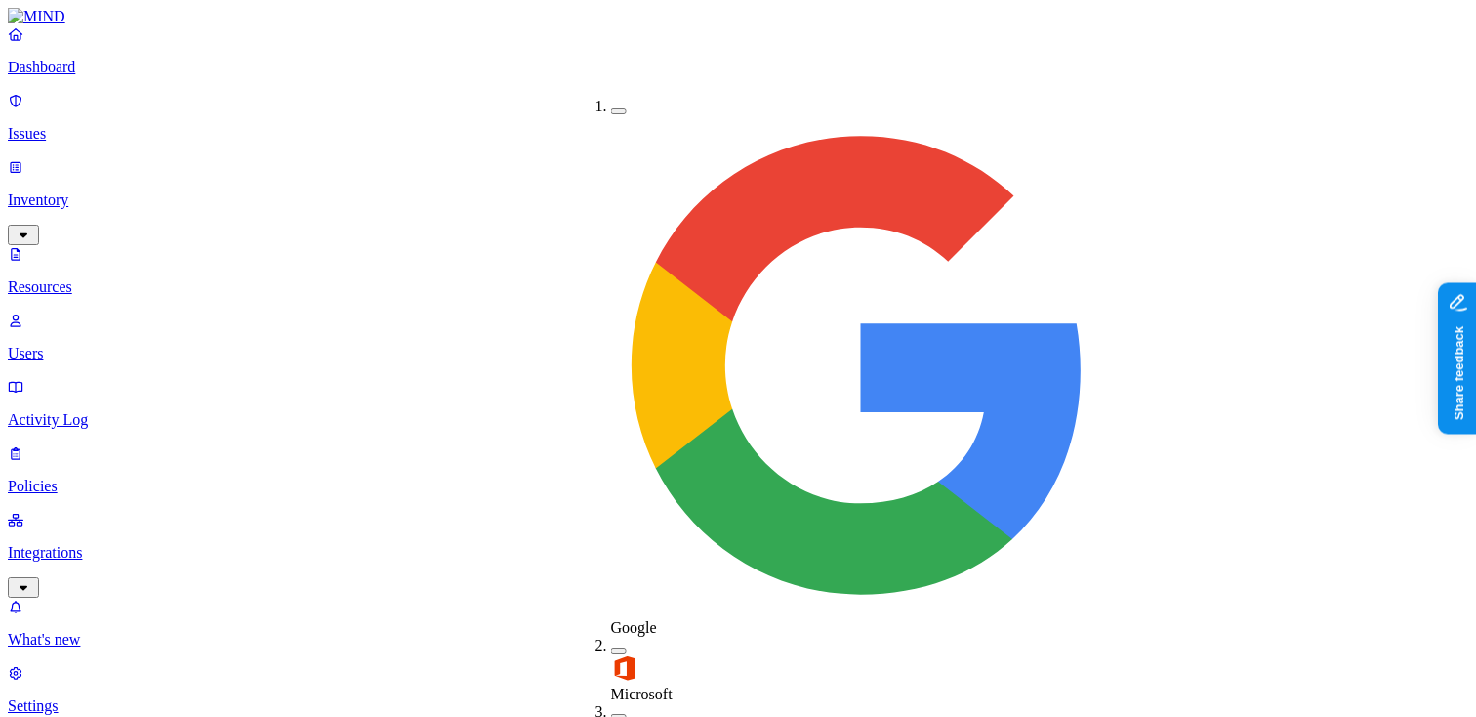
click at [611, 714] on button "button" at bounding box center [619, 717] width 16 height 6
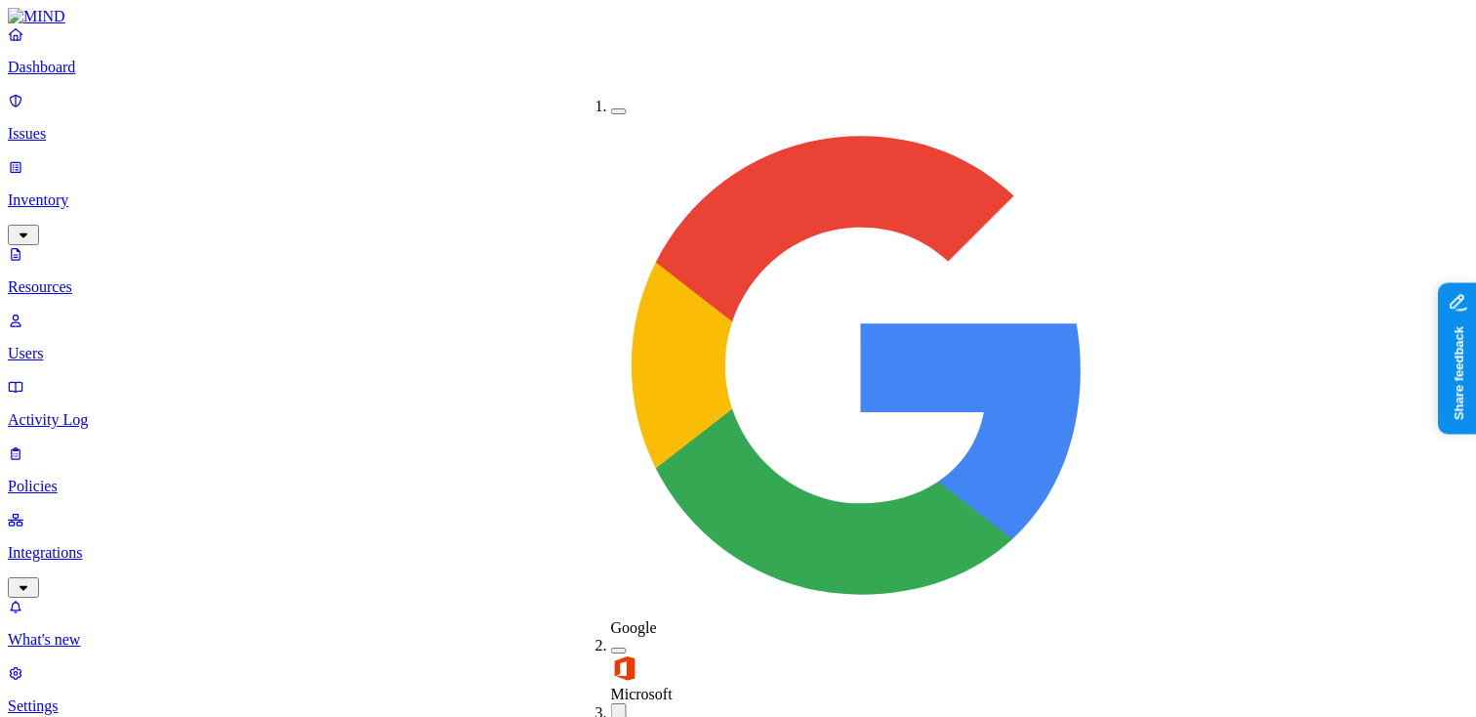
click at [611, 109] on button "button" at bounding box center [619, 111] width 16 height 6
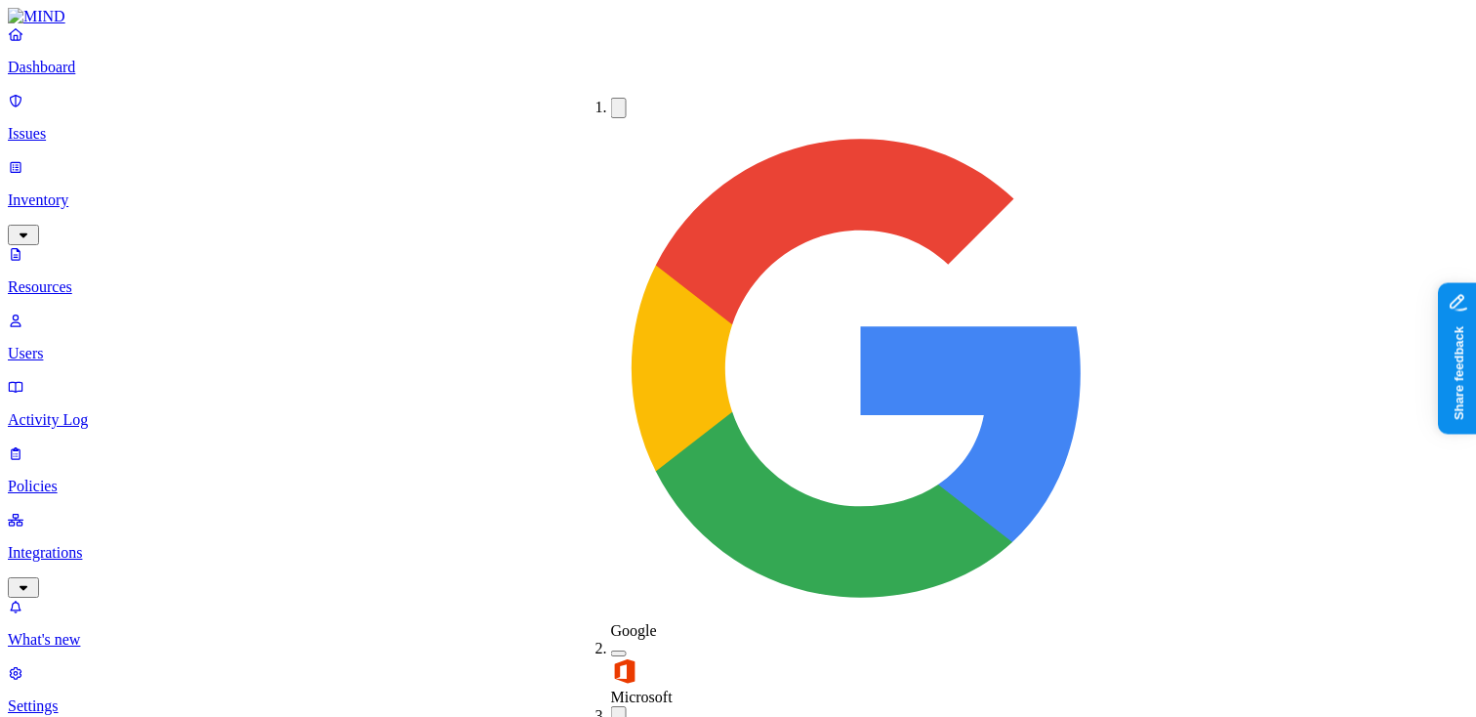
click at [611, 706] on button "button" at bounding box center [619, 716] width 16 height 20
click at [611, 100] on button "button" at bounding box center [619, 108] width 16 height 20
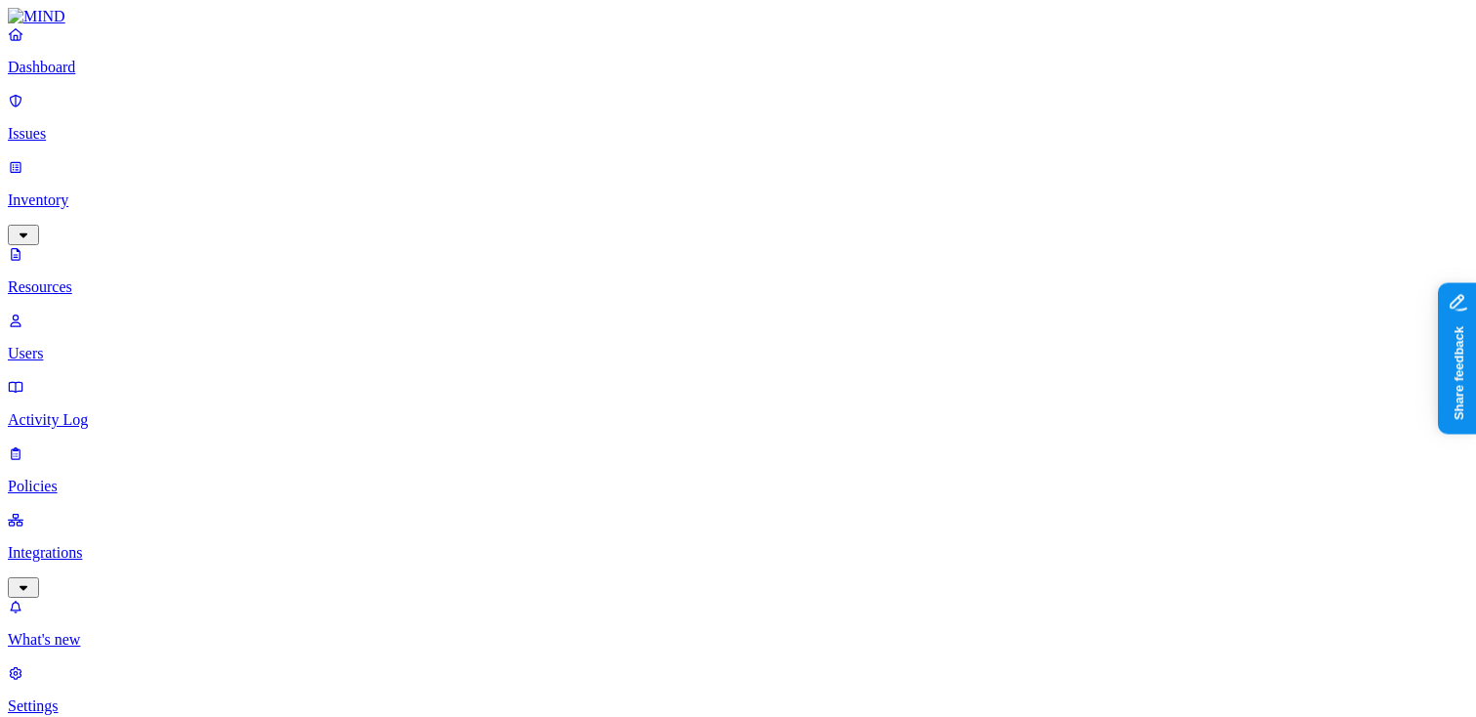
click at [90, 697] on p "Settings" at bounding box center [738, 706] width 1460 height 18
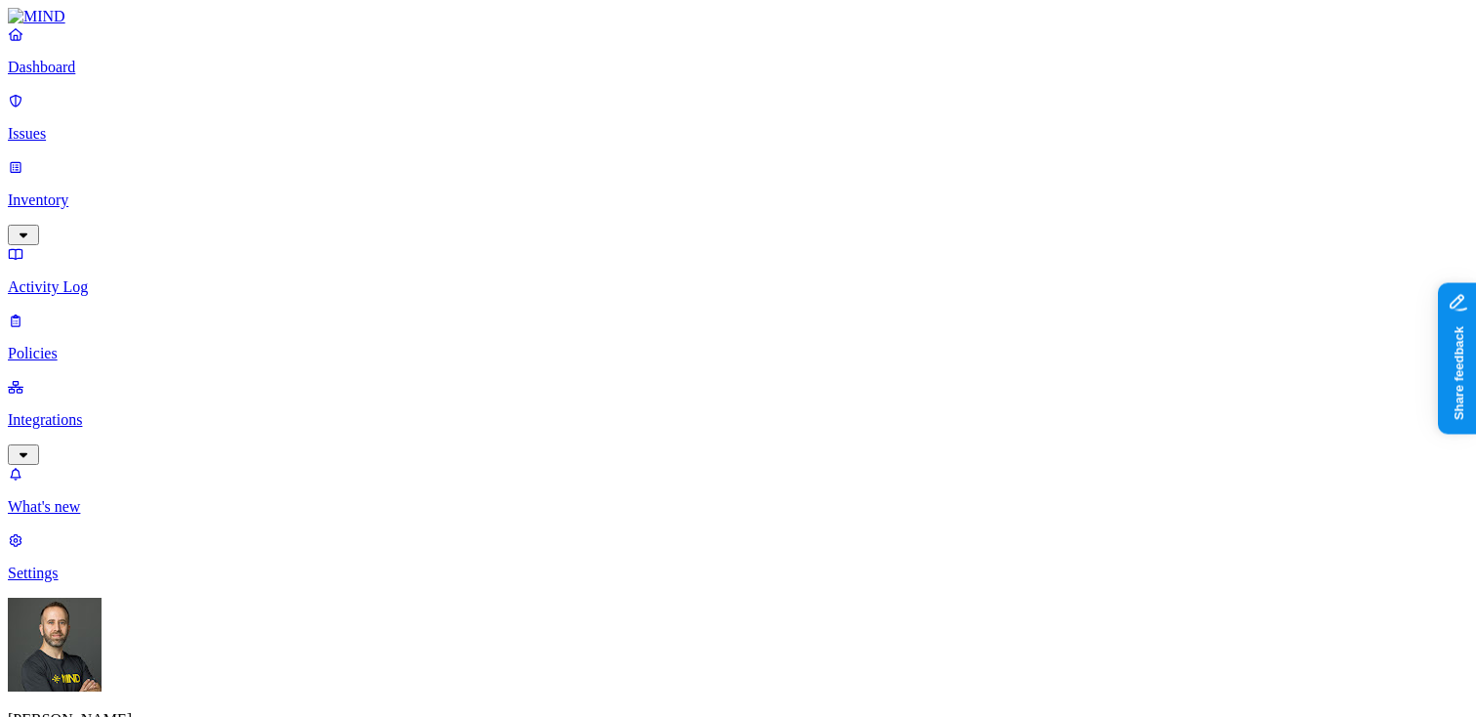
click at [80, 76] on p "Dashboard" at bounding box center [738, 68] width 1460 height 18
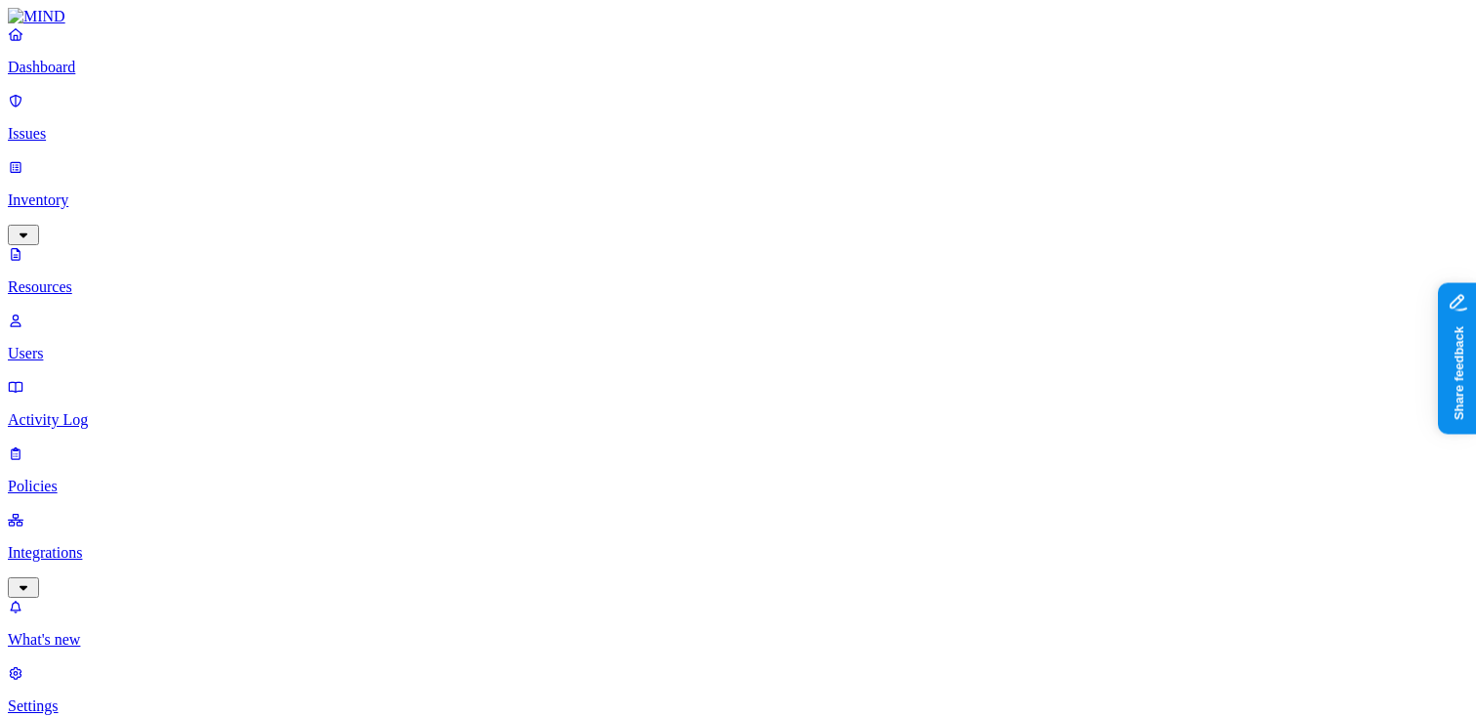
click at [104, 25] on link at bounding box center [738, 17] width 1460 height 18
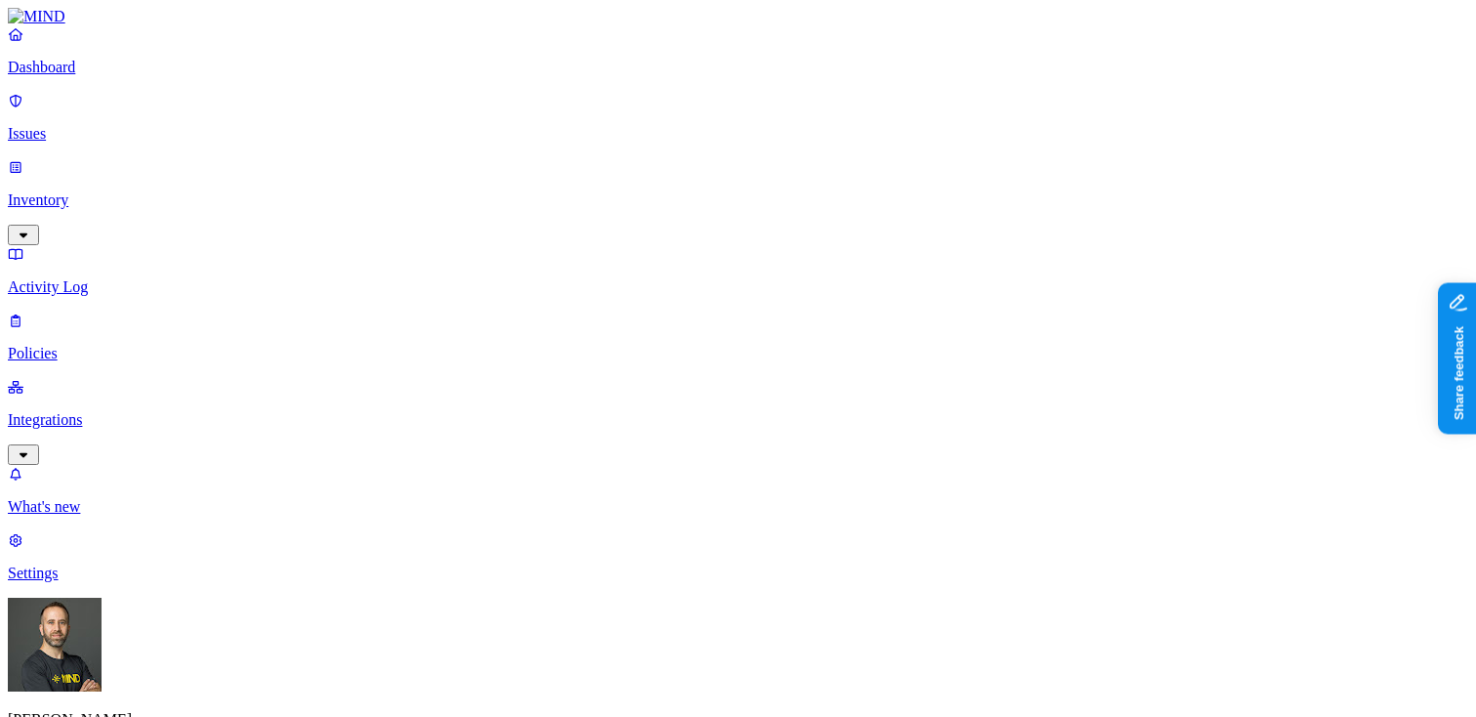
click at [104, 76] on p "Dashboard" at bounding box center [738, 68] width 1460 height 18
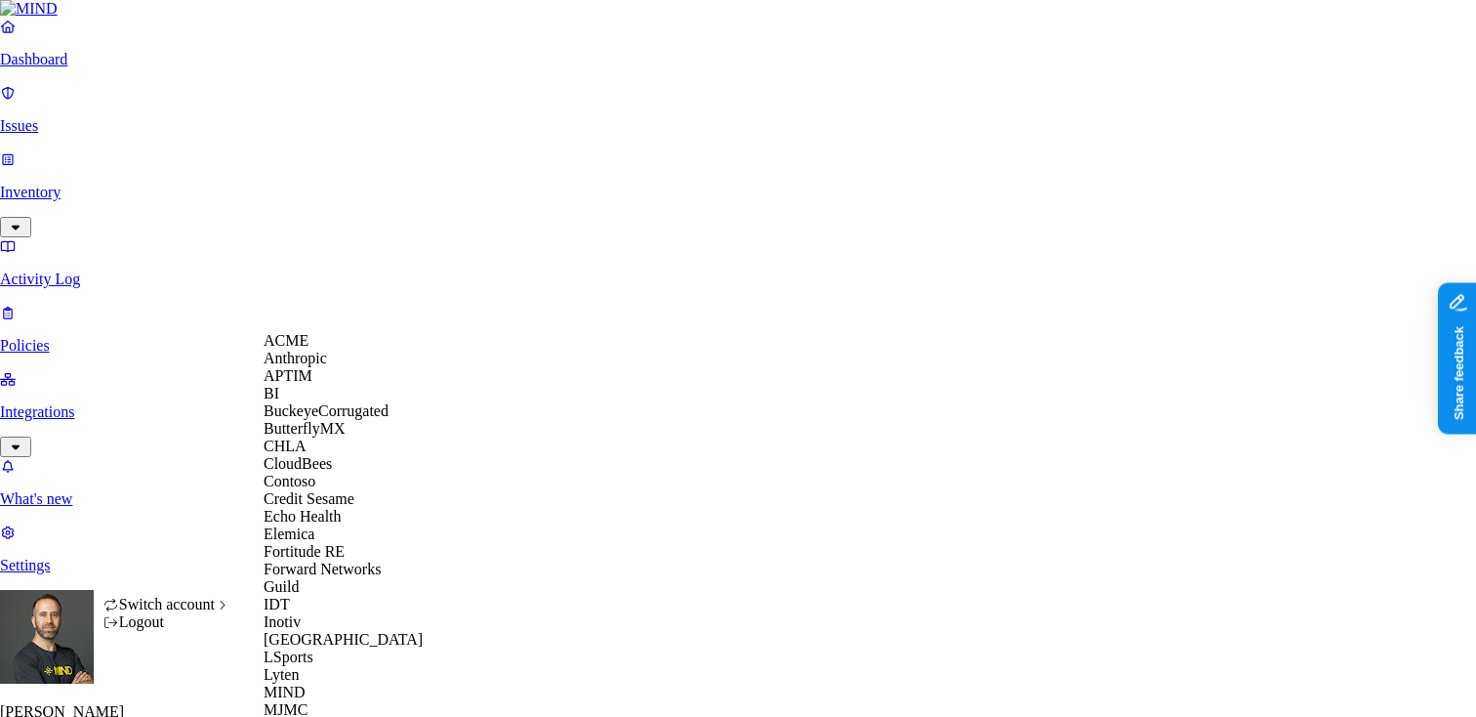
scroll to position [983, 0]
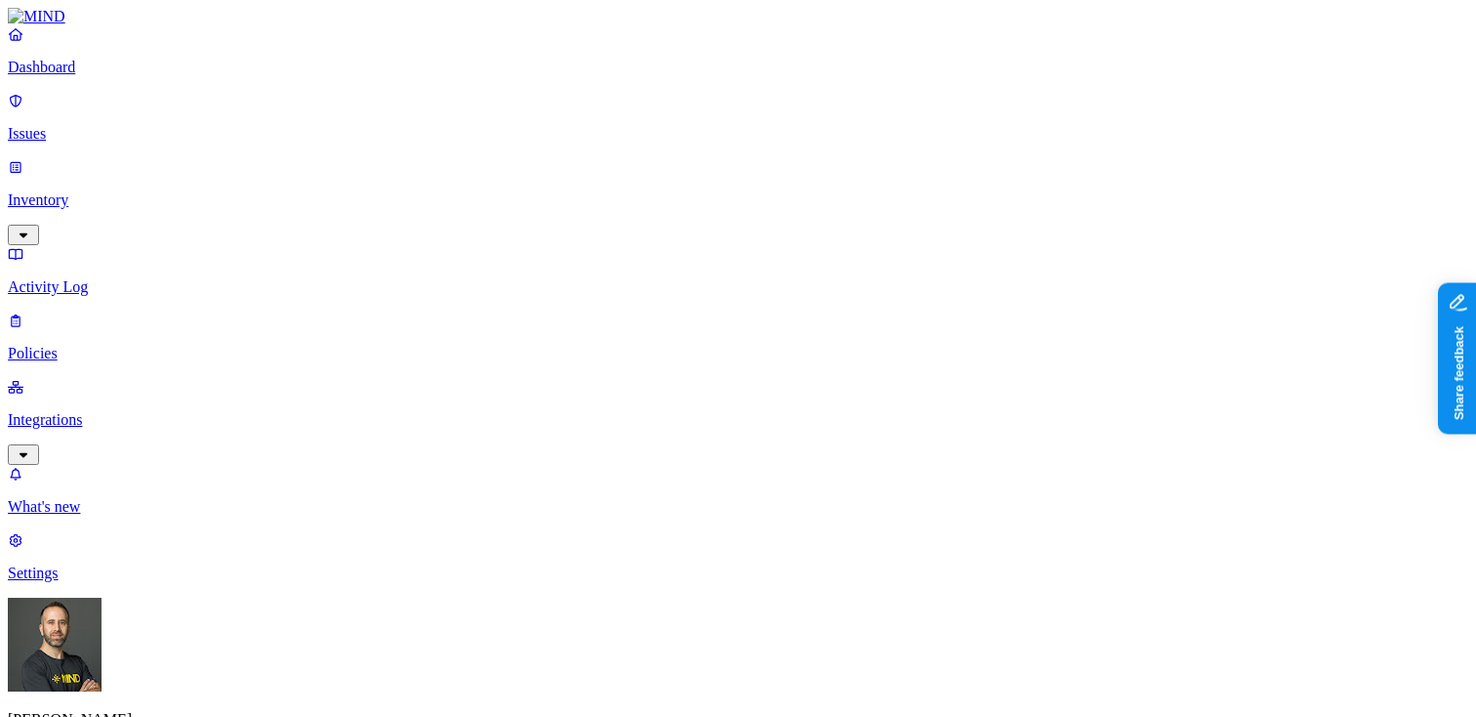
click at [127, 125] on p "Issues" at bounding box center [738, 134] width 1460 height 18
click at [129, 191] on p "Inventory" at bounding box center [738, 200] width 1460 height 18
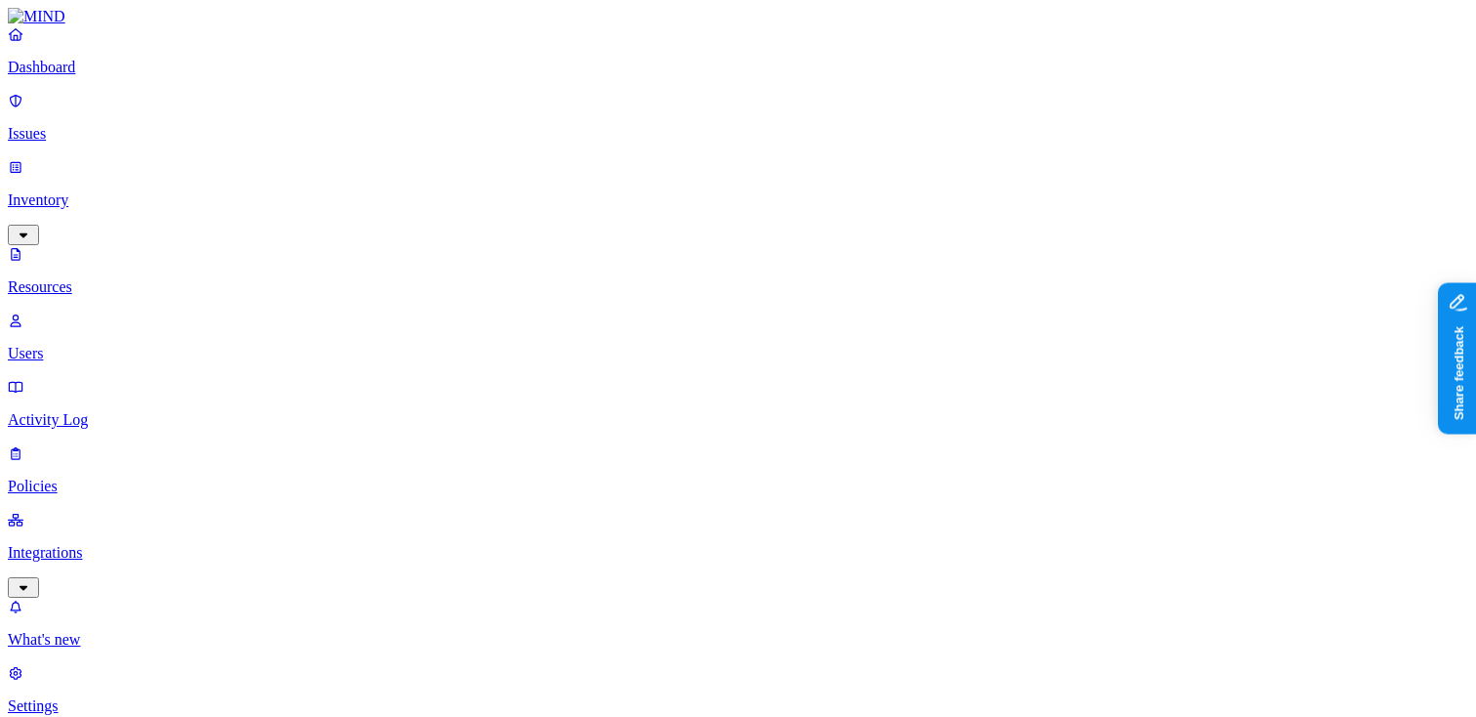
click at [110, 444] on link "Policies" at bounding box center [738, 469] width 1460 height 51
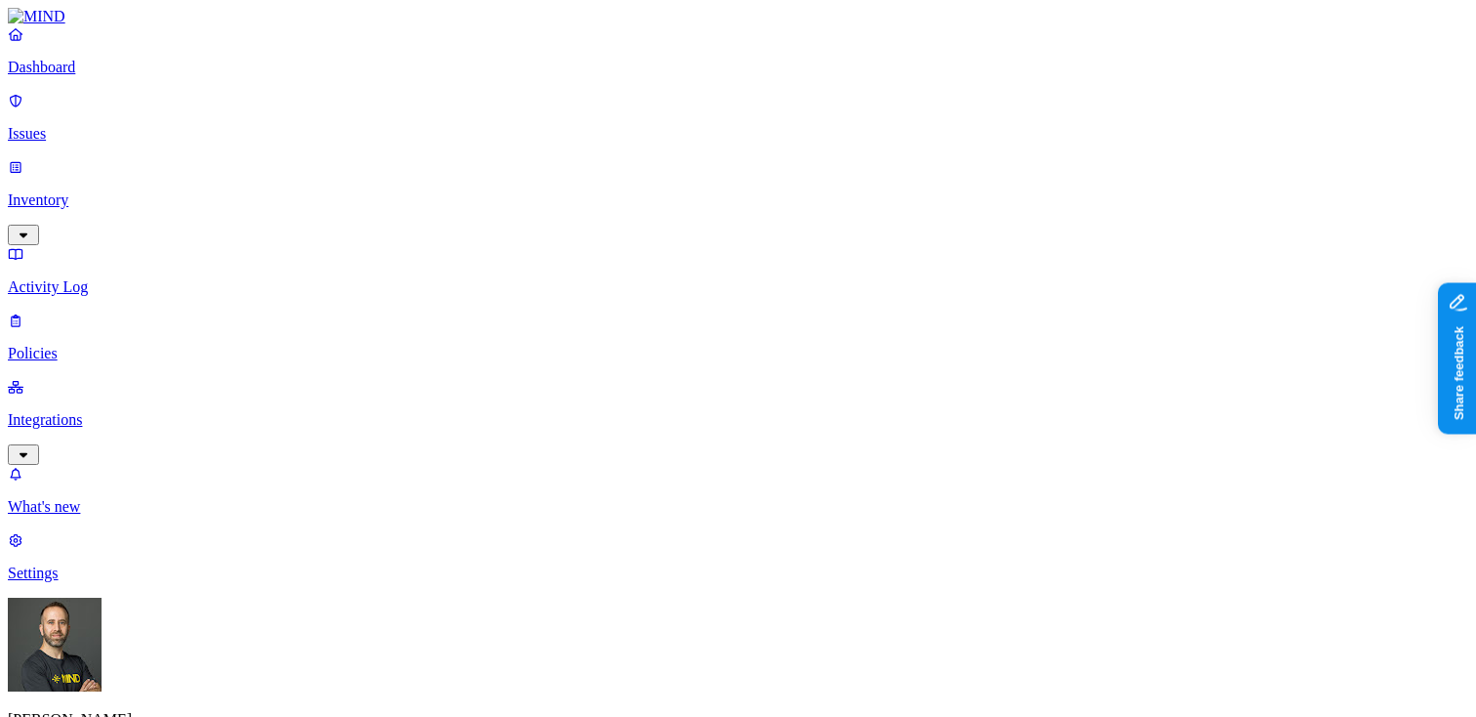
click at [110, 411] on p "Integrations" at bounding box center [738, 420] width 1460 height 18
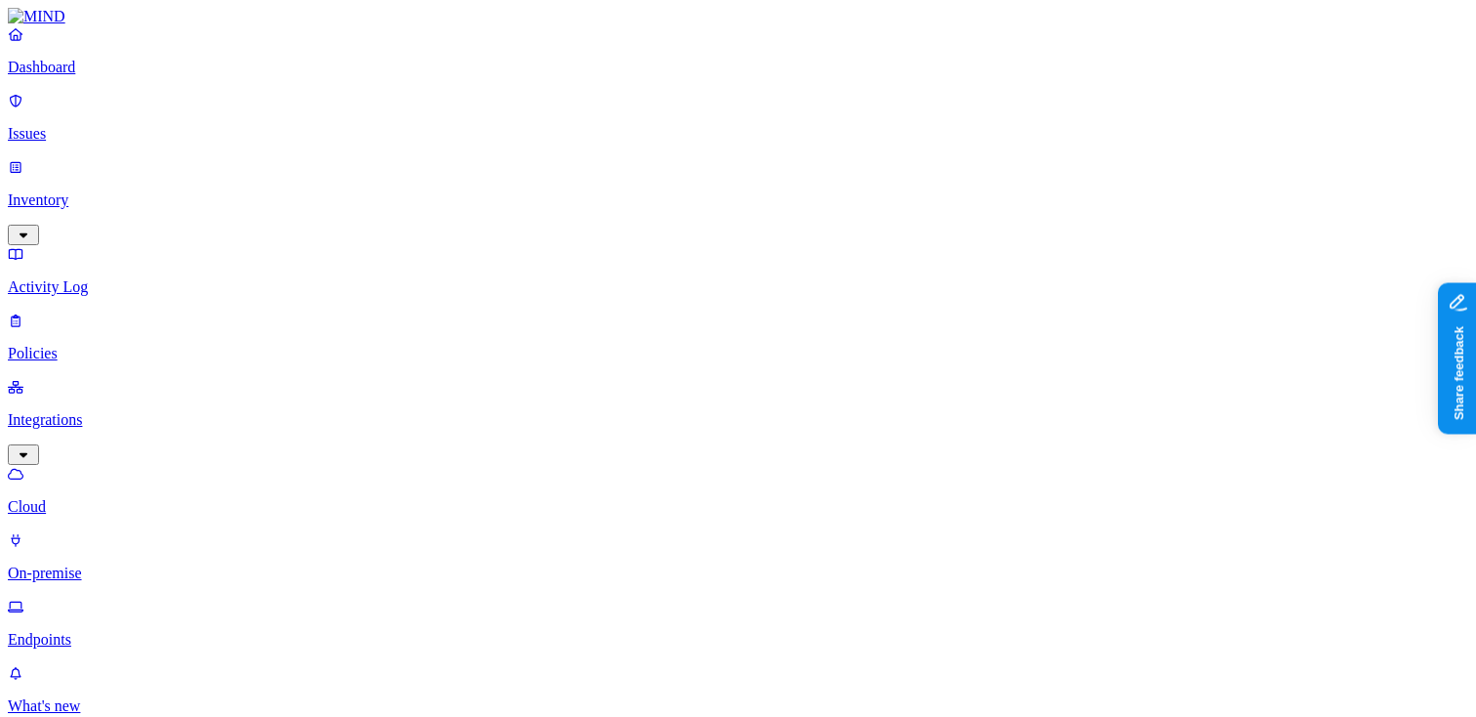
click at [120, 166] on link "Inventory" at bounding box center [738, 200] width 1460 height 84
click at [90, 477] on p "Policies" at bounding box center [738, 486] width 1460 height 18
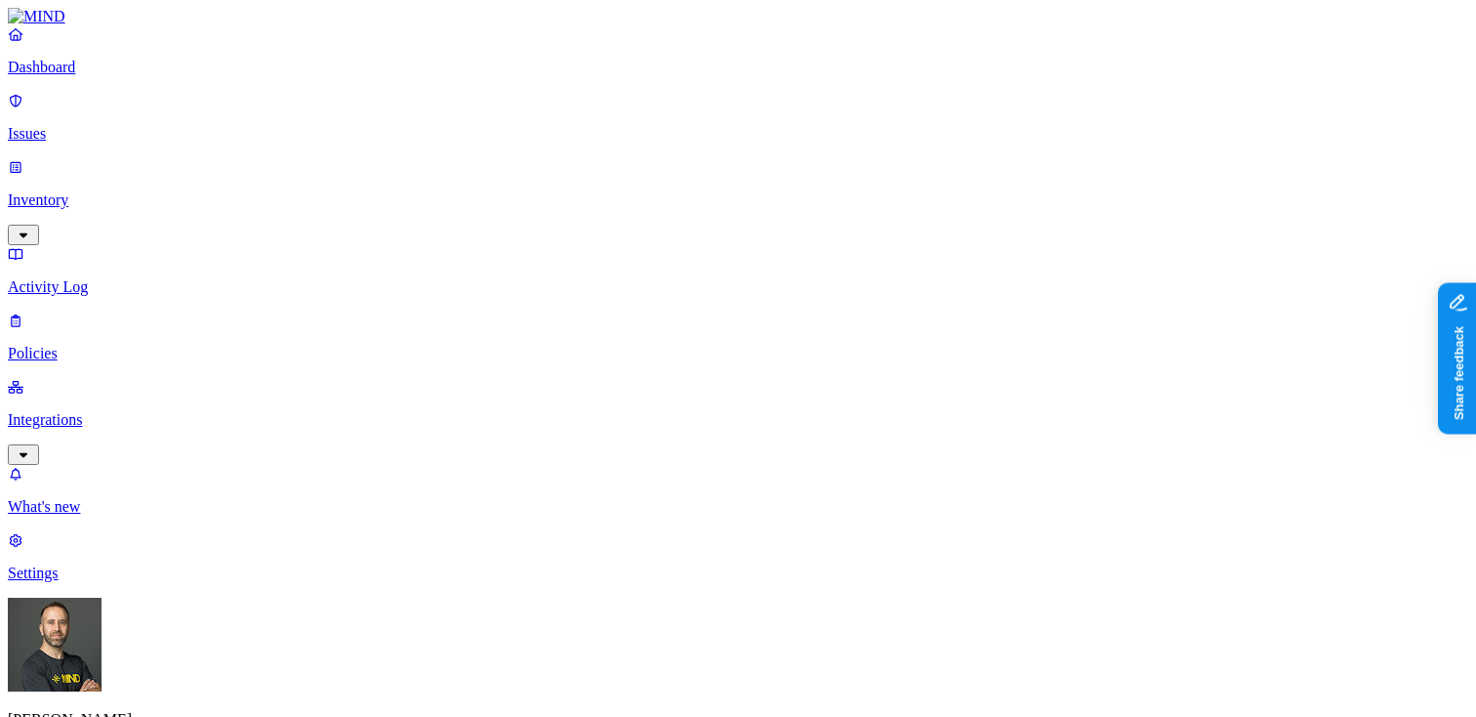
click at [119, 76] on p "Dashboard" at bounding box center [738, 68] width 1460 height 18
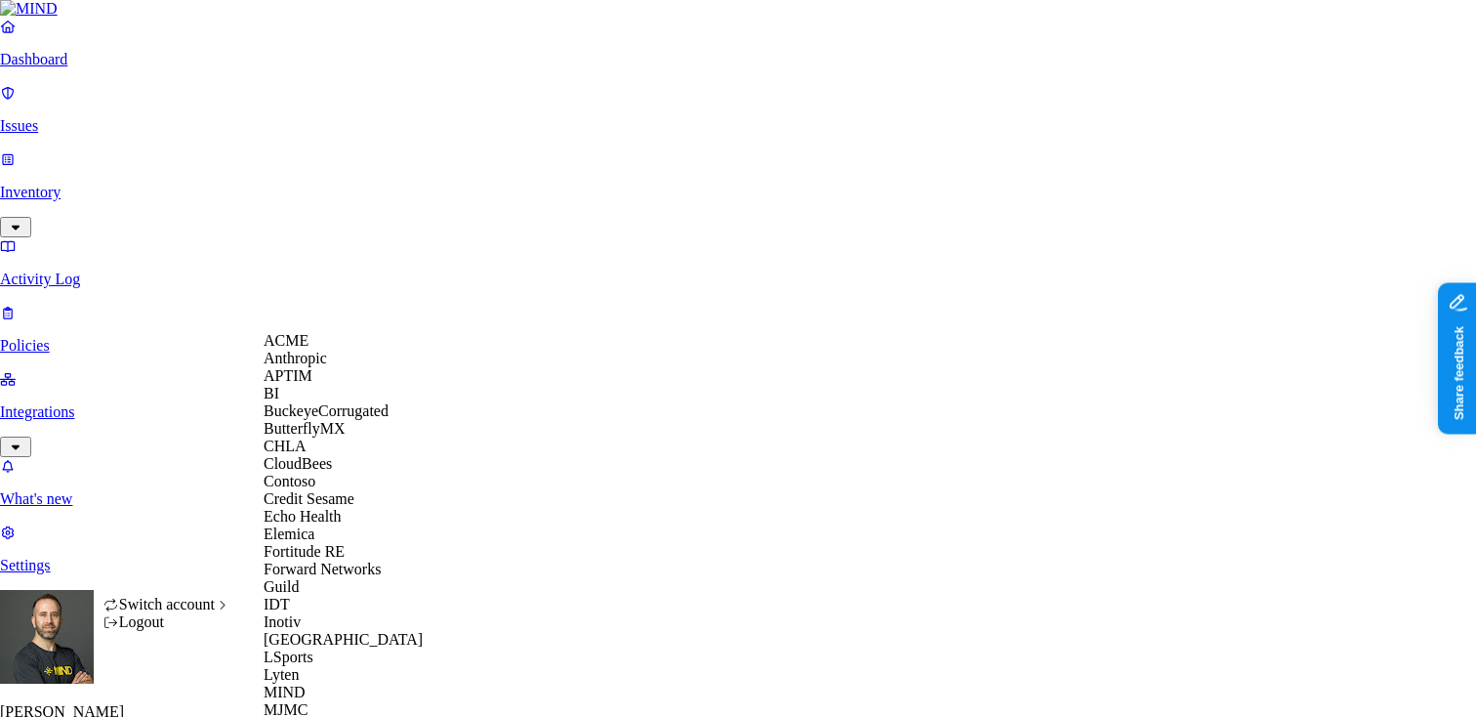
click at [324, 347] on div "ACME" at bounding box center [358, 341] width 189 height 18
